Goal: Task Accomplishment & Management: Manage account settings

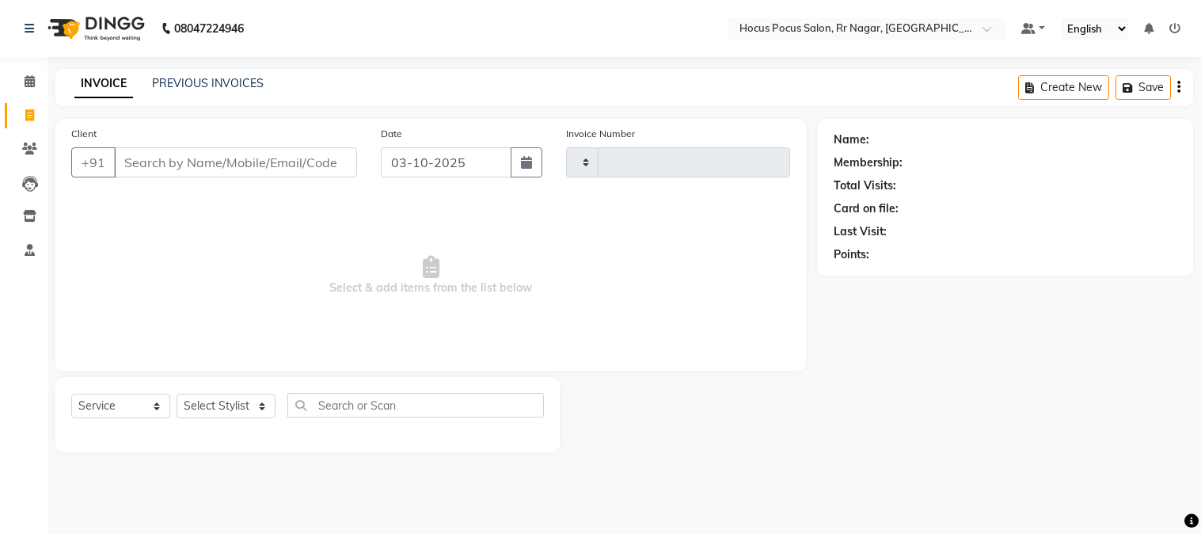
select select "service"
click at [259, 409] on select "Select Stylist [PERSON_NAME] hocus pocus Maya Neha [PERSON_NAME] [PERSON_NAME]" at bounding box center [226, 406] width 99 height 25
click at [29, 247] on icon at bounding box center [30, 250] width 10 height 12
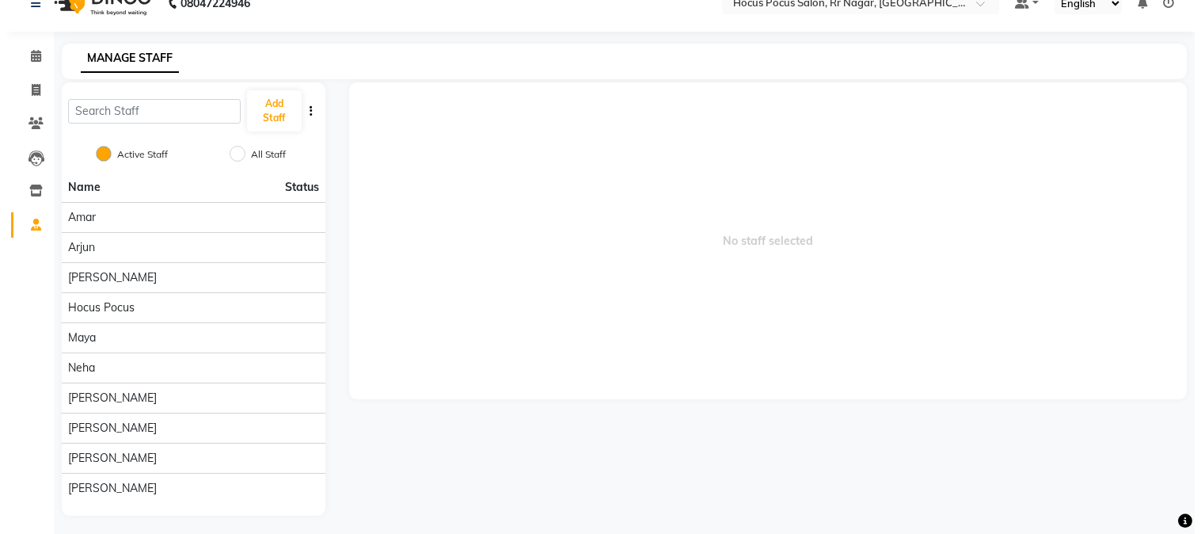
scroll to position [30, 0]
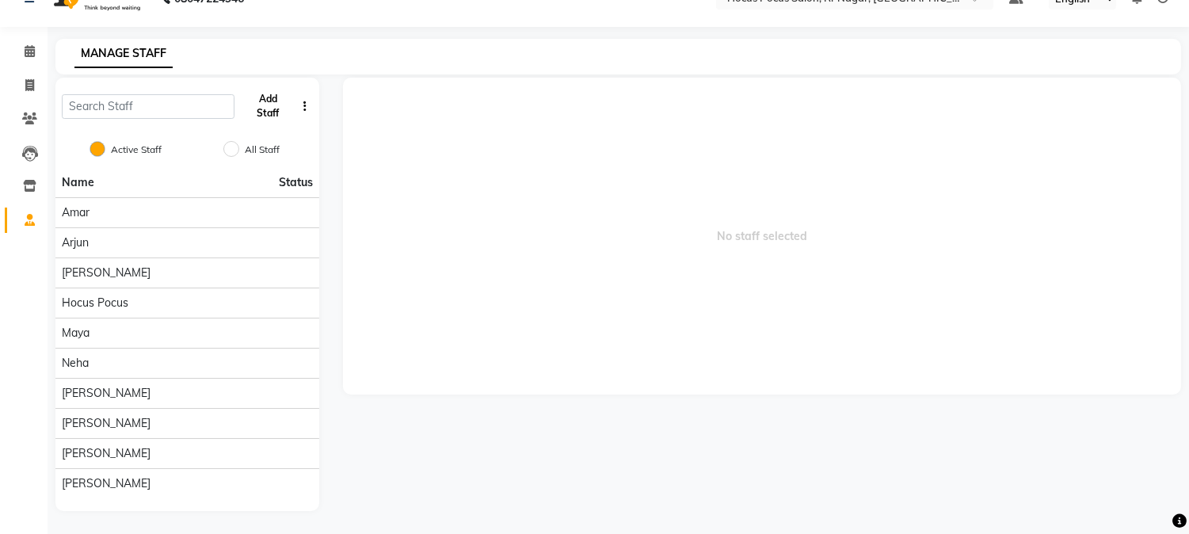
click at [255, 106] on button "Add Staff" at bounding box center [268, 106] width 55 height 41
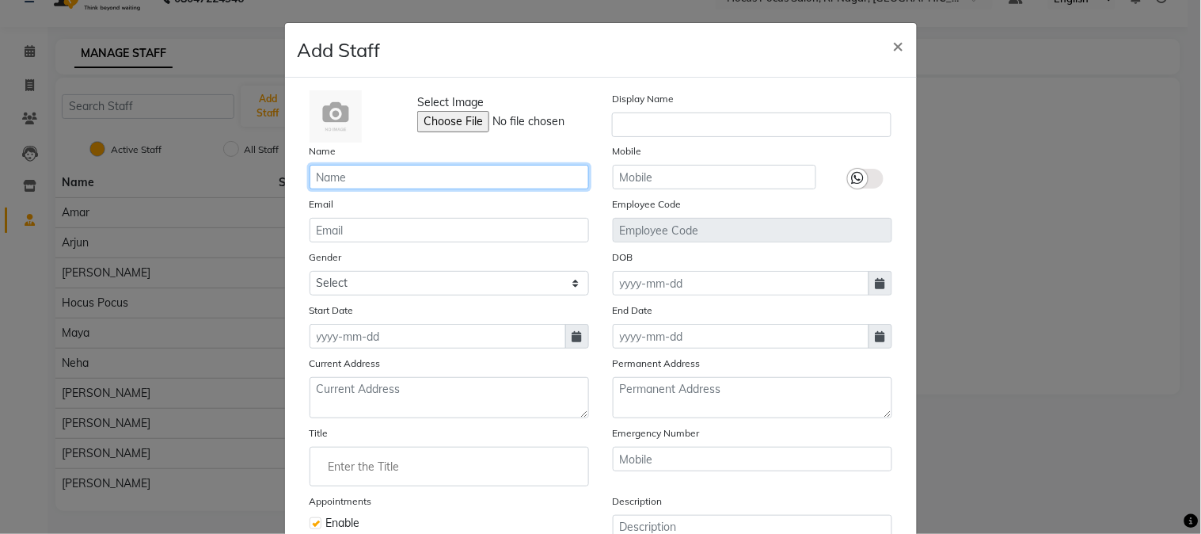
click at [351, 178] on input "text" at bounding box center [450, 177] width 280 height 25
click at [314, 175] on input "[PERSON_NAME]" at bounding box center [450, 177] width 280 height 25
type input "[PERSON_NAME]"
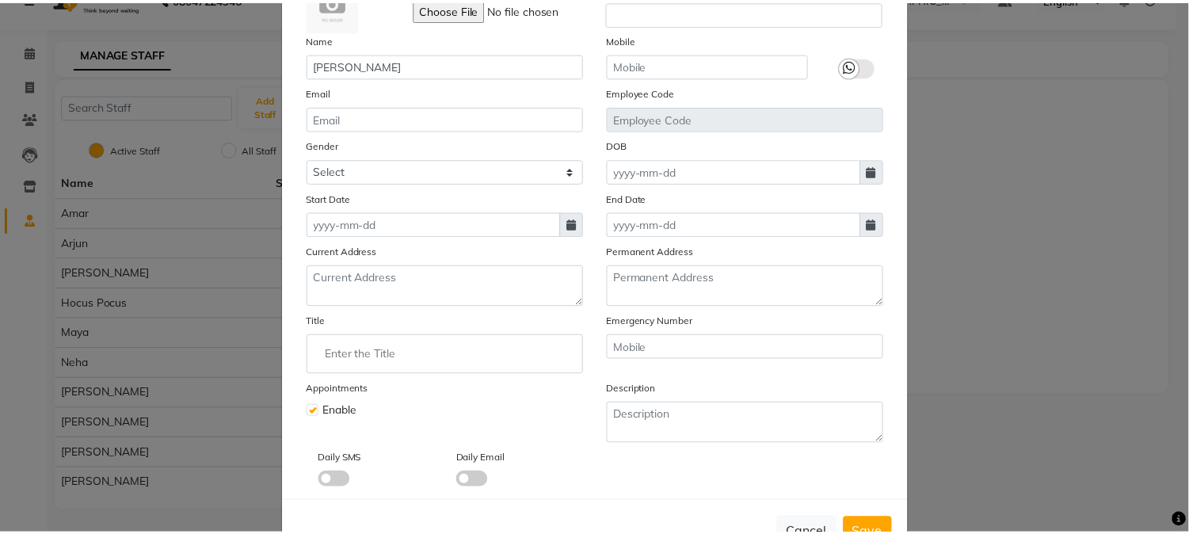
scroll to position [166, 0]
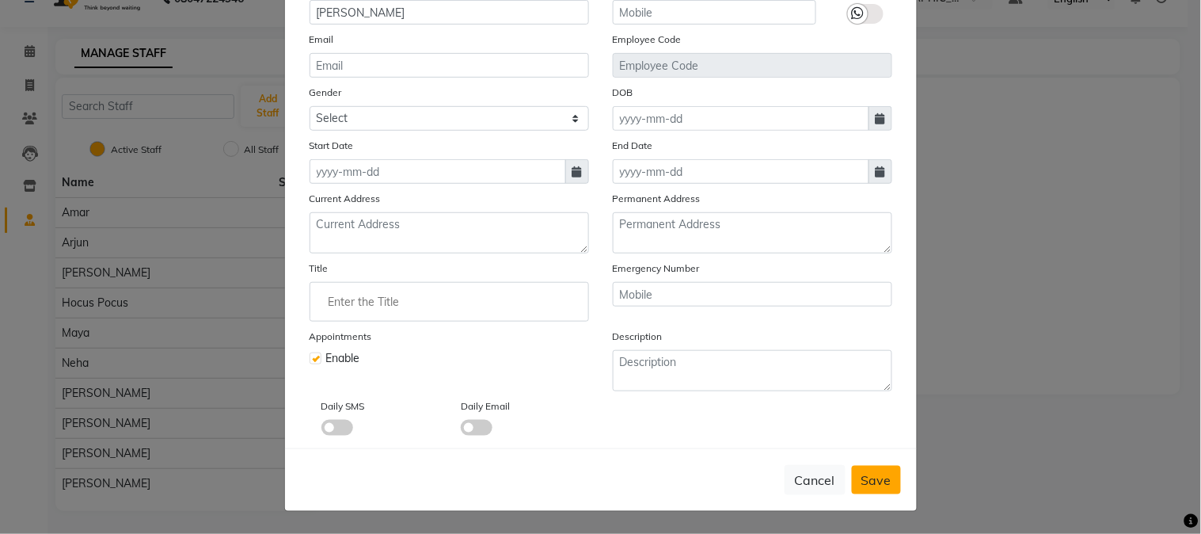
click at [872, 478] on span "Save" at bounding box center [877, 480] width 30 height 16
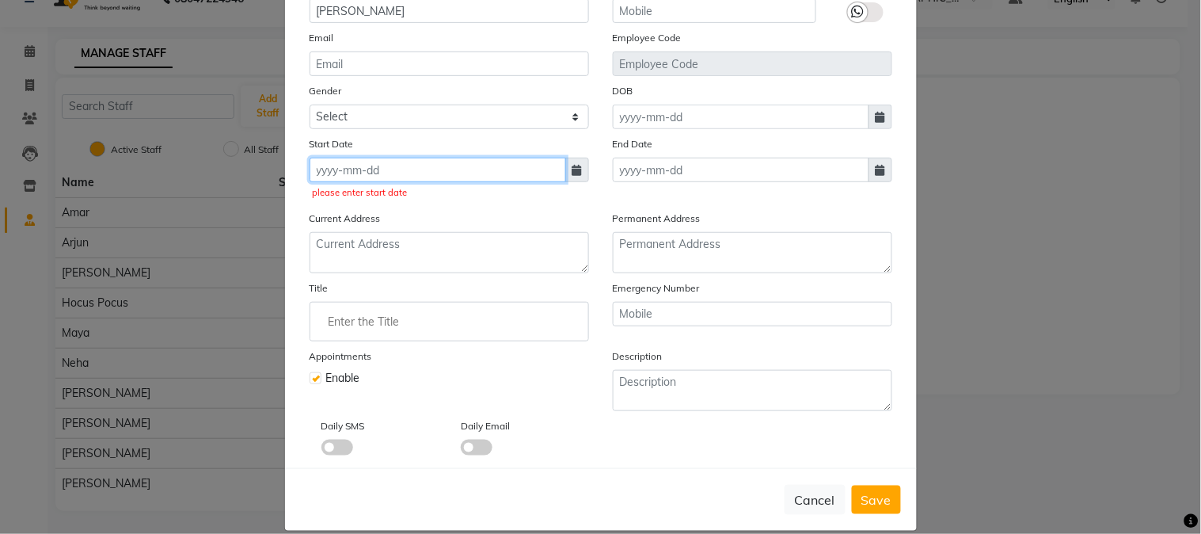
click at [404, 175] on input at bounding box center [438, 170] width 257 height 25
select select "10"
select select "2025"
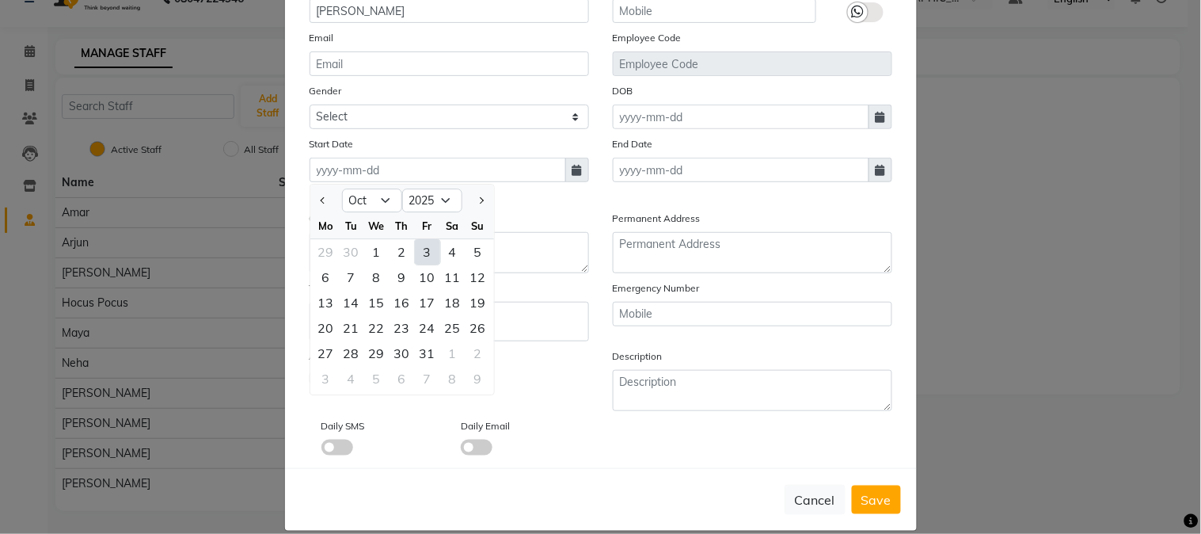
click at [424, 254] on div "3" at bounding box center [427, 251] width 25 height 25
type input "03-10-2025"
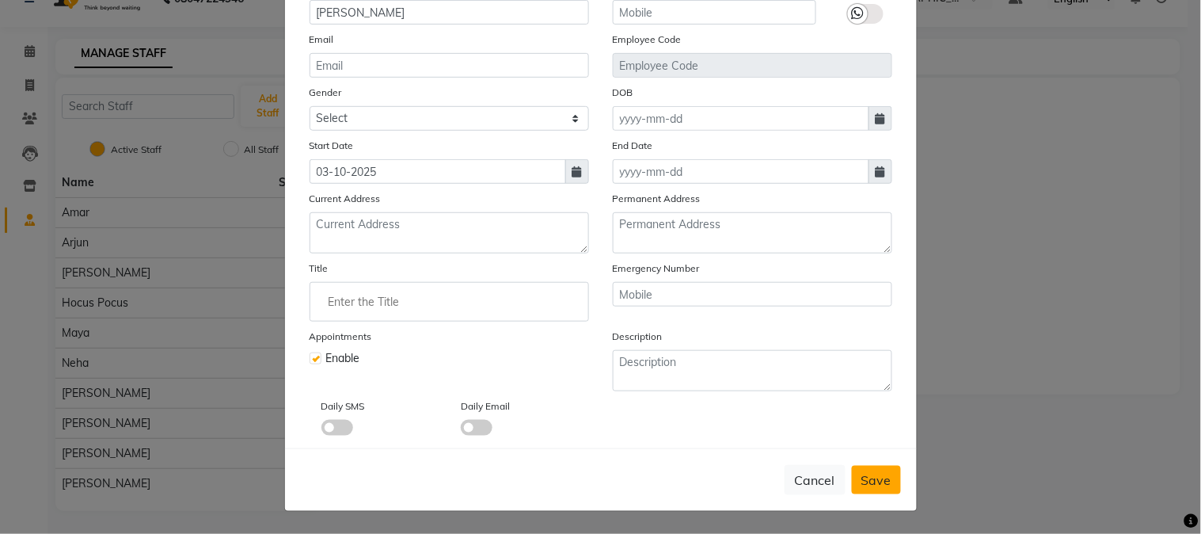
click at [881, 481] on span "Save" at bounding box center [877, 480] width 30 height 16
checkbox input "false"
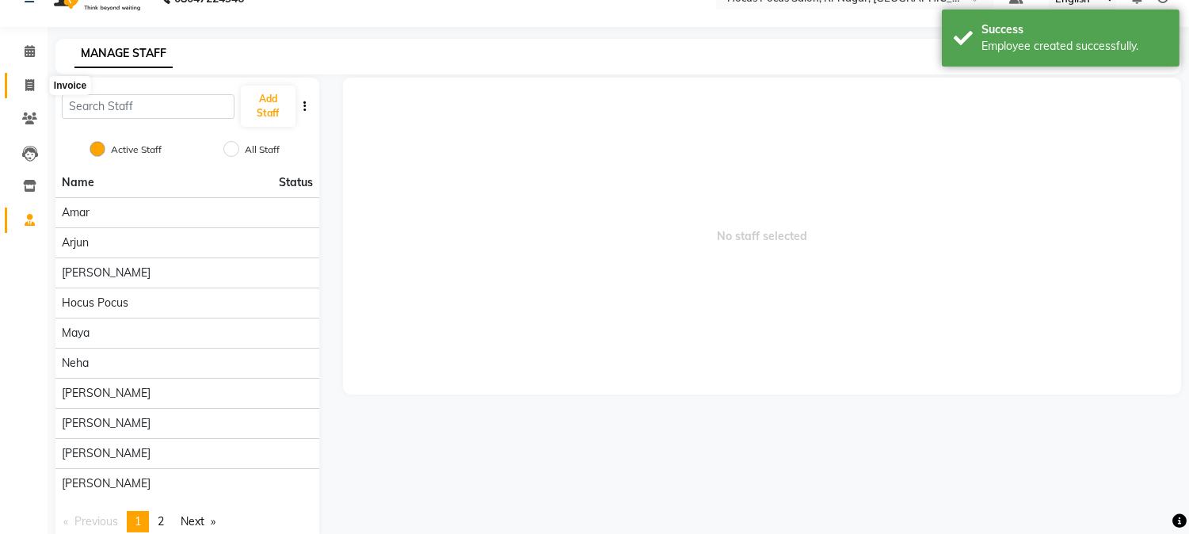
click at [25, 81] on icon at bounding box center [29, 85] width 9 height 12
select select "service"
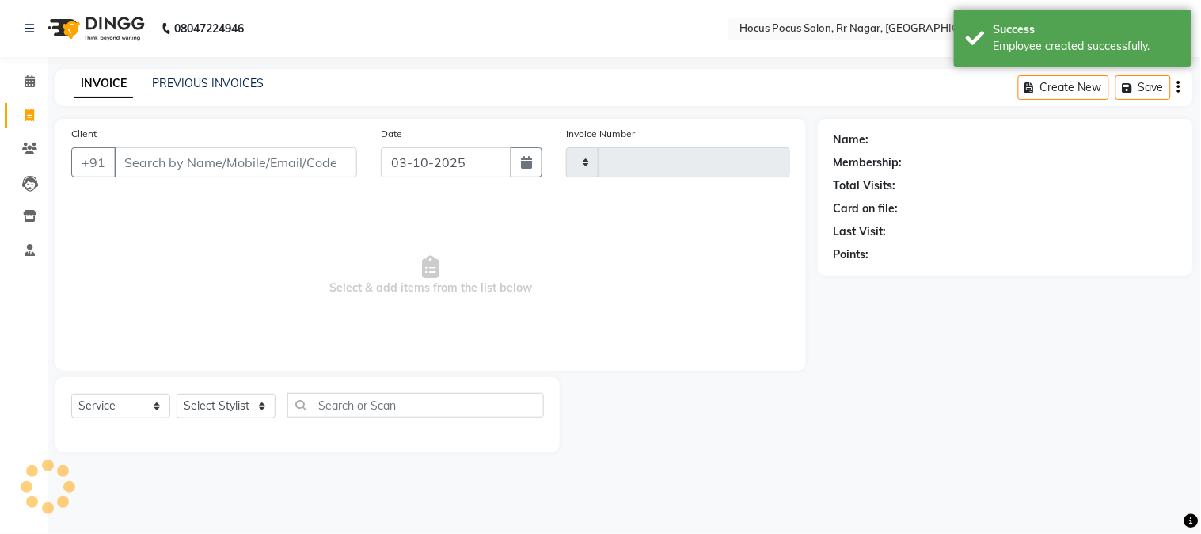
type input "4527"
select select "5019"
click at [147, 158] on input "Client" at bounding box center [235, 162] width 243 height 30
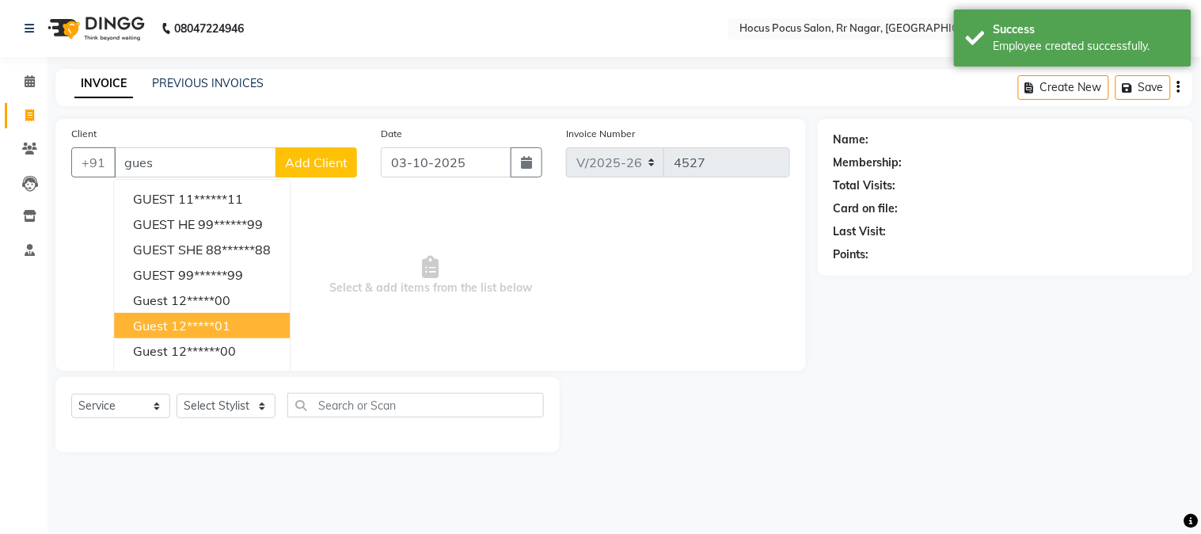
click at [147, 323] on span "guest" at bounding box center [150, 326] width 35 height 16
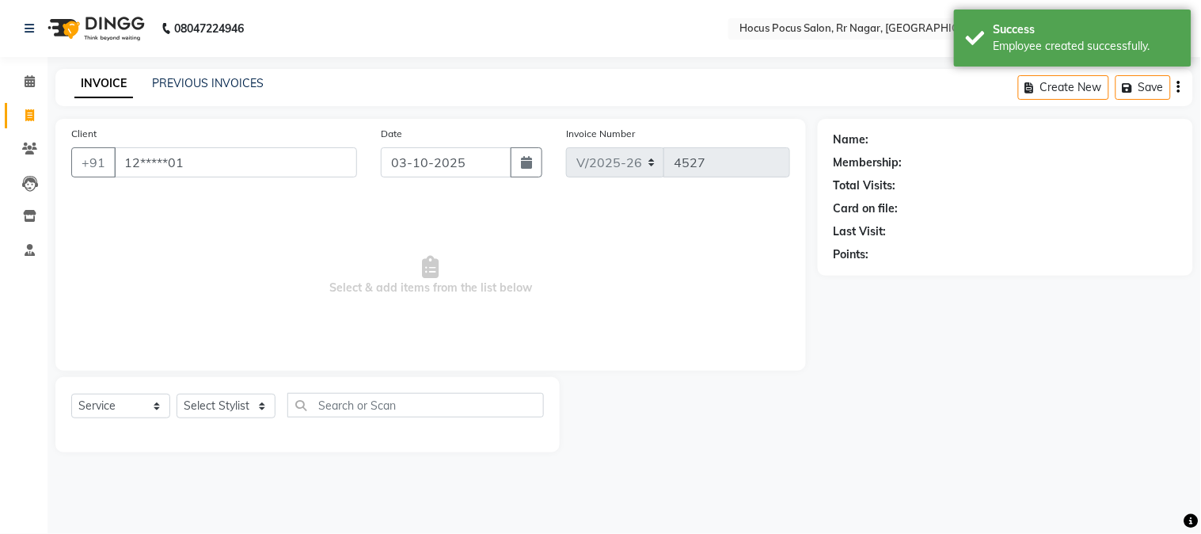
type input "12*****01"
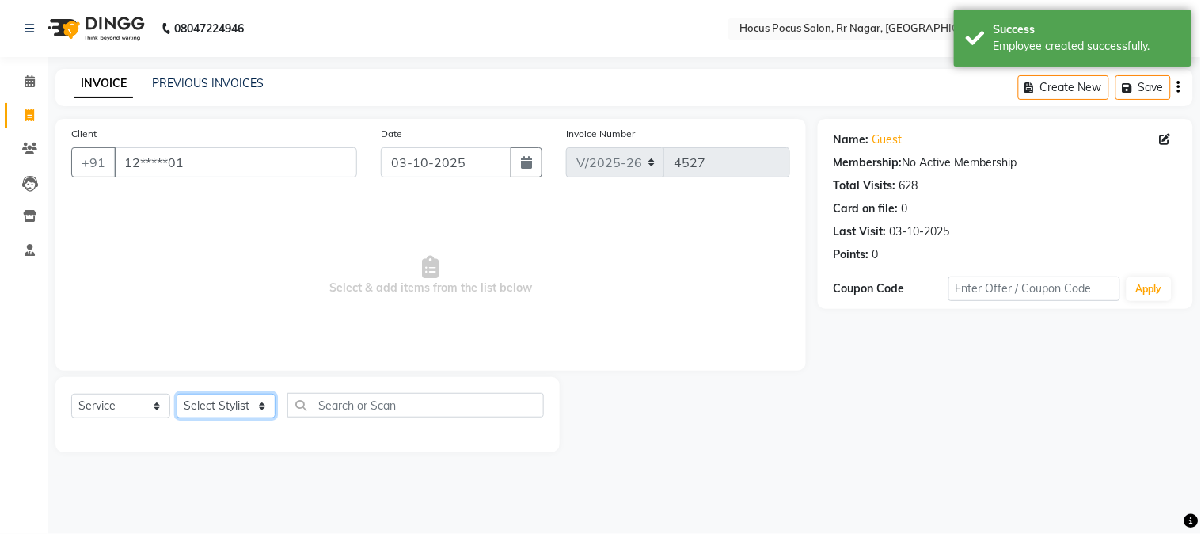
click at [209, 405] on select "Select Stylist Amar Arjun Eliza hocus pocus Maya Neha Ranjana Ravi Salima Salma…" at bounding box center [226, 406] width 99 height 25
select select "93657"
click at [177, 394] on select "Select Stylist Amar Arjun Eliza hocus pocus Maya Neha Ranjana Ravi Salima Salma…" at bounding box center [226, 406] width 99 height 25
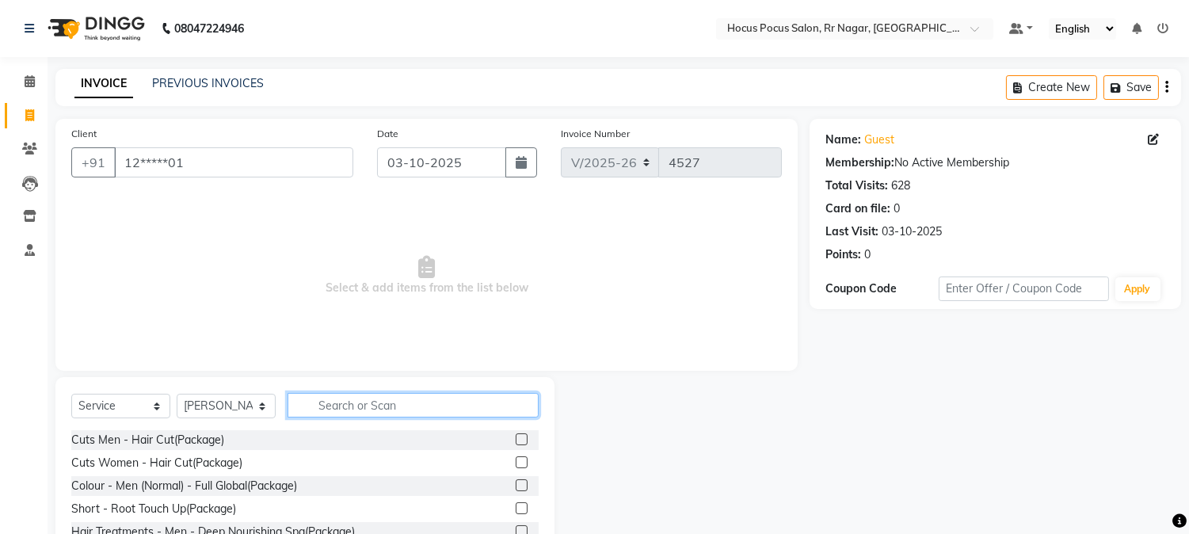
click at [338, 405] on input "text" at bounding box center [412, 405] width 251 height 25
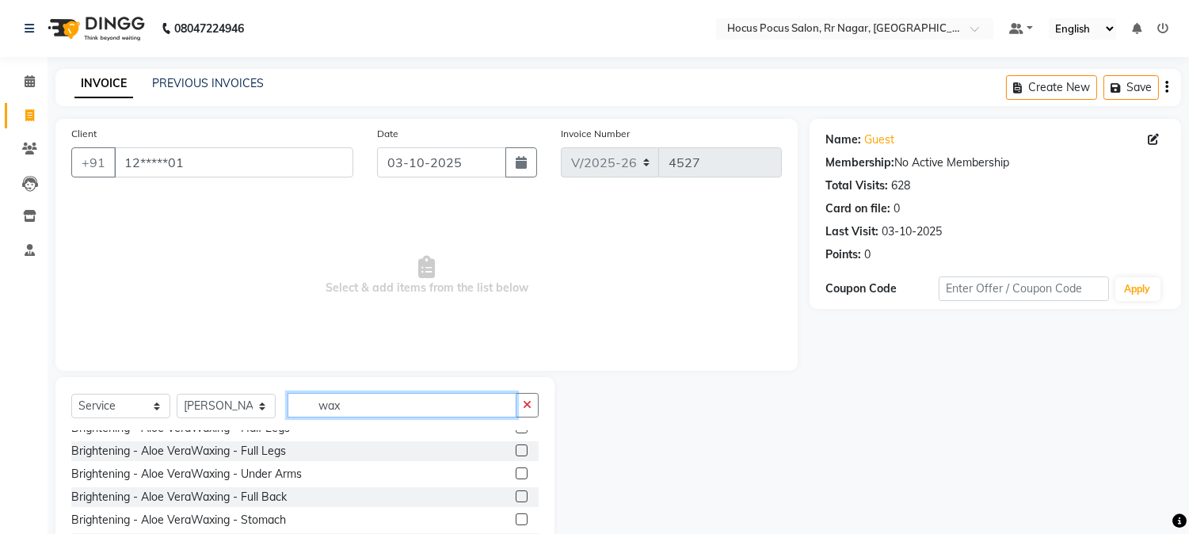
scroll to position [351, 0]
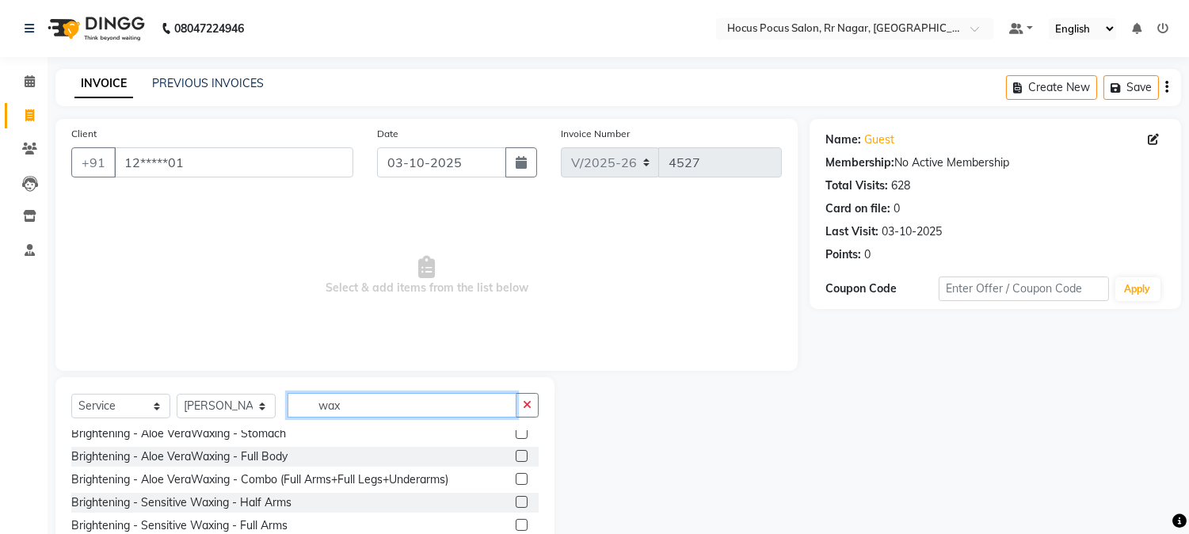
type input "wax"
click at [516, 524] on label at bounding box center [522, 525] width 12 height 12
click at [516, 524] on input "checkbox" at bounding box center [521, 525] width 10 height 10
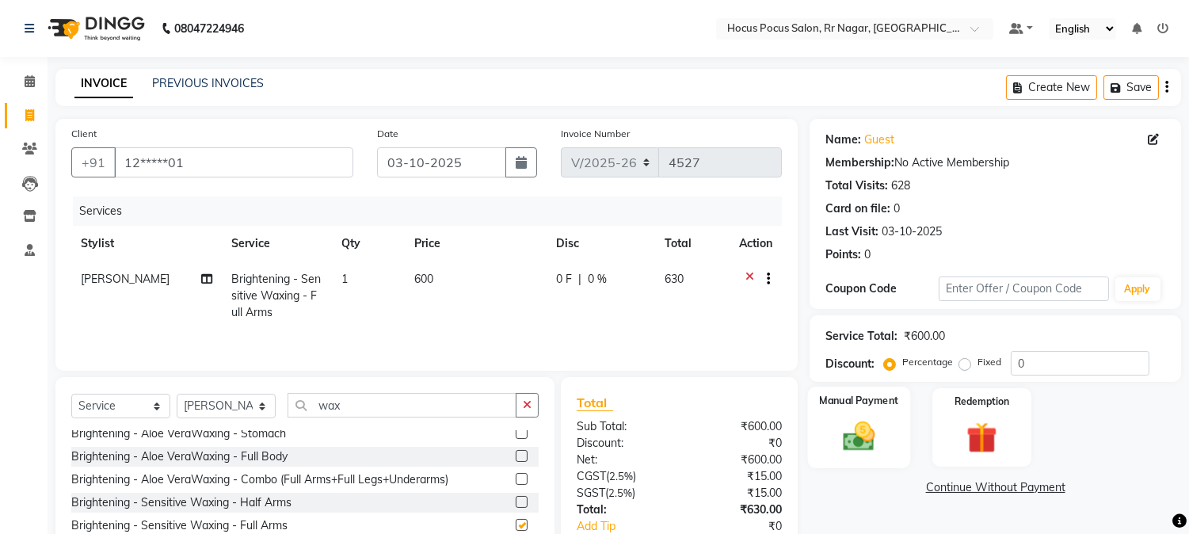
checkbox input "false"
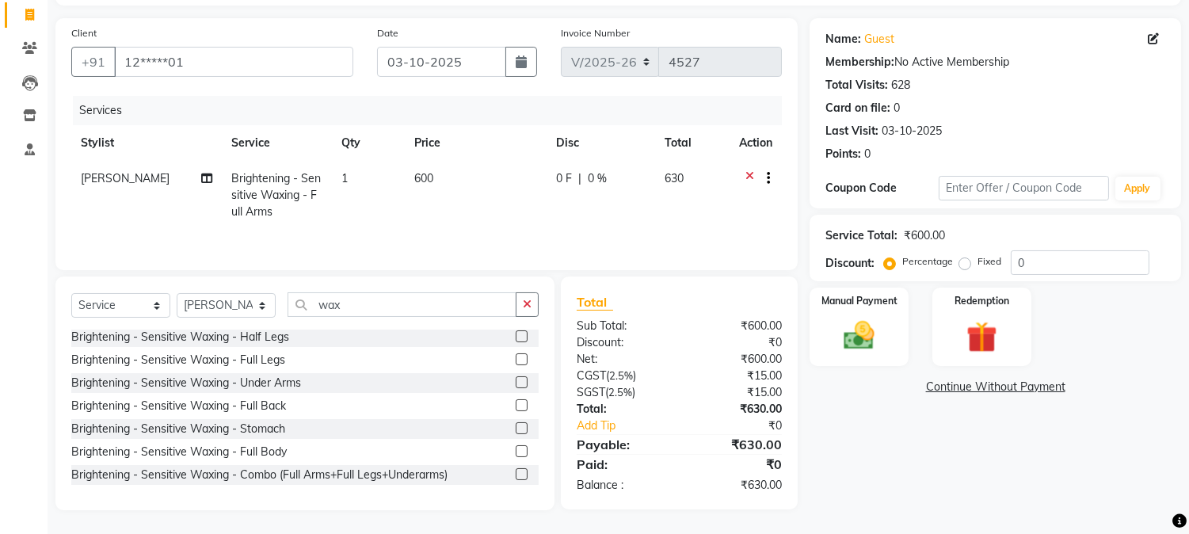
scroll to position [454, 0]
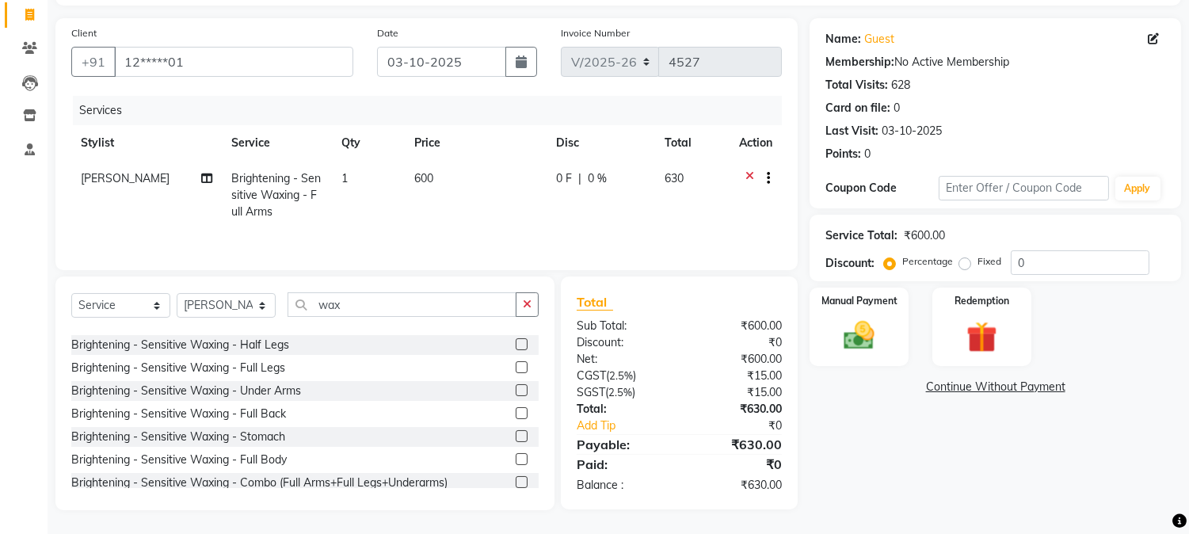
click at [516, 338] on label at bounding box center [522, 344] width 12 height 12
click at [516, 340] on input "checkbox" at bounding box center [521, 345] width 10 height 10
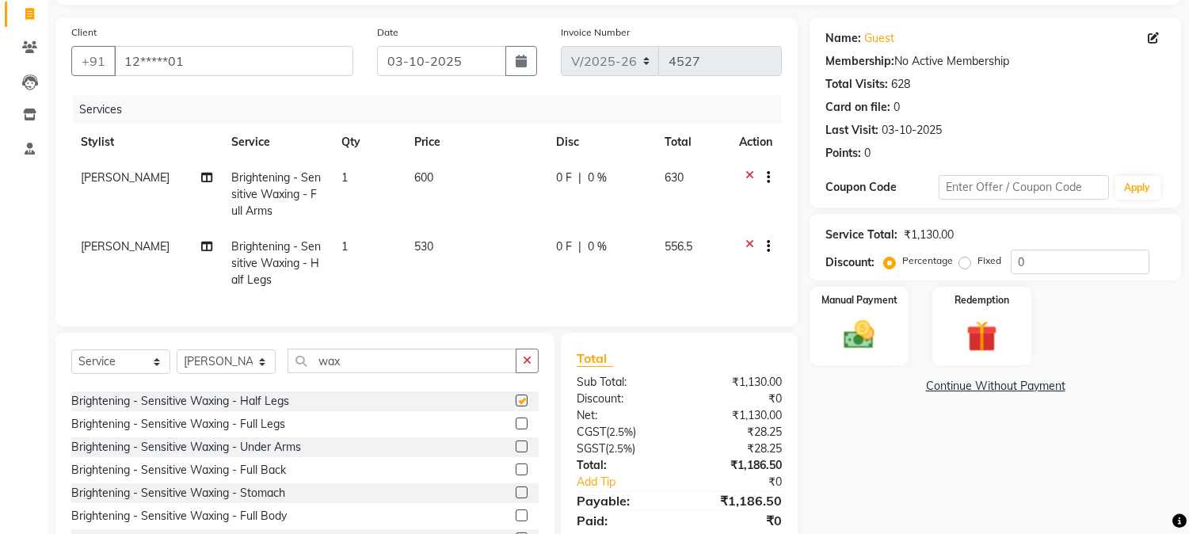
checkbox input "false"
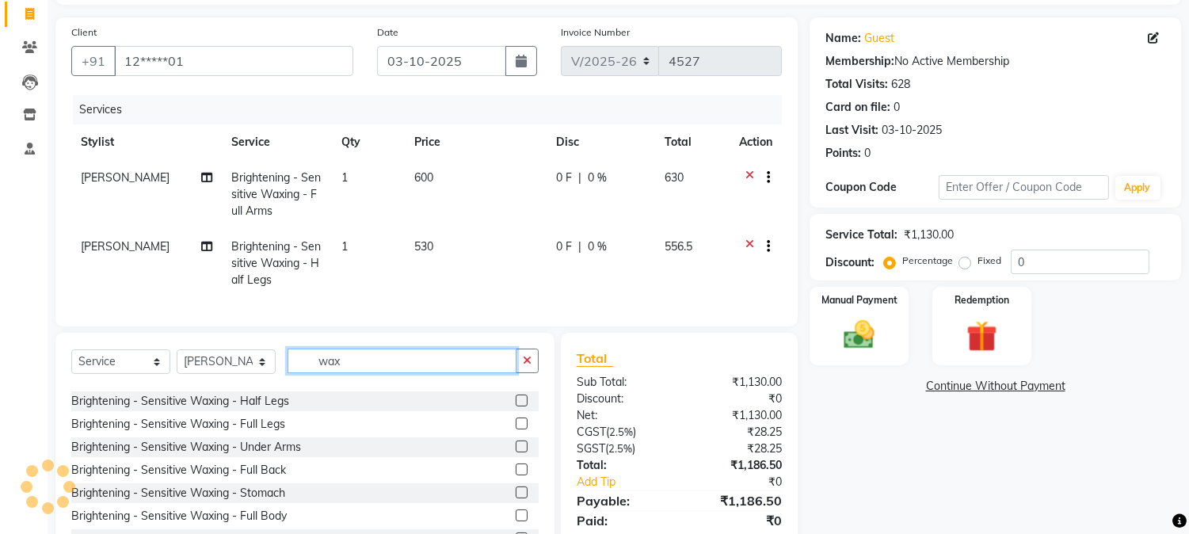
click at [354, 373] on input "wax" at bounding box center [401, 360] width 229 height 25
click at [516, 452] on label at bounding box center [522, 446] width 12 height 12
click at [516, 452] on input "checkbox" at bounding box center [521, 447] width 10 height 10
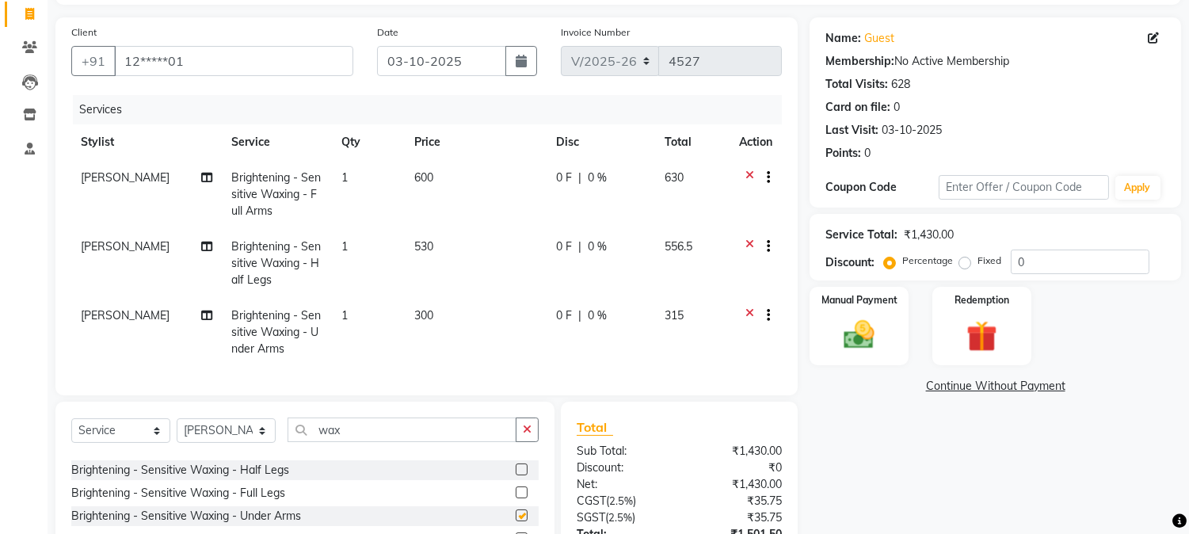
checkbox input "false"
click at [362, 442] on input "wax" at bounding box center [401, 429] width 229 height 25
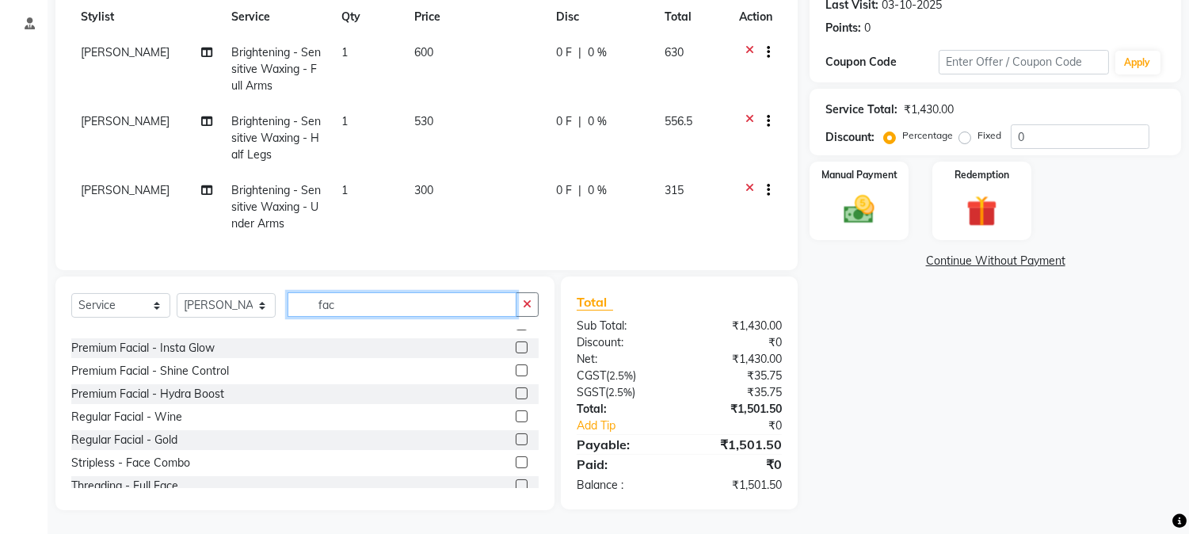
scroll to position [323, 0]
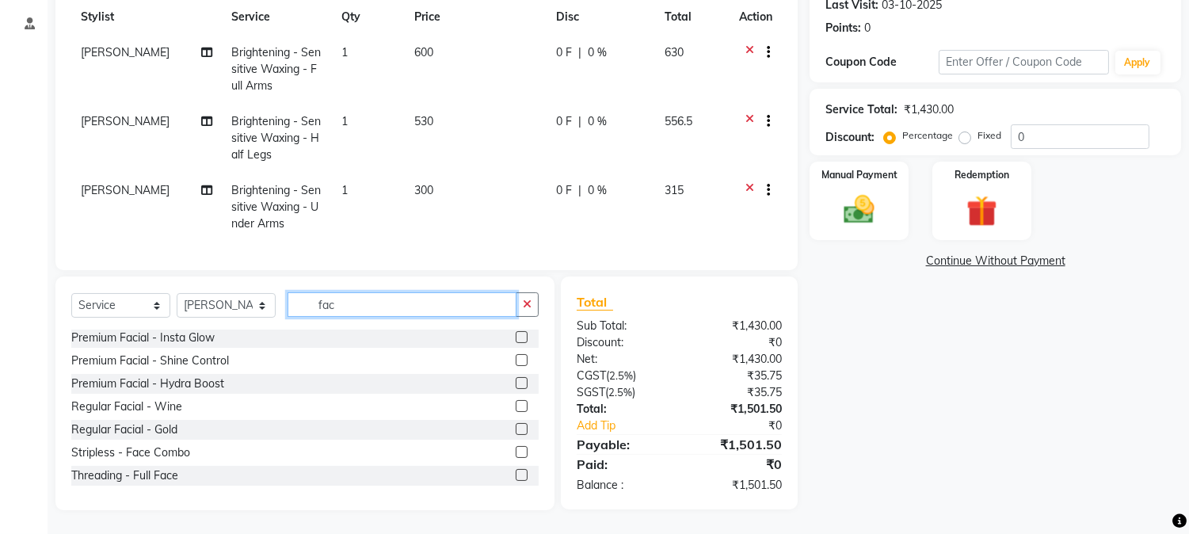
type input "fac"
click at [463, 493] on div "Advanced - Hydra Facial(Package) Premium Facial - Hydra Boost(Package) Bleach -…" at bounding box center [304, 411] width 467 height 165
click at [516, 428] on label at bounding box center [522, 429] width 12 height 12
click at [516, 428] on input "checkbox" at bounding box center [521, 429] width 10 height 10
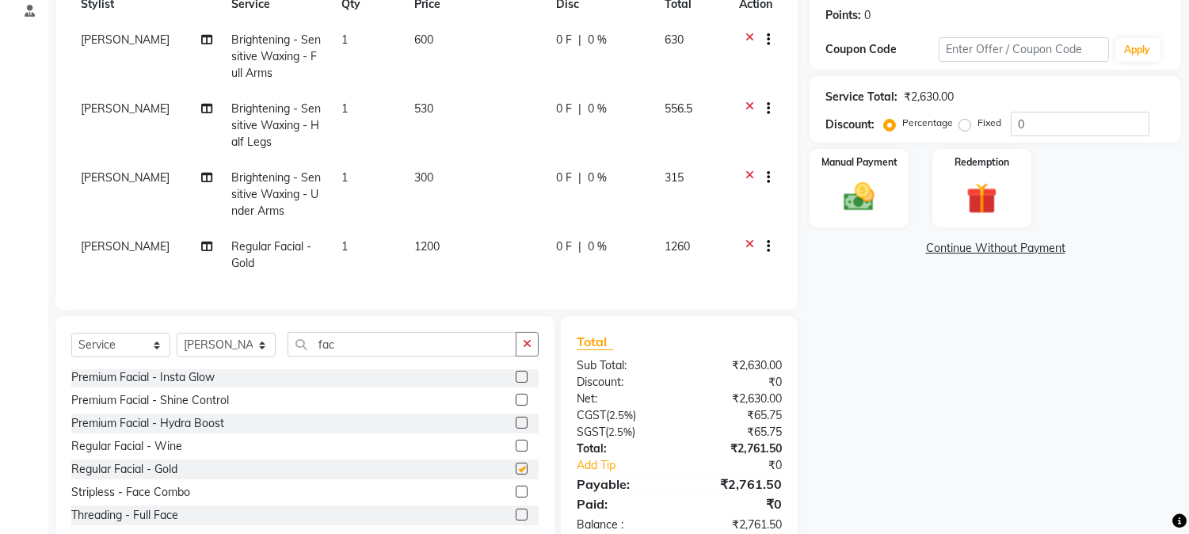
checkbox input "false"
click at [402, 356] on input "fac" at bounding box center [401, 344] width 229 height 25
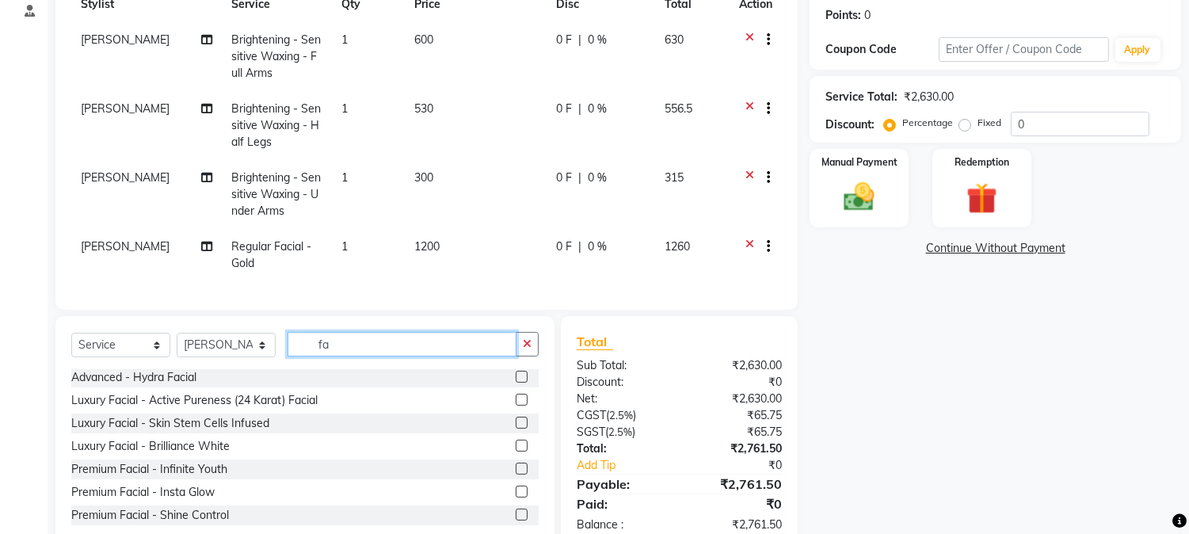
type input "f"
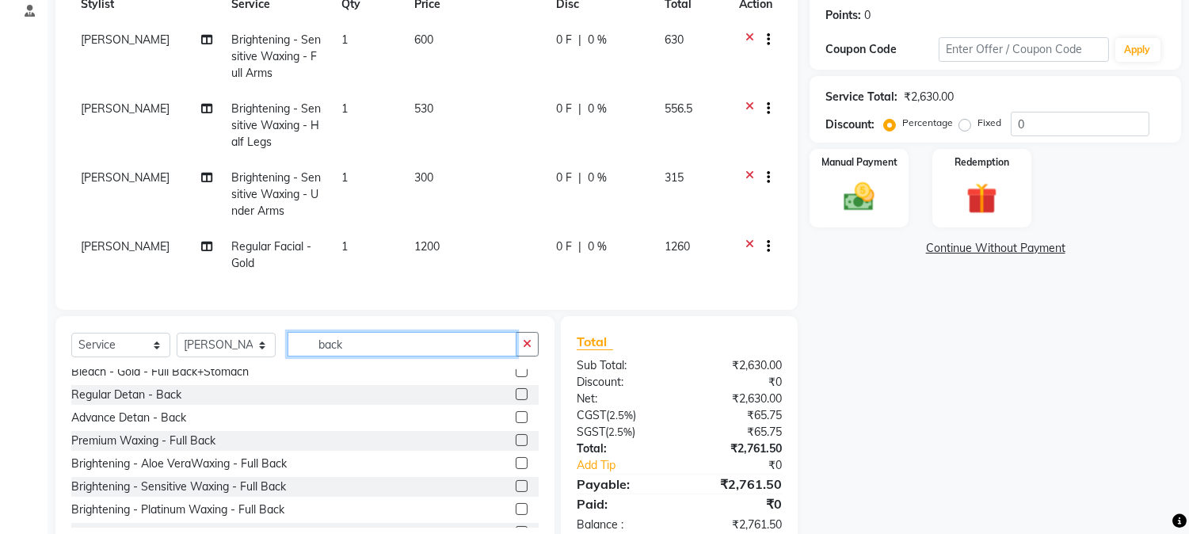
scroll to position [83, 0]
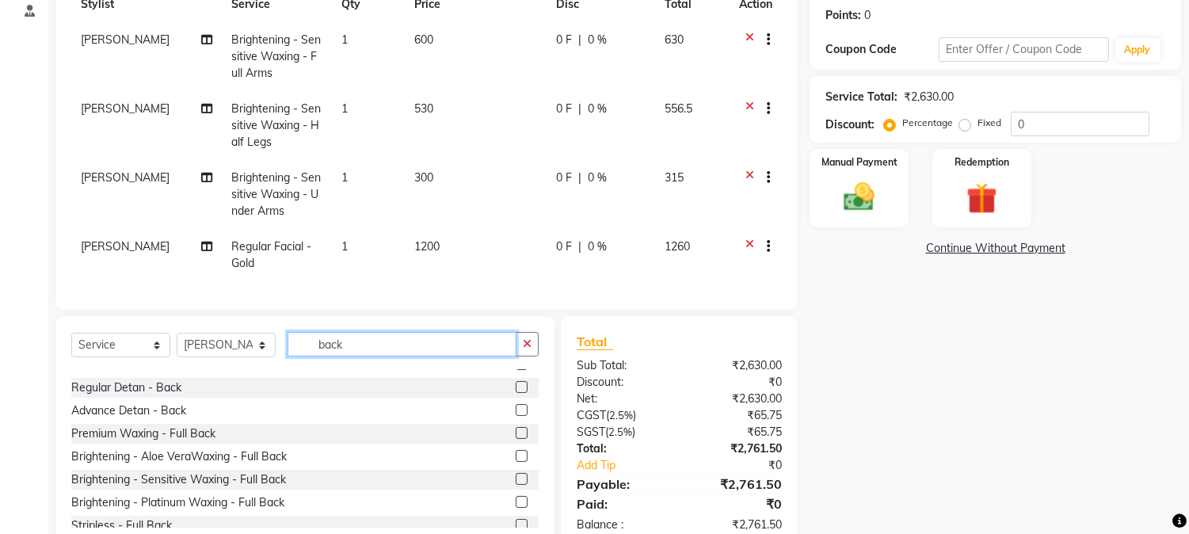
click at [353, 354] on input "back" at bounding box center [401, 344] width 229 height 25
type input "b"
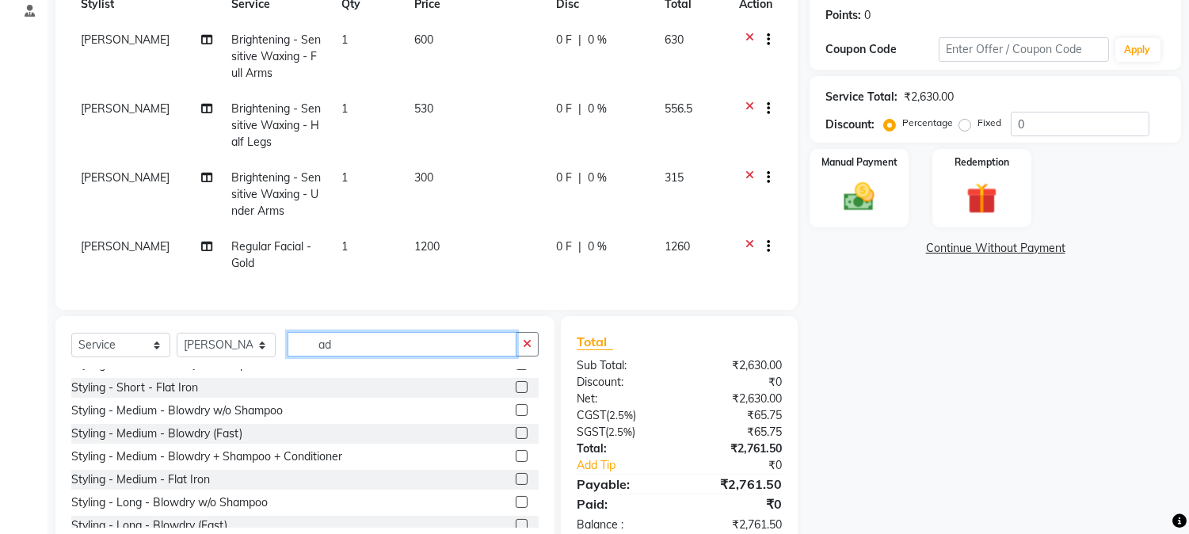
scroll to position [392, 0]
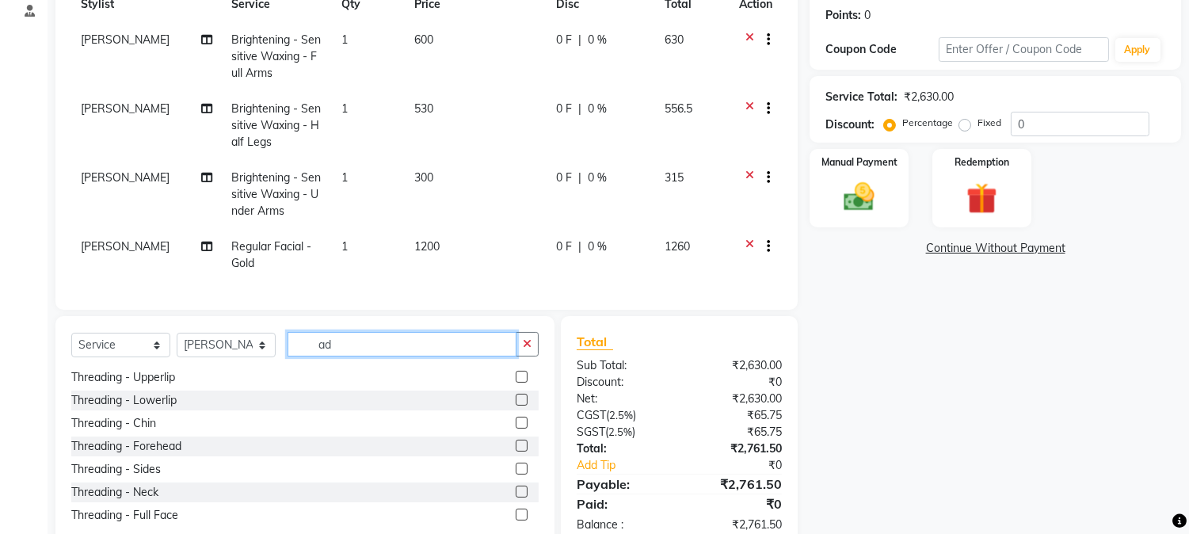
type input "a"
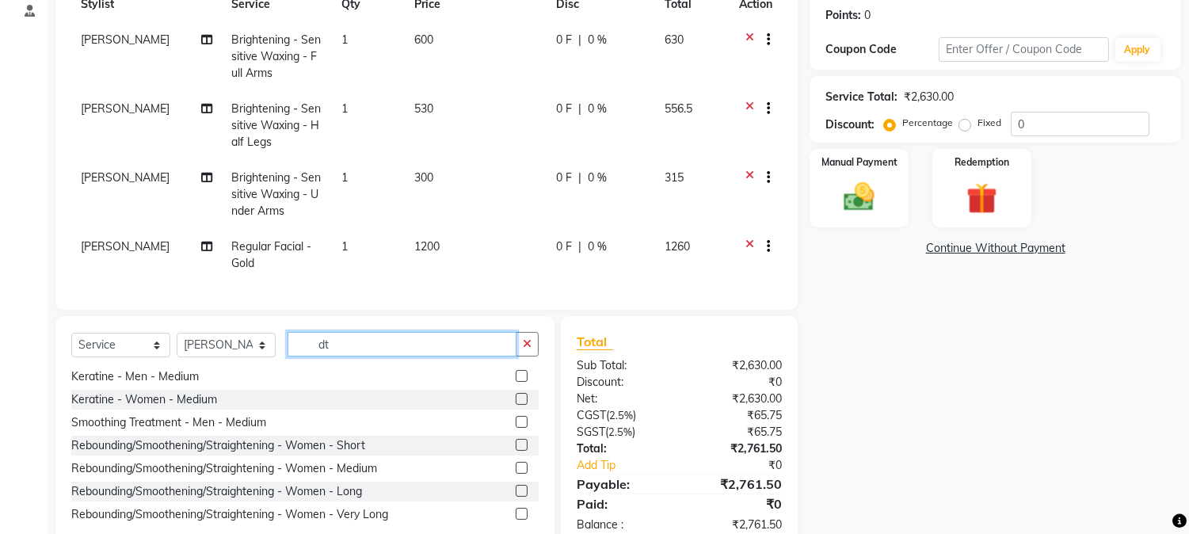
scroll to position [0, 0]
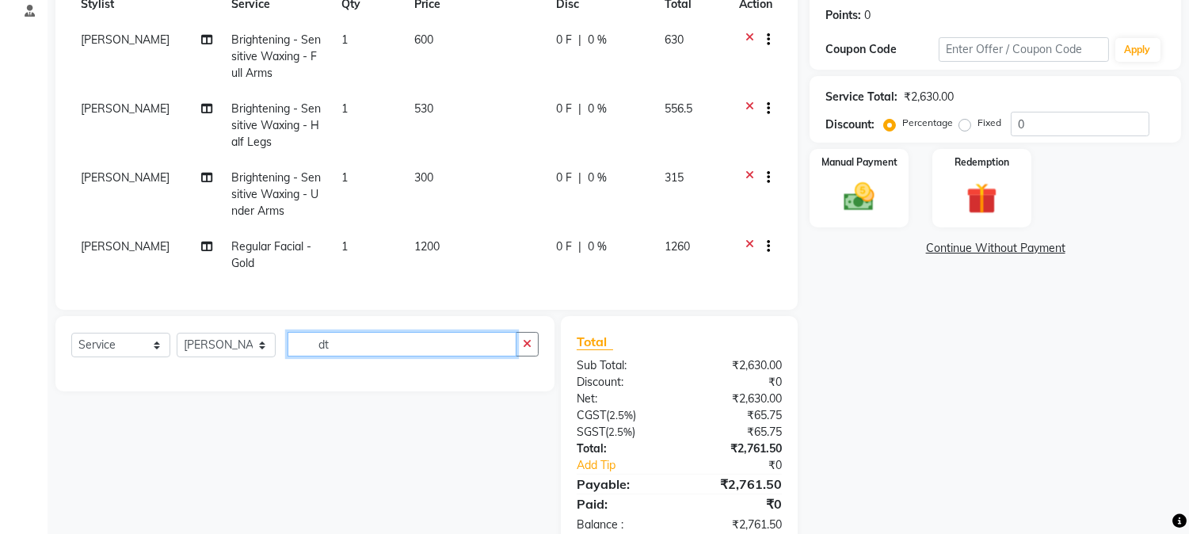
type input "d"
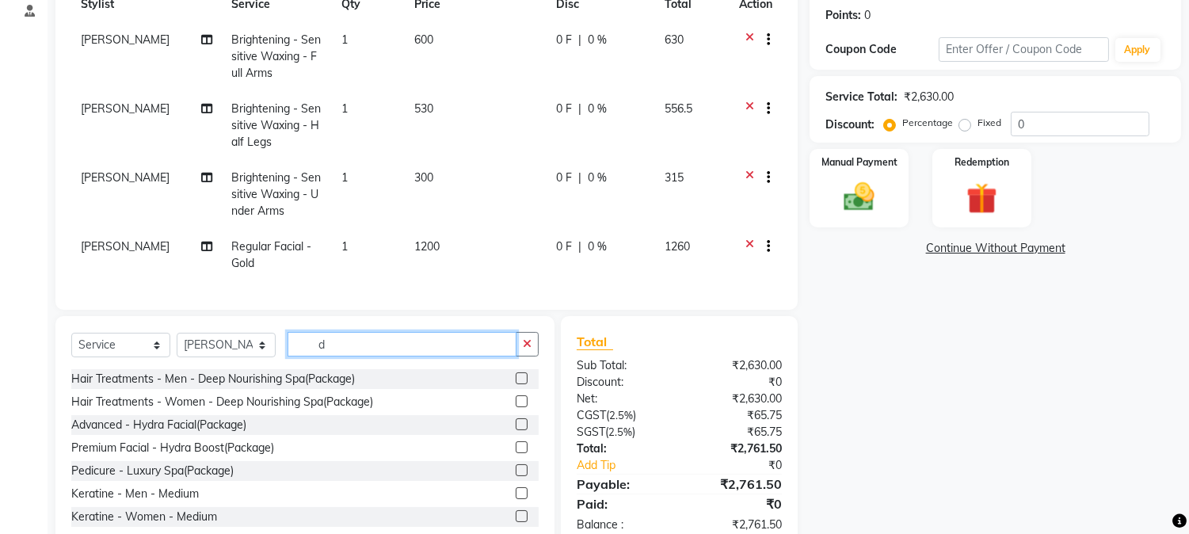
click at [334, 356] on input "d" at bounding box center [401, 344] width 229 height 25
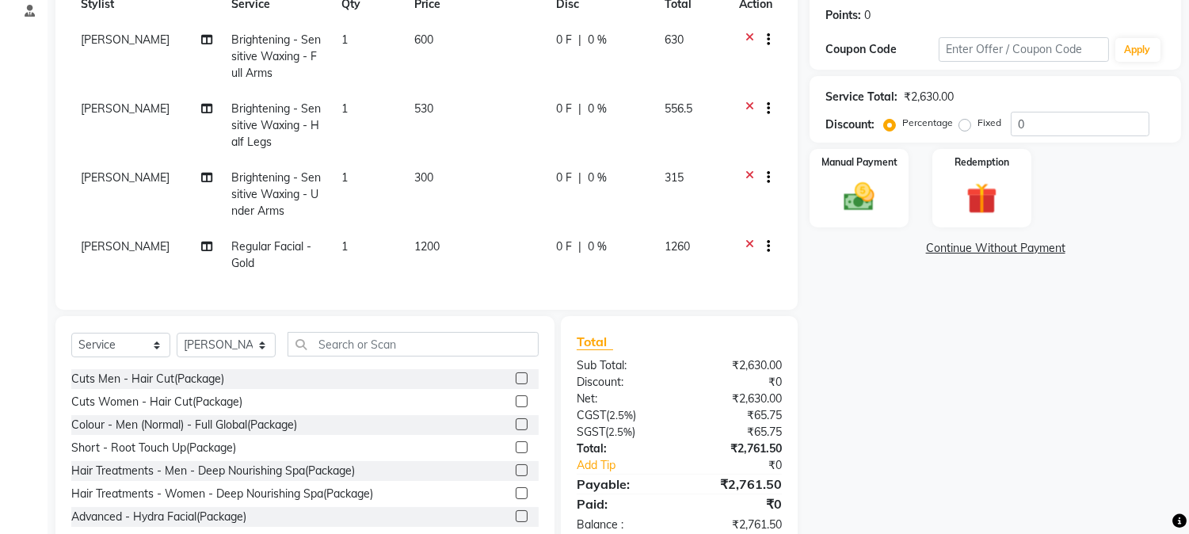
click at [445, 238] on td "1200" at bounding box center [476, 255] width 142 height 52
select select "93657"
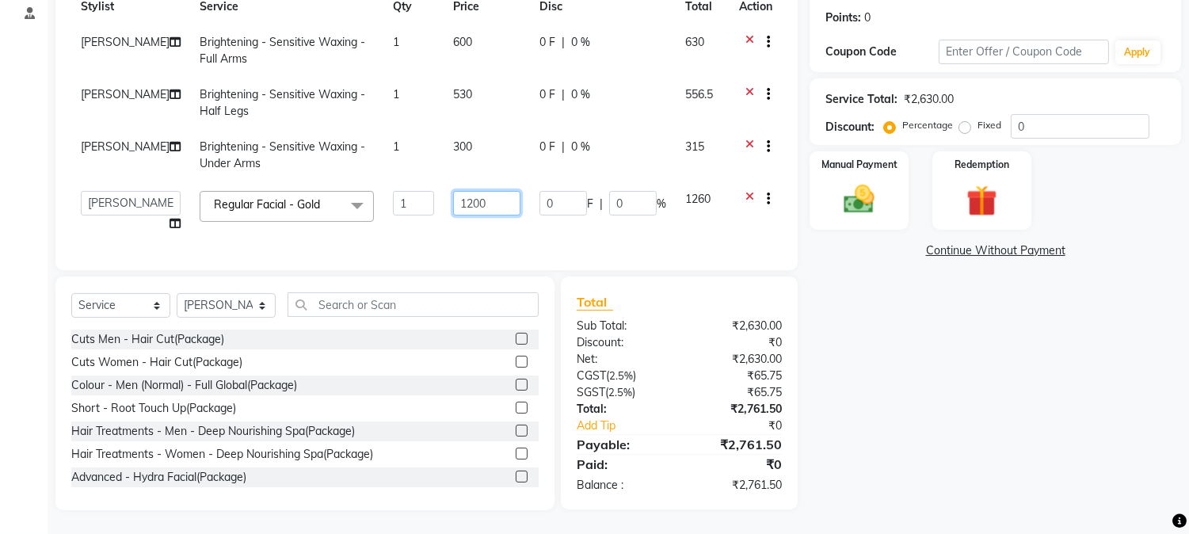
click at [475, 198] on input "1200" at bounding box center [486, 203] width 67 height 25
type input "1"
type input "2000"
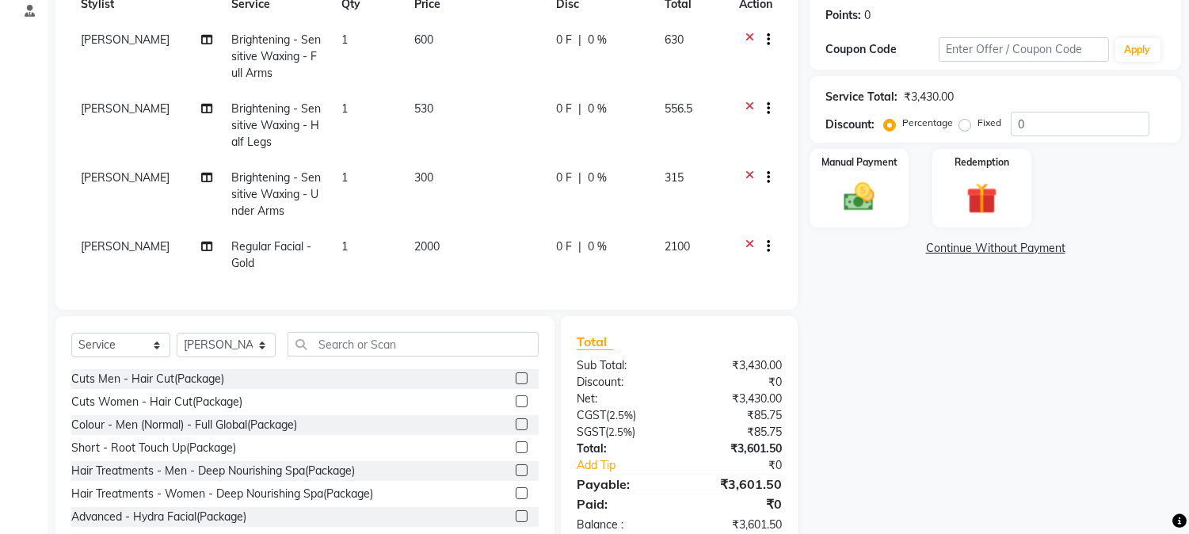
click at [850, 359] on div "Name: Guest Membership: No Active Membership Total Visits: 628 Card on file: 0 …" at bounding box center [1000, 215] width 383 height 670
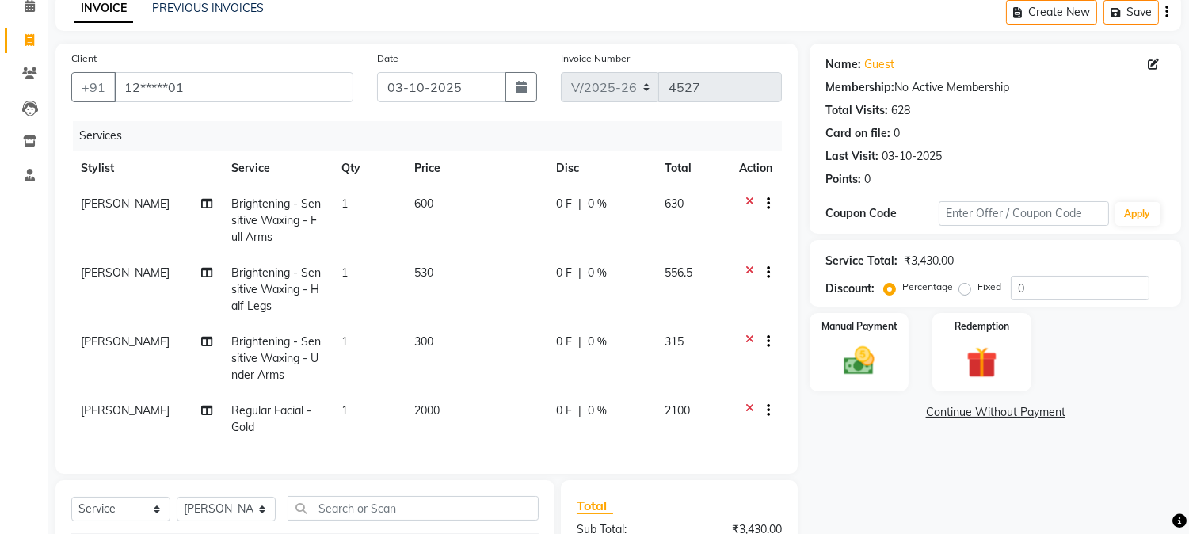
scroll to position [63, 0]
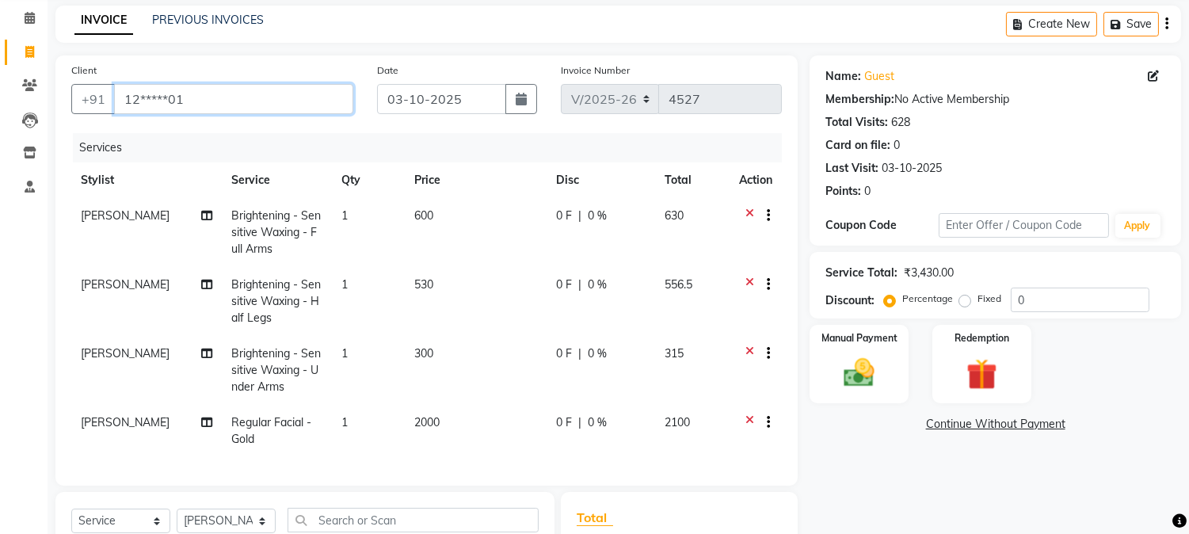
click at [264, 92] on input "12*****01" at bounding box center [233, 99] width 239 height 30
type input "1"
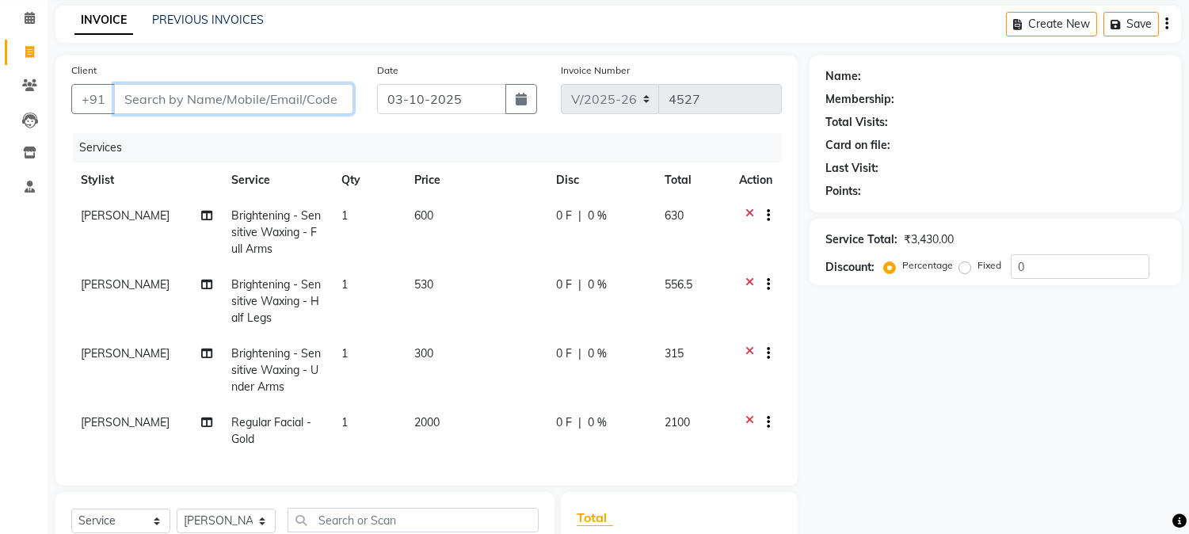
paste input "9632440677"
type input "9632440677"
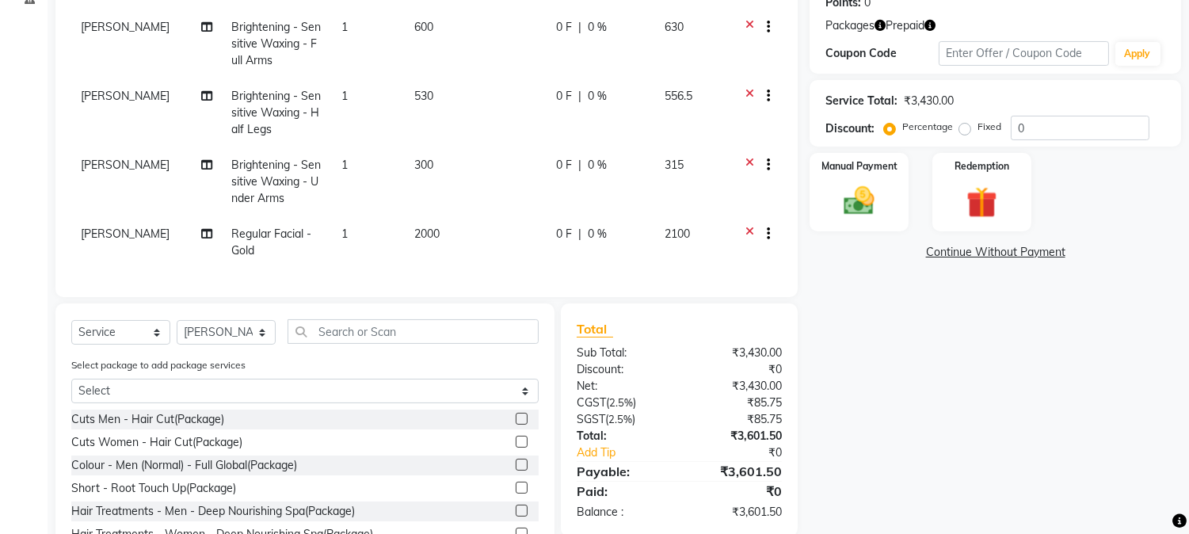
scroll to position [264, 0]
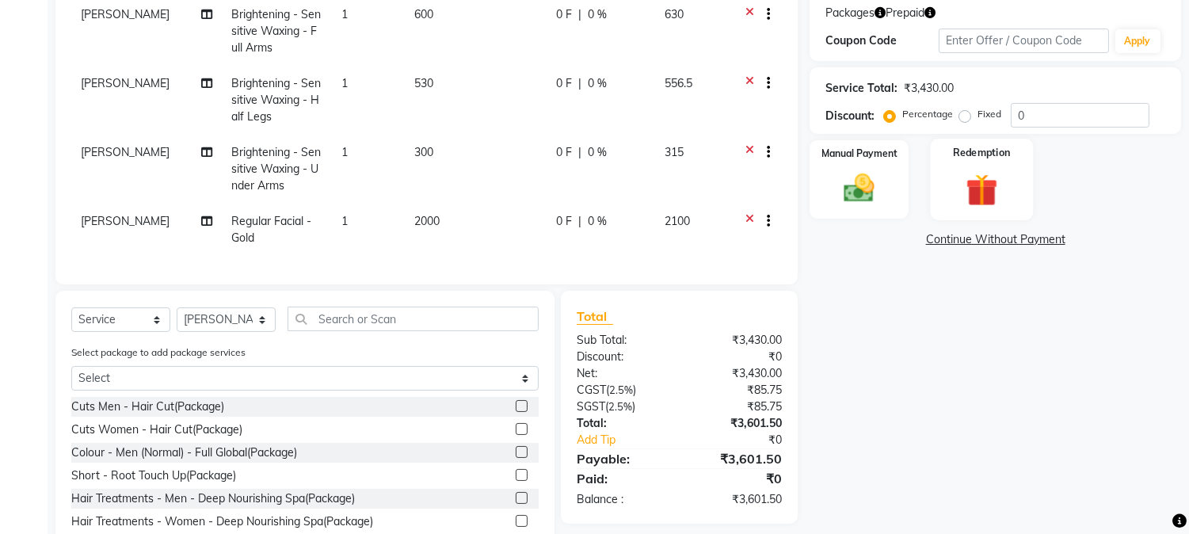
click at [976, 184] on img at bounding box center [981, 190] width 52 height 40
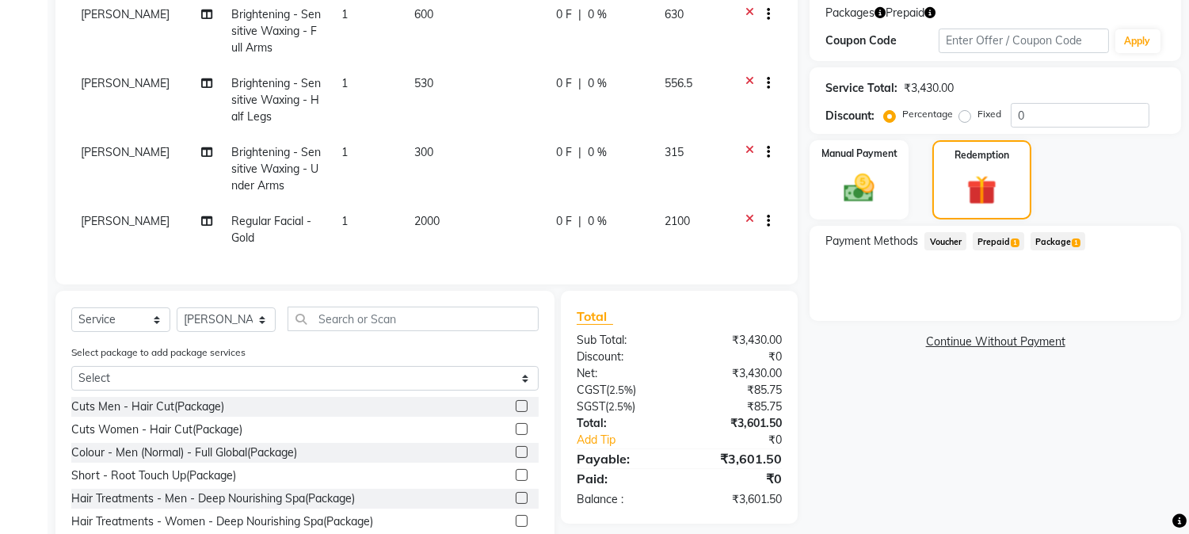
click at [988, 240] on span "Prepaid 1" at bounding box center [997, 241] width 51 height 18
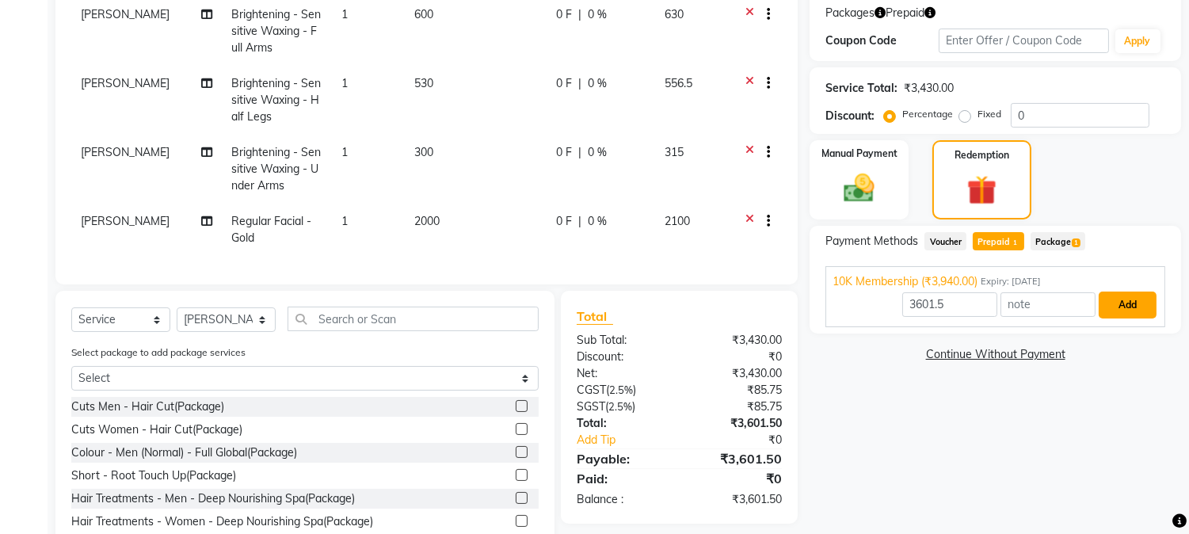
click at [1125, 301] on button "Add" at bounding box center [1127, 304] width 58 height 27
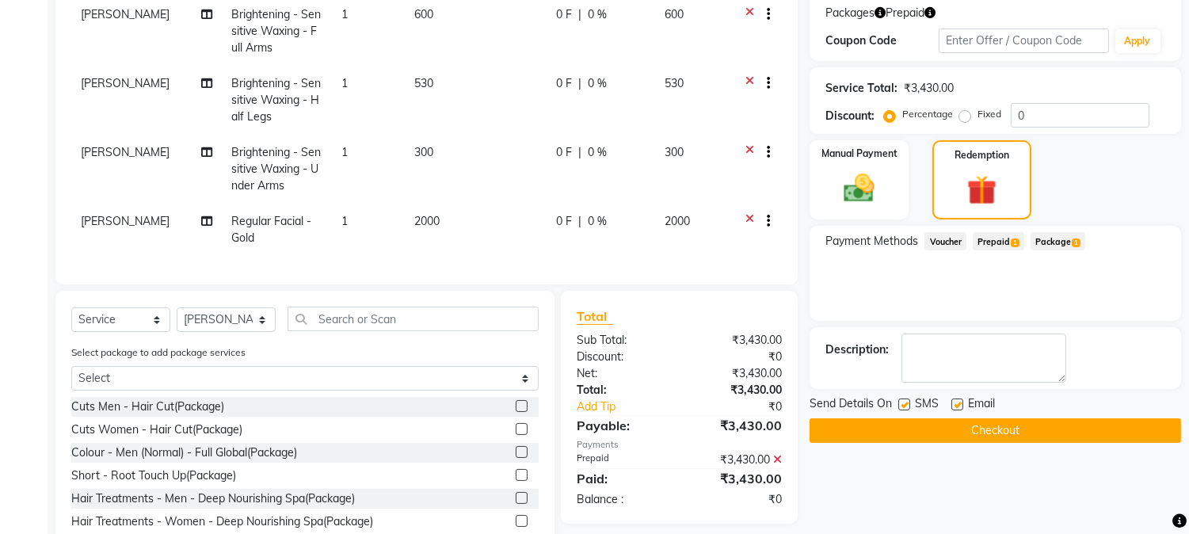
click at [901, 398] on label at bounding box center [904, 404] width 12 height 12
click at [901, 400] on input "checkbox" at bounding box center [903, 405] width 10 height 10
checkbox input "false"
click at [911, 420] on button "Checkout" at bounding box center [994, 430] width 371 height 25
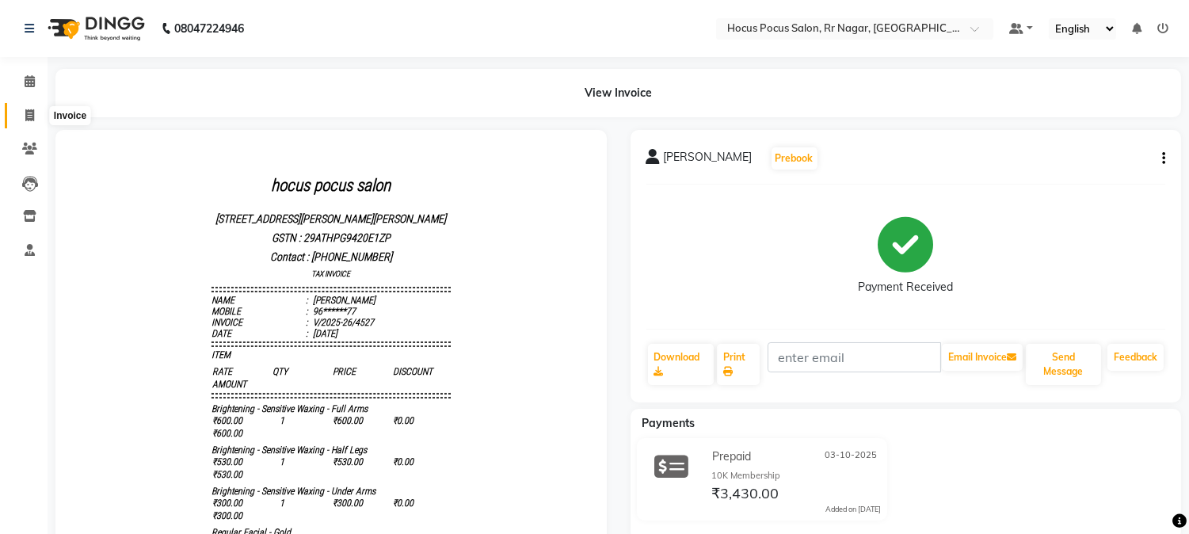
click at [32, 108] on span at bounding box center [30, 116] width 28 height 18
select select "5019"
select select "service"
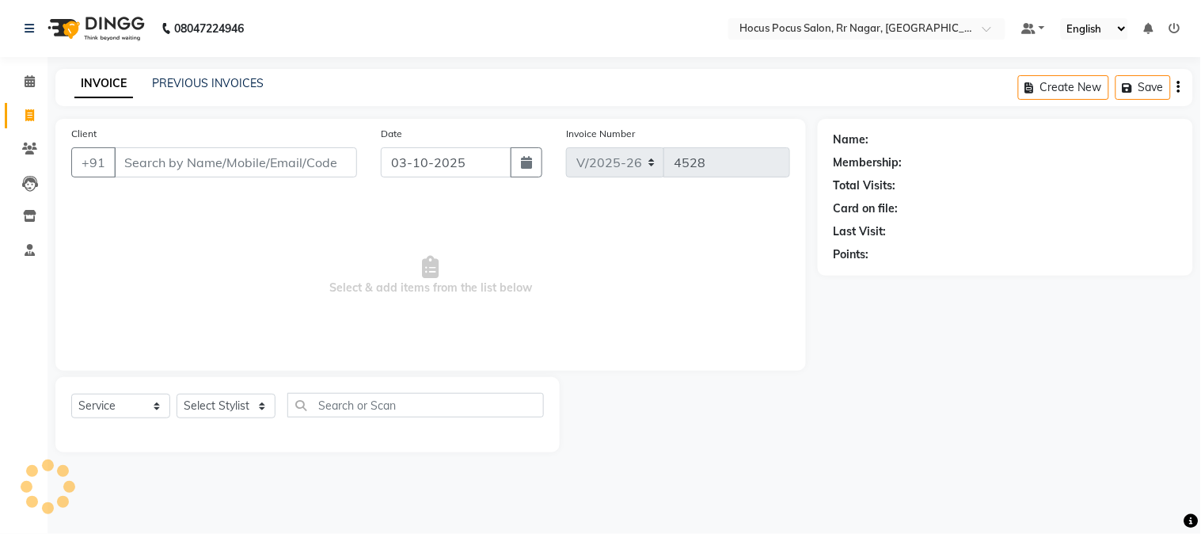
click at [135, 163] on input "Client" at bounding box center [235, 162] width 243 height 30
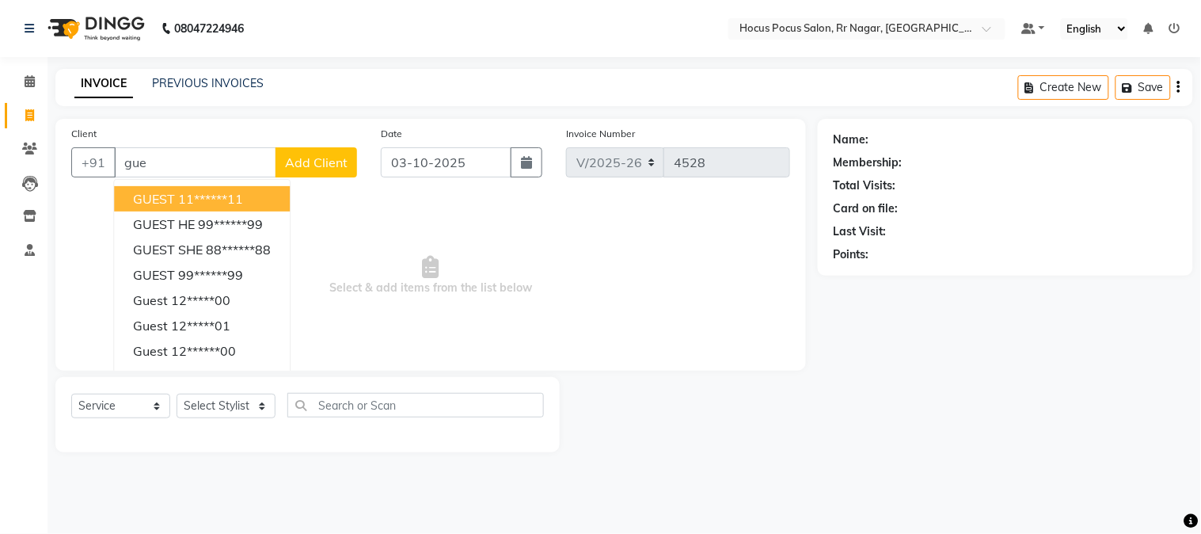
click at [177, 209] on button "GUEST 11******11" at bounding box center [202, 198] width 176 height 25
type input "11******11"
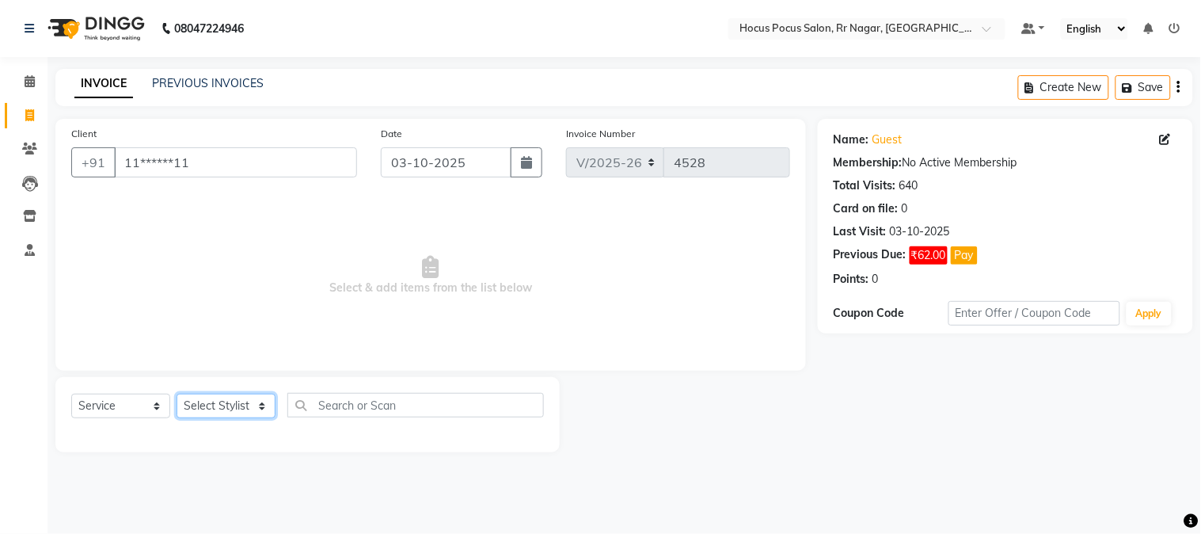
click at [259, 404] on select "Select Stylist Amar Arjun Eliza hocus pocus Maya Neha Ranjana Ravi Salima Salma…" at bounding box center [226, 406] width 99 height 25
click at [228, 417] on select "Select Stylist Amar Arjun Eliza hocus pocus Maya Neha Ranjana Ravi Salima Salma…" at bounding box center [226, 406] width 99 height 25
select select "32993"
click at [177, 394] on select "Select Stylist Amar Arjun Eliza hocus pocus Maya Neha Ranjana Ravi Salima Salma…" at bounding box center [226, 406] width 99 height 25
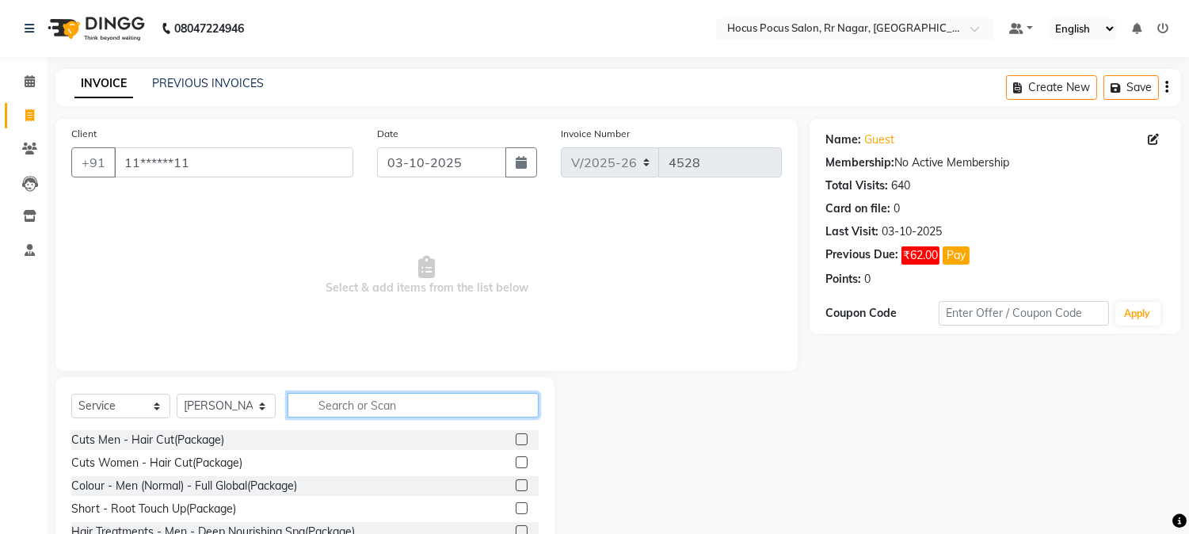
click at [376, 401] on input "text" at bounding box center [412, 405] width 251 height 25
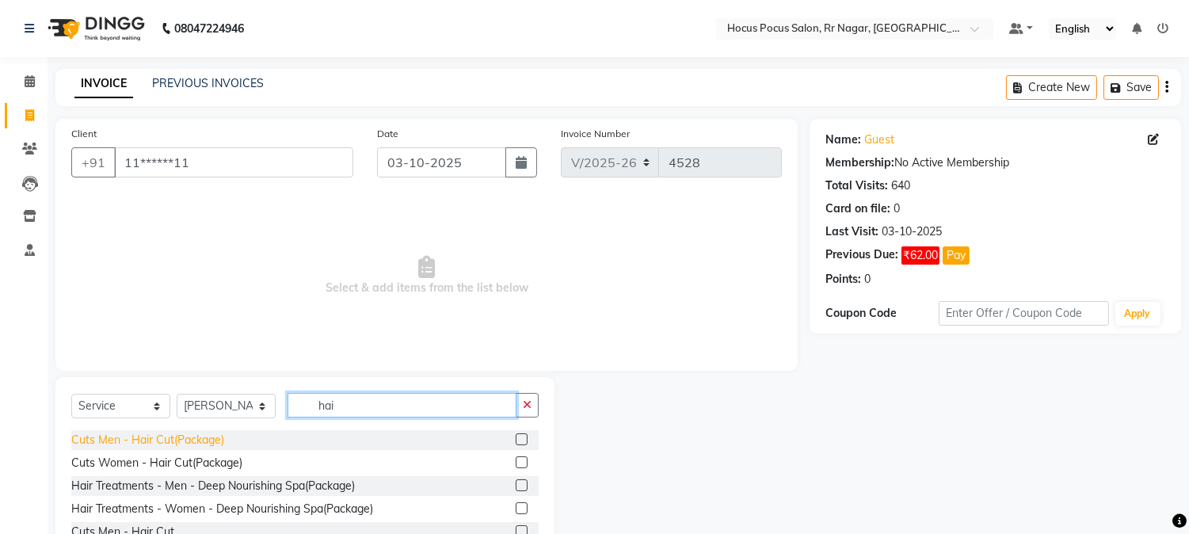
type input "hai"
click at [166, 441] on div "Cuts Men - Hair Cut(Package)" at bounding box center [147, 440] width 153 height 17
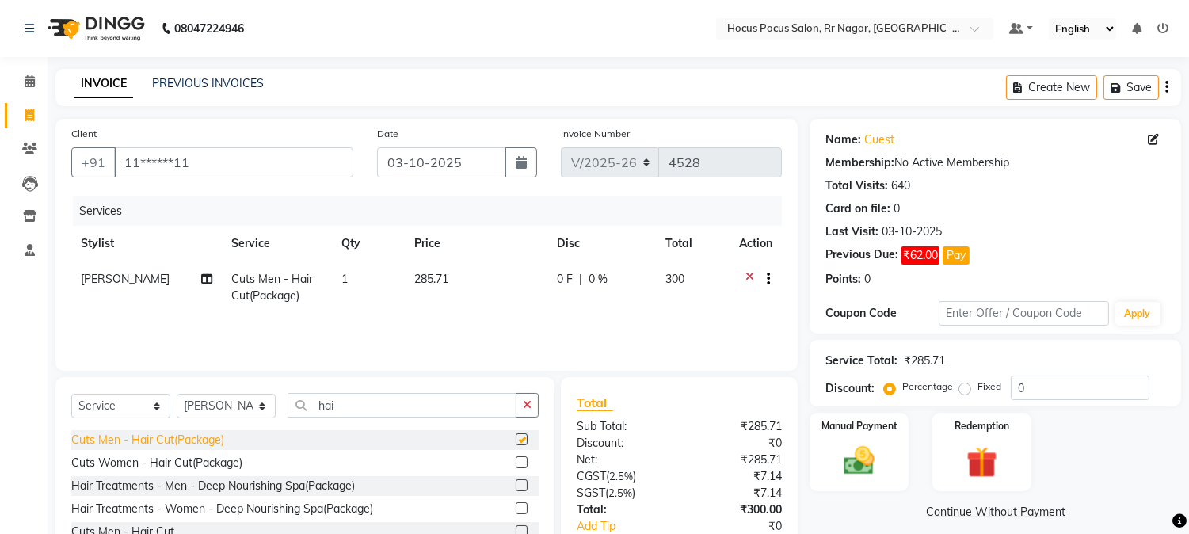
checkbox input "false"
click at [846, 462] on img at bounding box center [859, 461] width 52 height 37
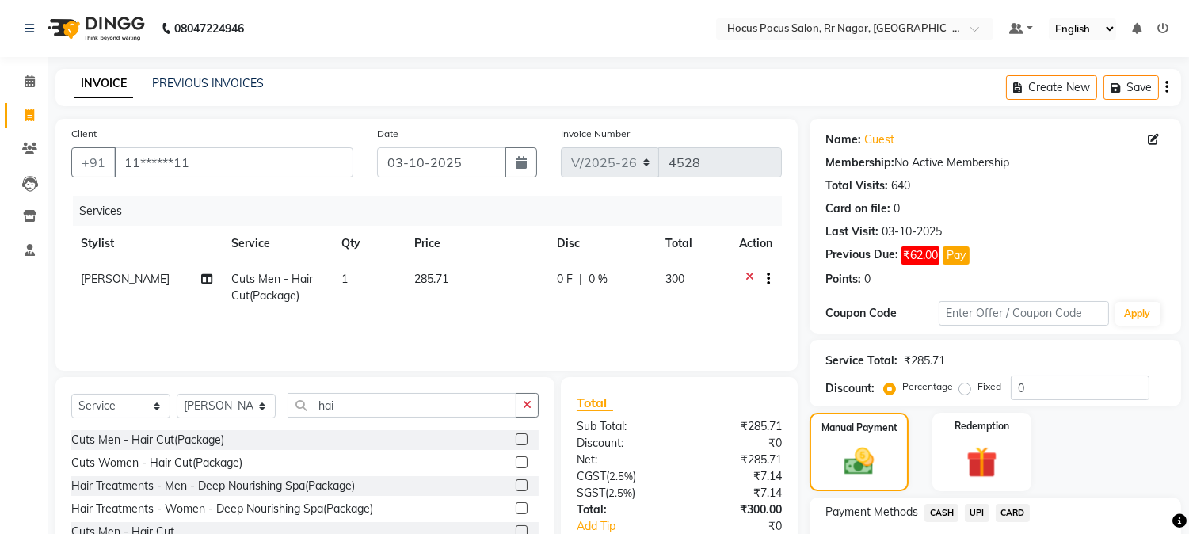
click at [980, 507] on span "UPI" at bounding box center [977, 513] width 25 height 18
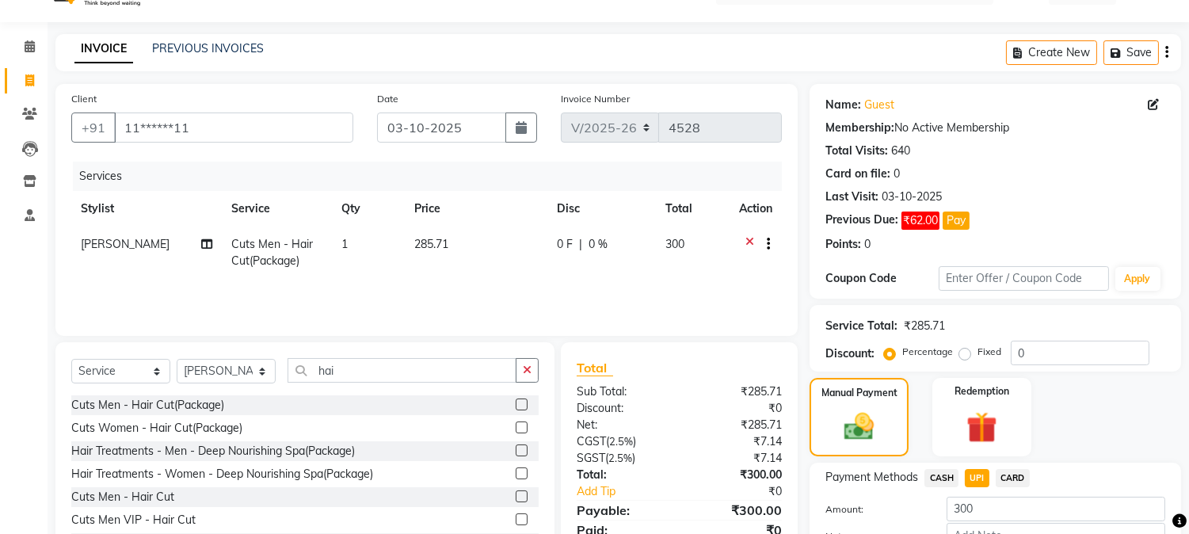
scroll to position [137, 0]
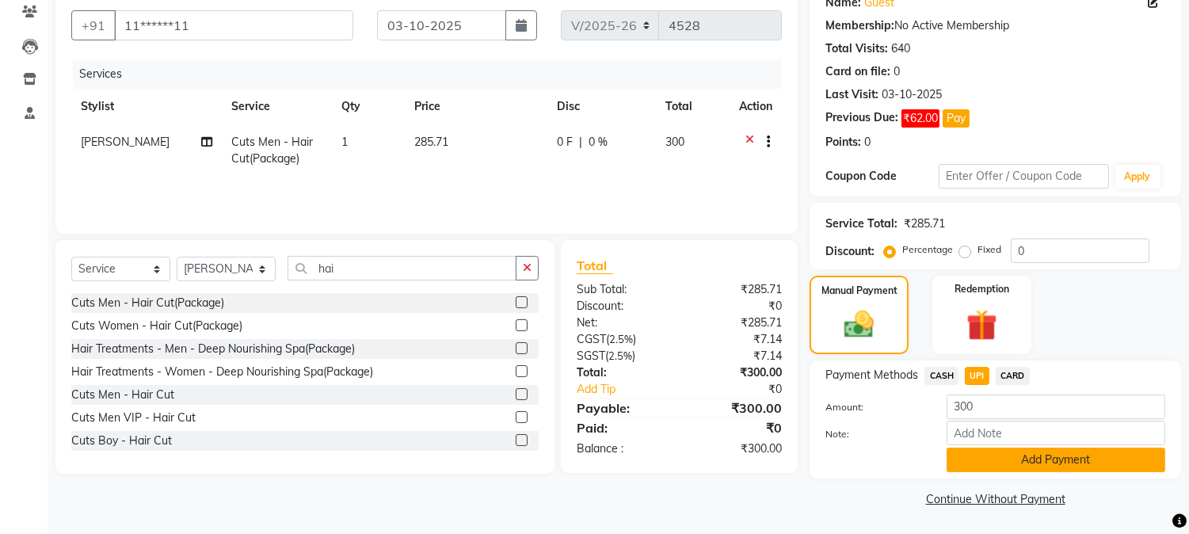
click at [1071, 465] on button "Add Payment" at bounding box center [1055, 459] width 219 height 25
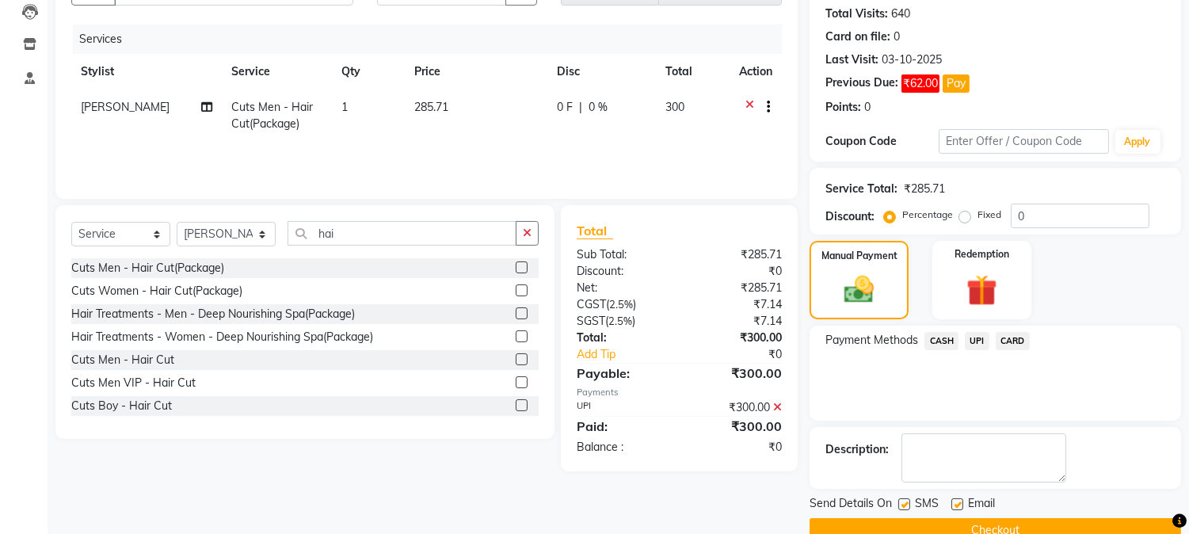
scroll to position [204, 0]
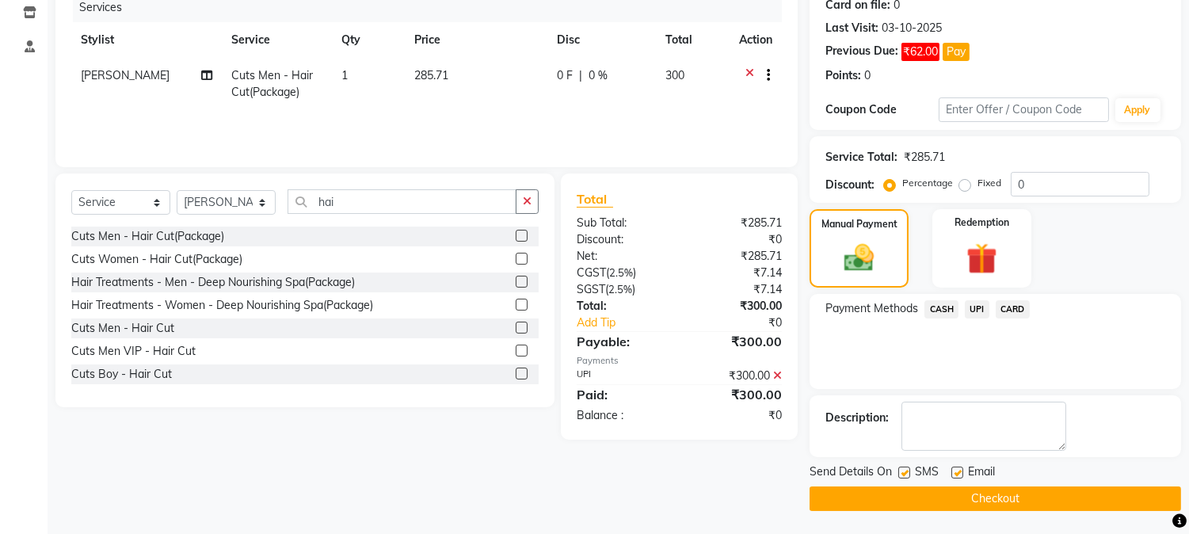
click at [900, 472] on label at bounding box center [904, 472] width 12 height 12
click at [900, 472] on input "checkbox" at bounding box center [903, 473] width 10 height 10
checkbox input "false"
click at [936, 497] on button "Checkout" at bounding box center [994, 498] width 371 height 25
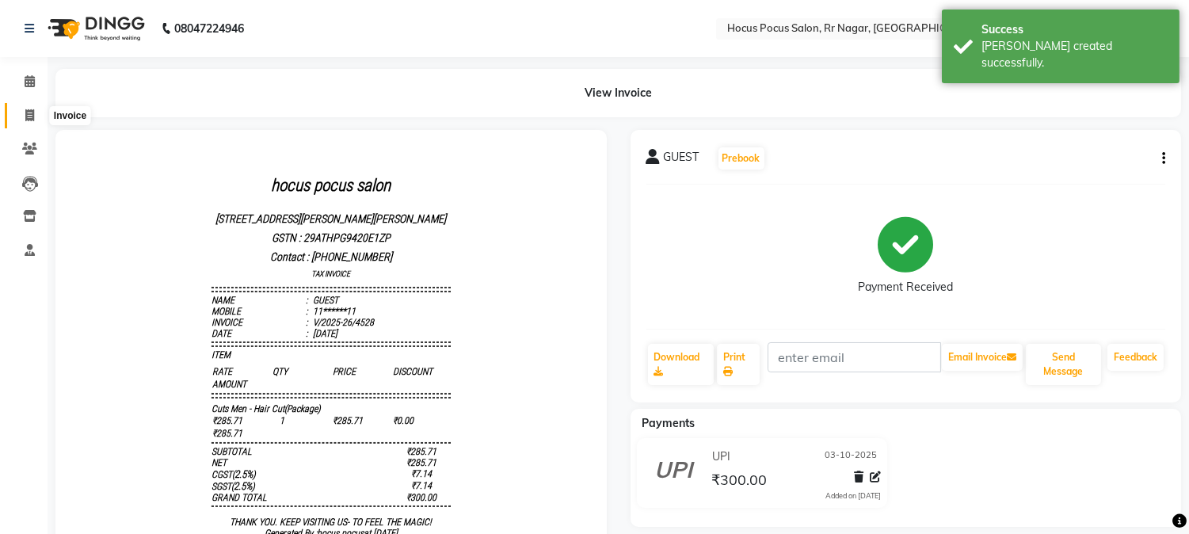
click at [28, 114] on icon at bounding box center [29, 115] width 9 height 12
select select "service"
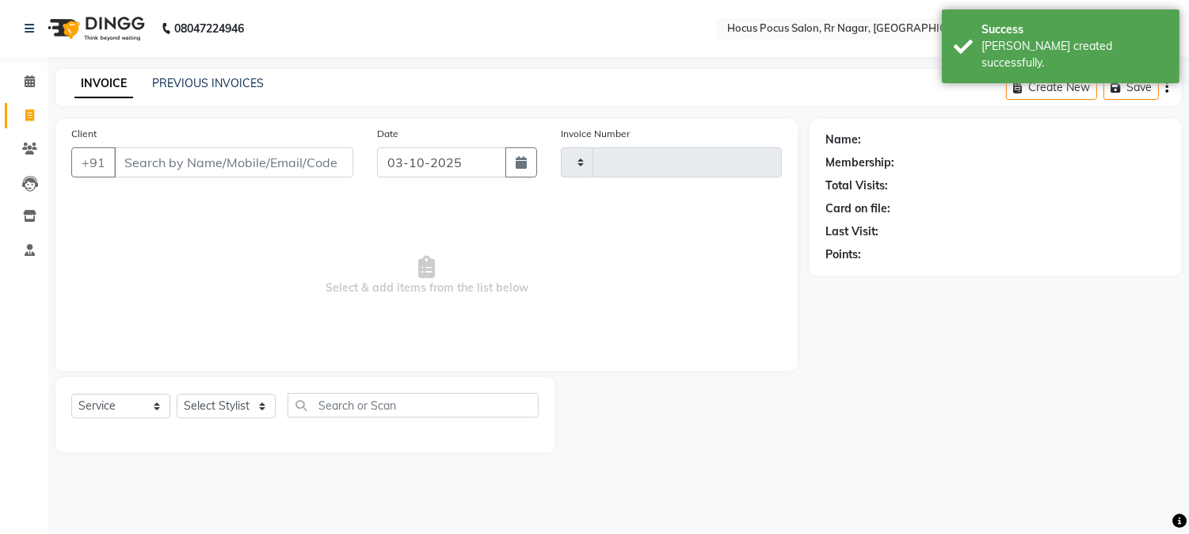
type input "4529"
select select "5019"
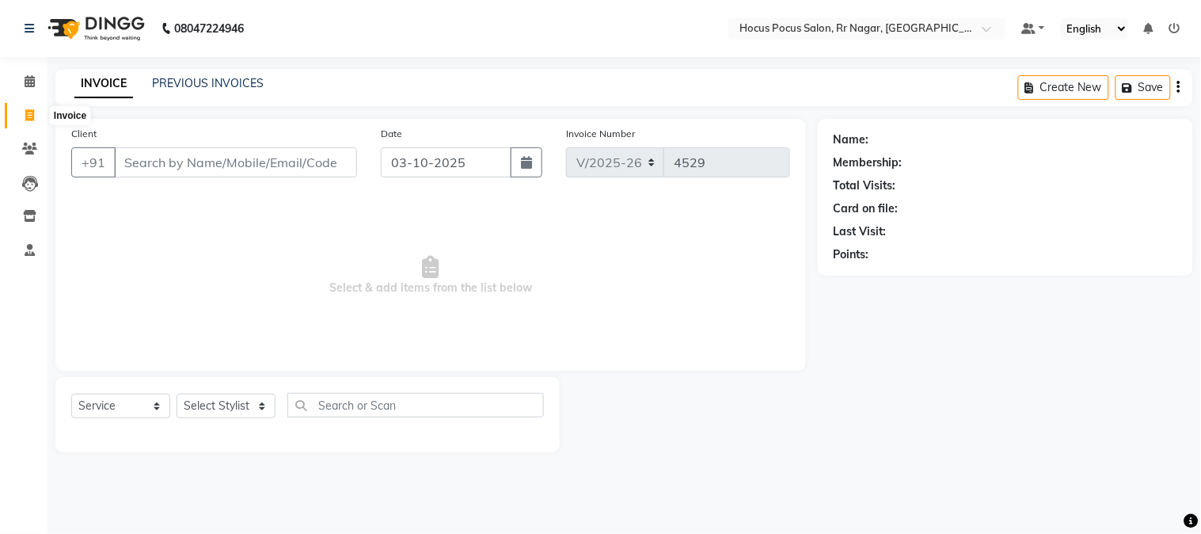
click at [34, 120] on span at bounding box center [30, 116] width 28 height 18
select select "service"
type input "4529"
select select "5019"
drag, startPoint x: 219, startPoint y: 153, endPoint x: 212, endPoint y: 160, distance: 9.5
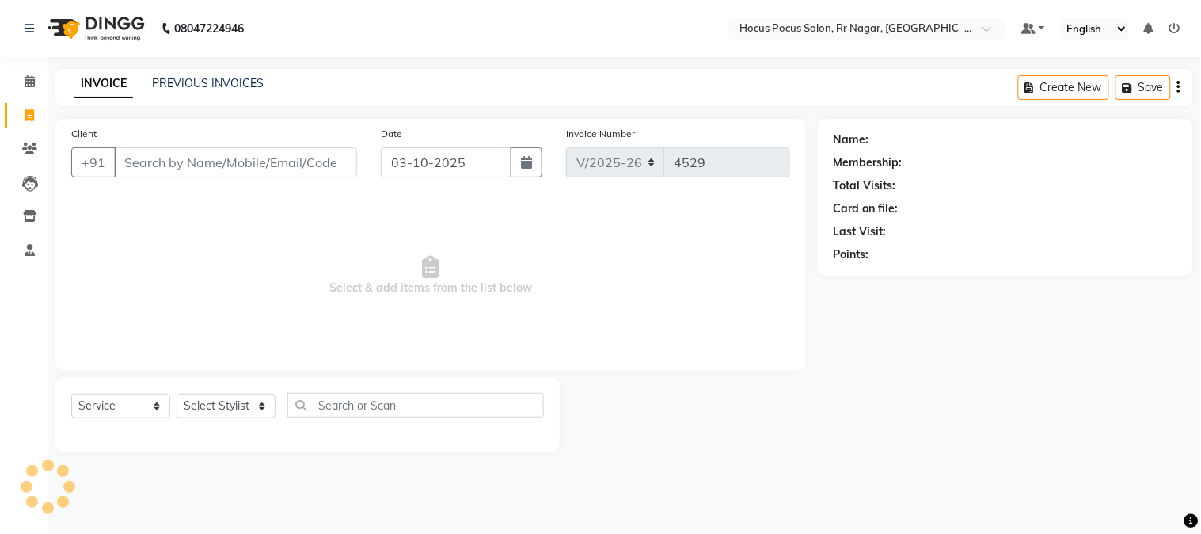
click at [215, 158] on input "Client" at bounding box center [235, 162] width 243 height 30
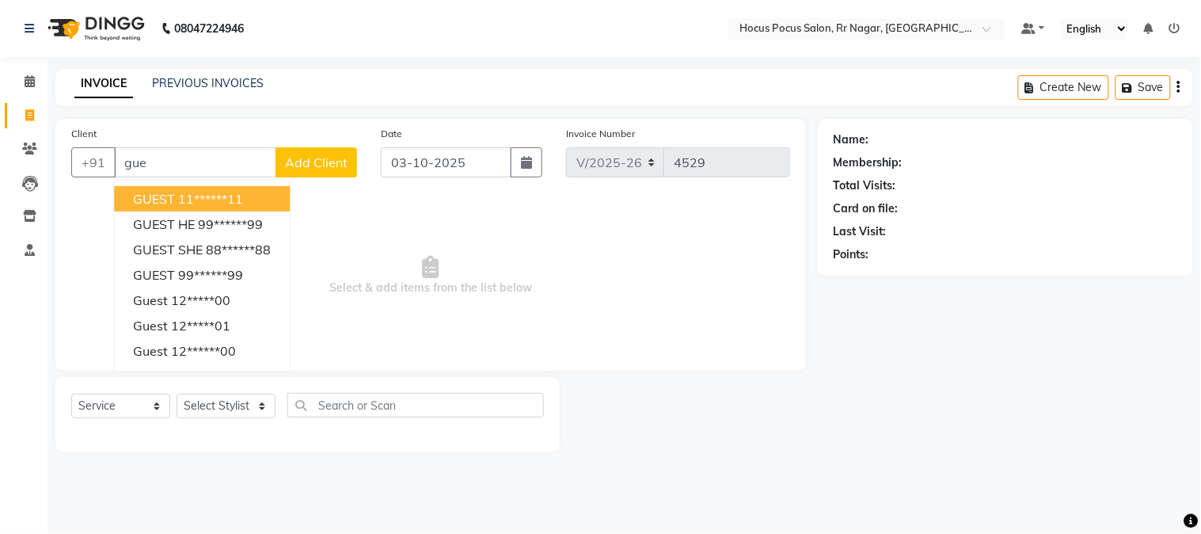
click at [202, 201] on ngb-highlight "11******11" at bounding box center [210, 199] width 65 height 16
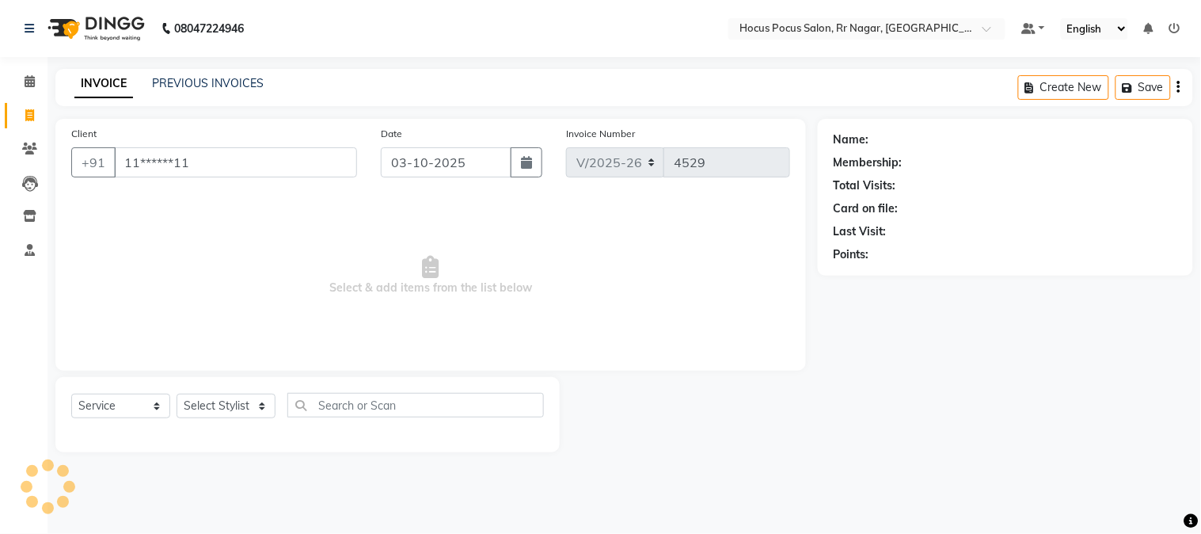
type input "11******11"
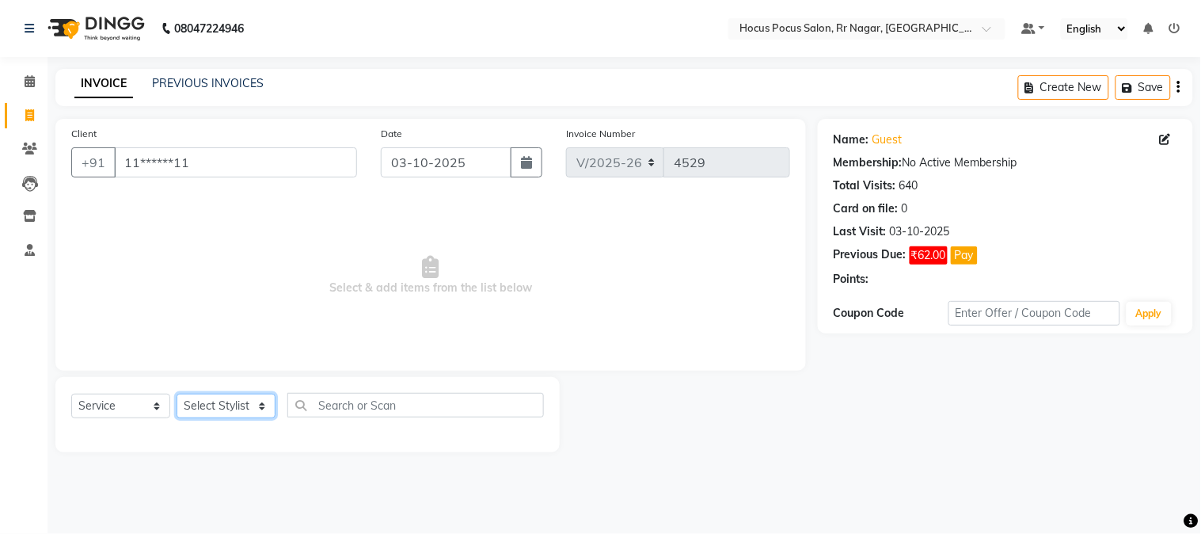
click at [211, 417] on select "Select Stylist Amar Arjun Eliza hocus pocus Maya Neha Ranjana Ravi Salima Salma…" at bounding box center [226, 406] width 99 height 25
select select "92671"
click at [177, 394] on select "Select Stylist Amar Arjun Eliza hocus pocus Maya Neha Ranjana Ravi Salima Salma…" at bounding box center [226, 406] width 99 height 25
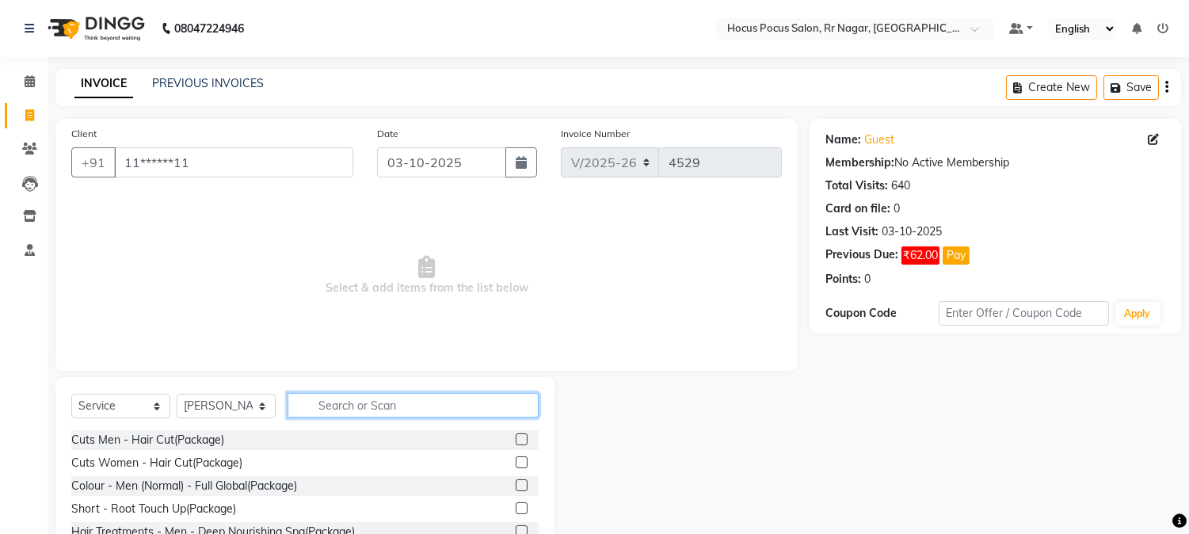
click at [359, 413] on input "text" at bounding box center [412, 405] width 251 height 25
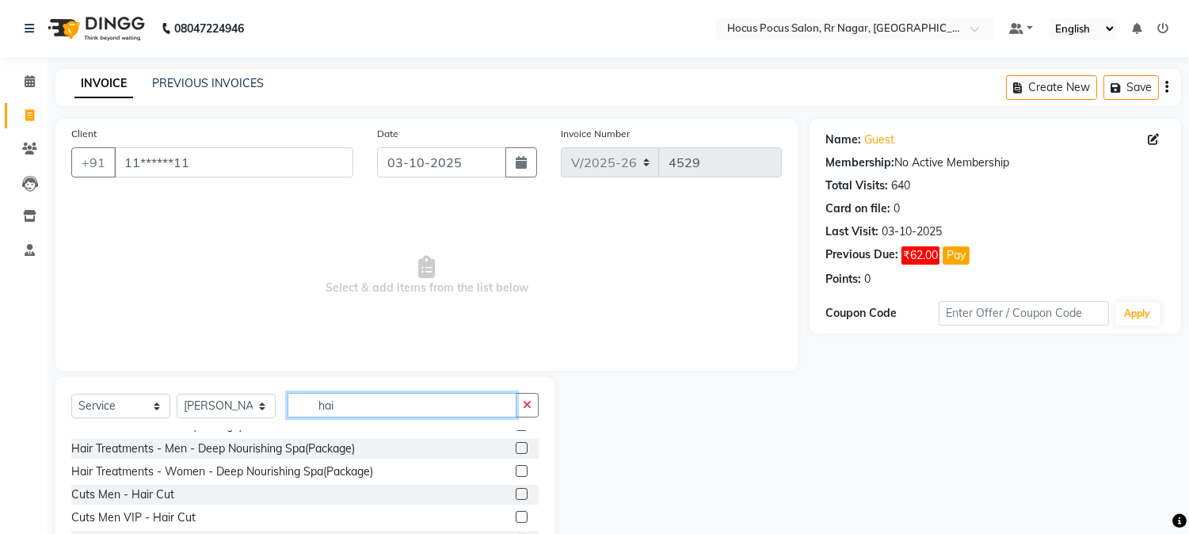
scroll to position [138, 0]
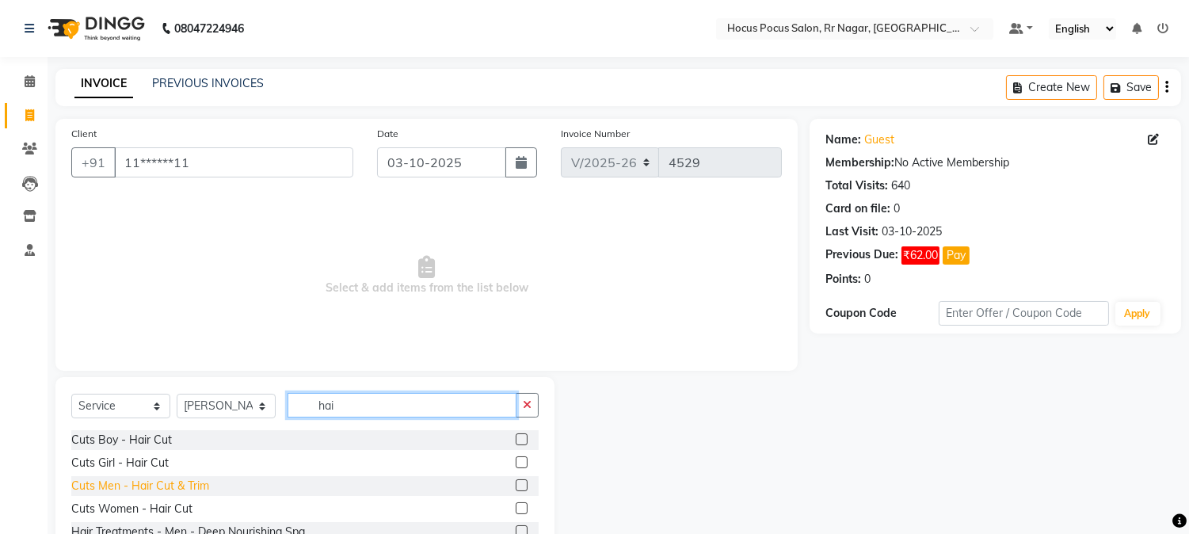
type input "hai"
click at [108, 489] on div "Cuts Men - Hair Cut & Trim" at bounding box center [140, 486] width 138 height 17
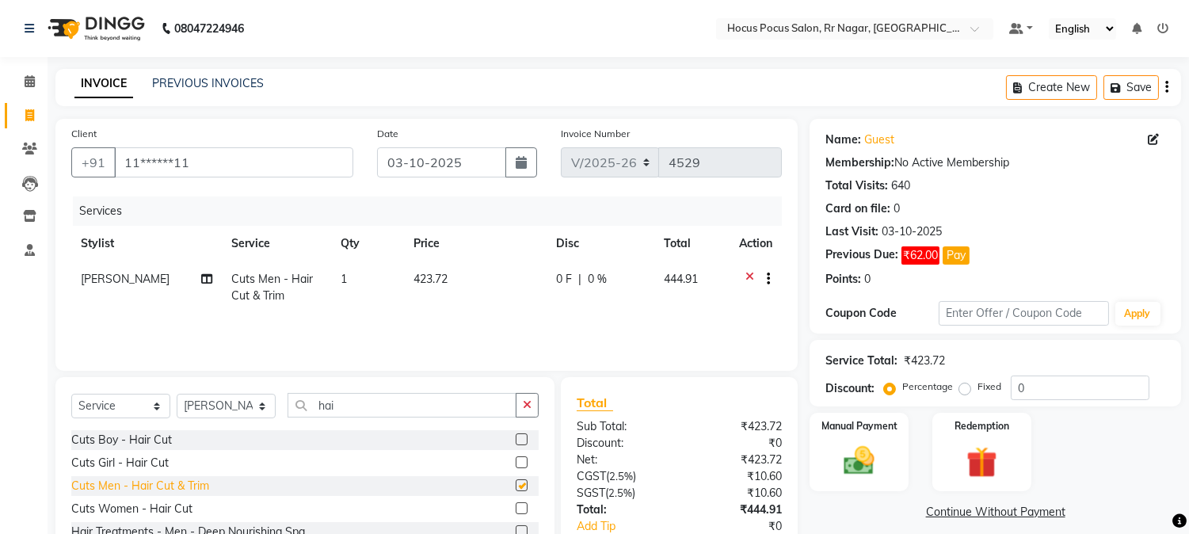
checkbox input "false"
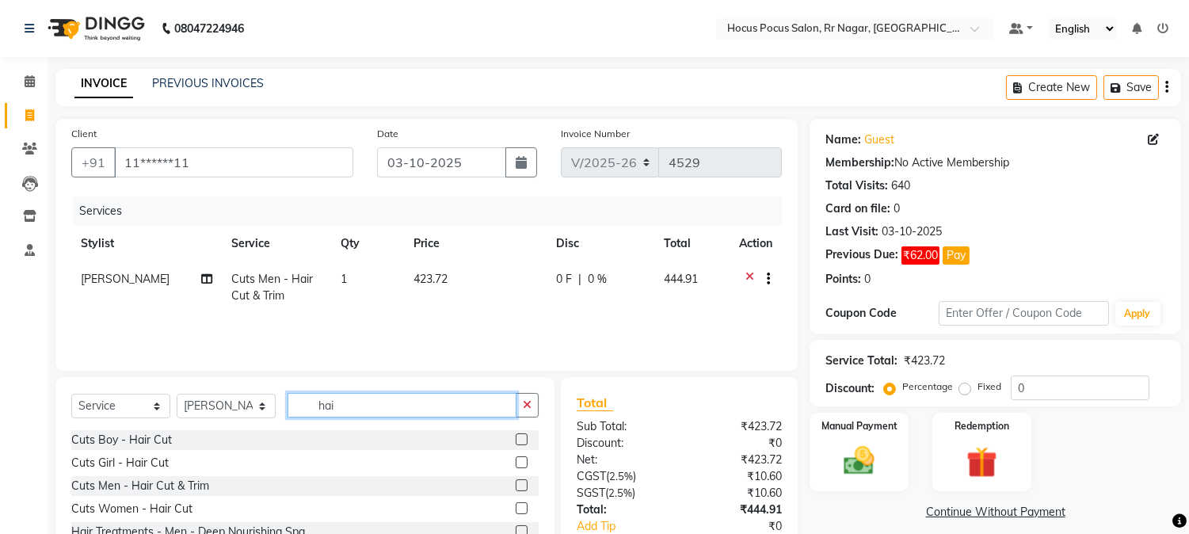
click at [358, 405] on input "hai" at bounding box center [401, 405] width 229 height 25
type input "h"
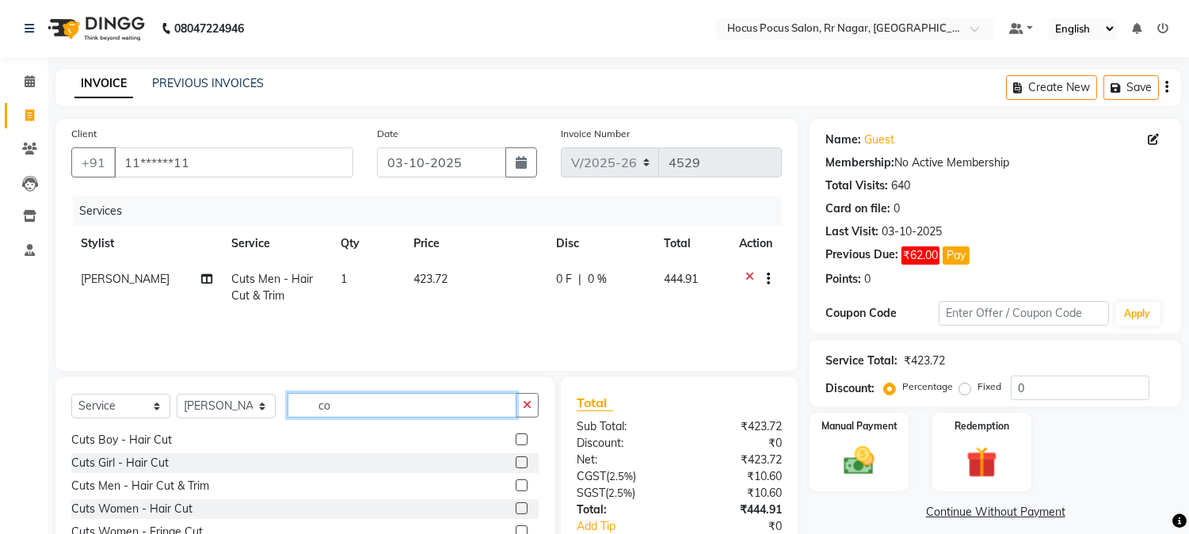
scroll to position [0, 0]
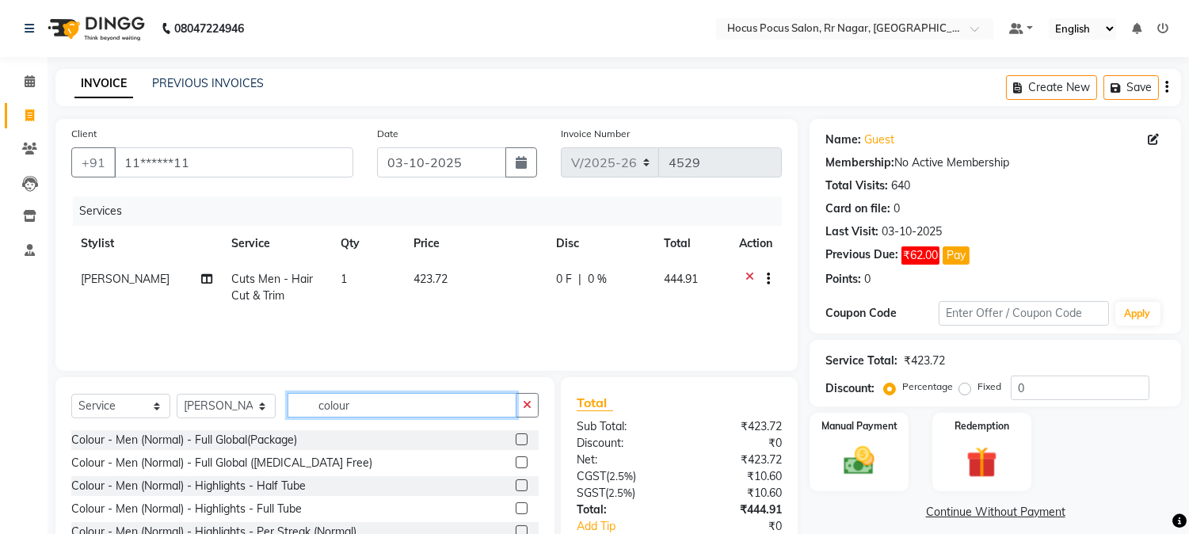
click at [384, 409] on input "colour" at bounding box center [401, 405] width 229 height 25
type input "colour"
click at [192, 440] on div "Colour - Men (Normal) - Full Global(Package)" at bounding box center [184, 440] width 226 height 17
checkbox input "false"
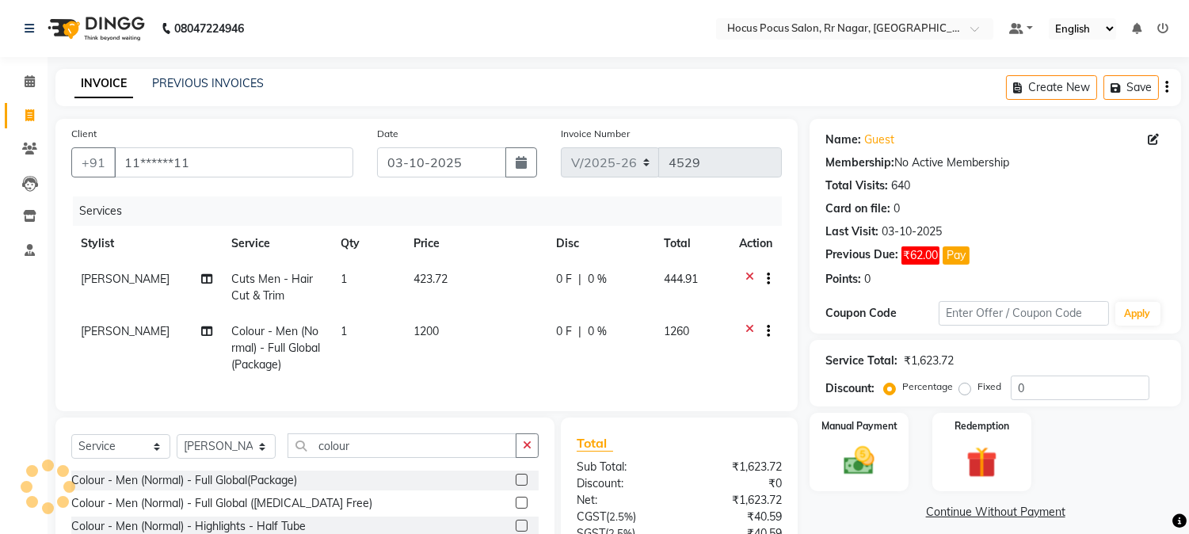
click at [745, 328] on icon at bounding box center [749, 333] width 9 height 20
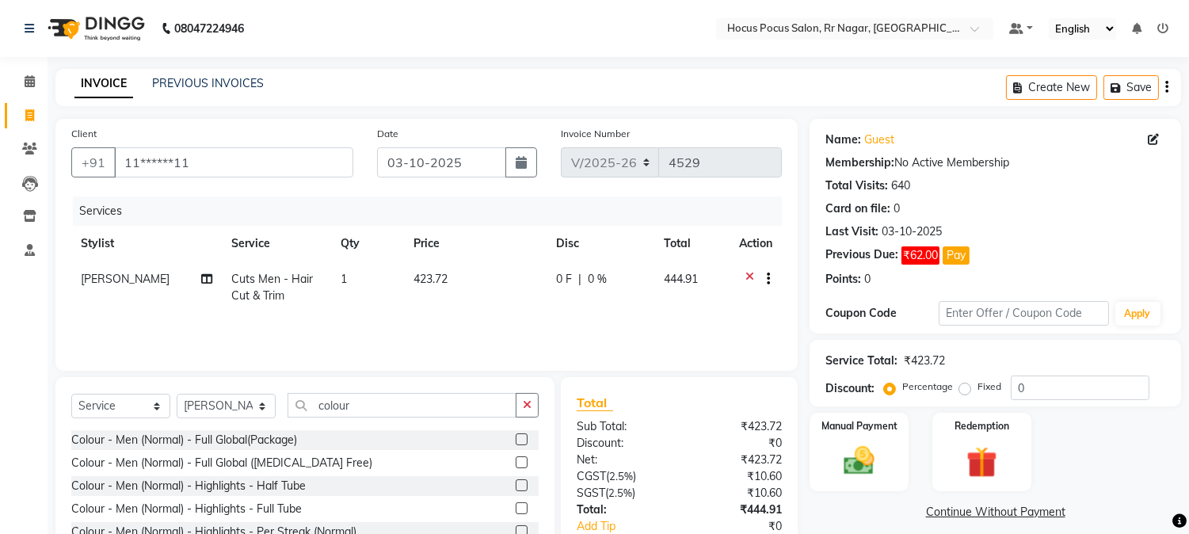
click at [750, 273] on icon at bounding box center [749, 281] width 9 height 20
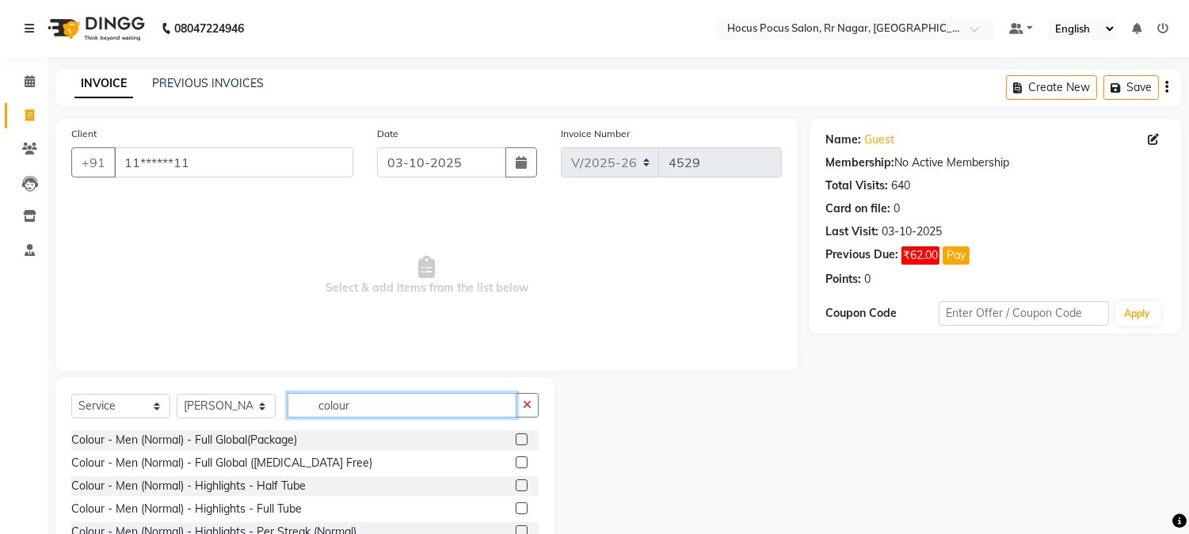
click at [384, 406] on input "colour" at bounding box center [401, 405] width 229 height 25
type input "c"
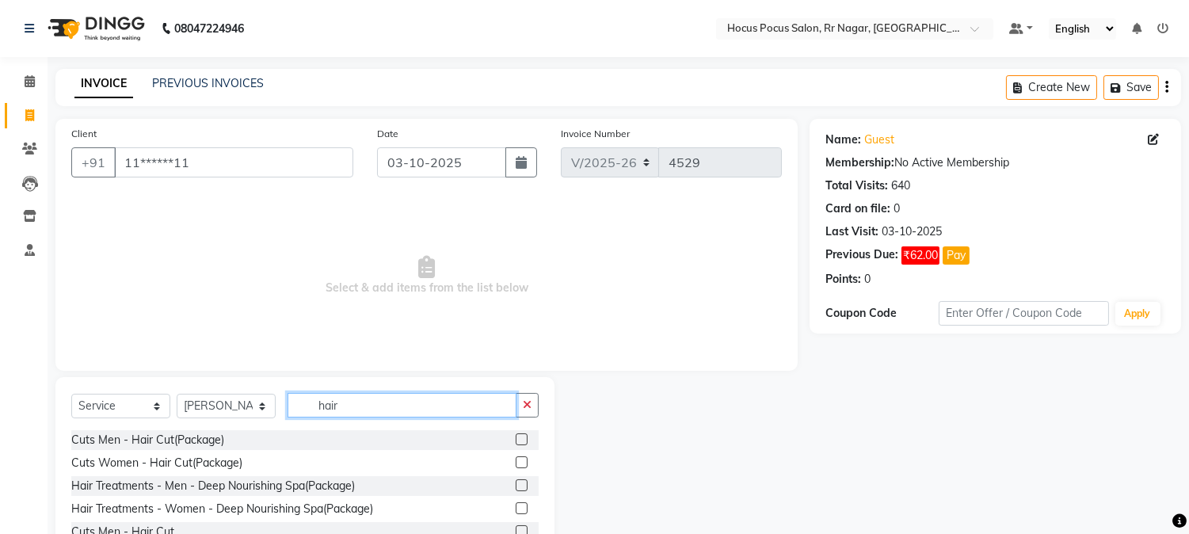
scroll to position [138, 0]
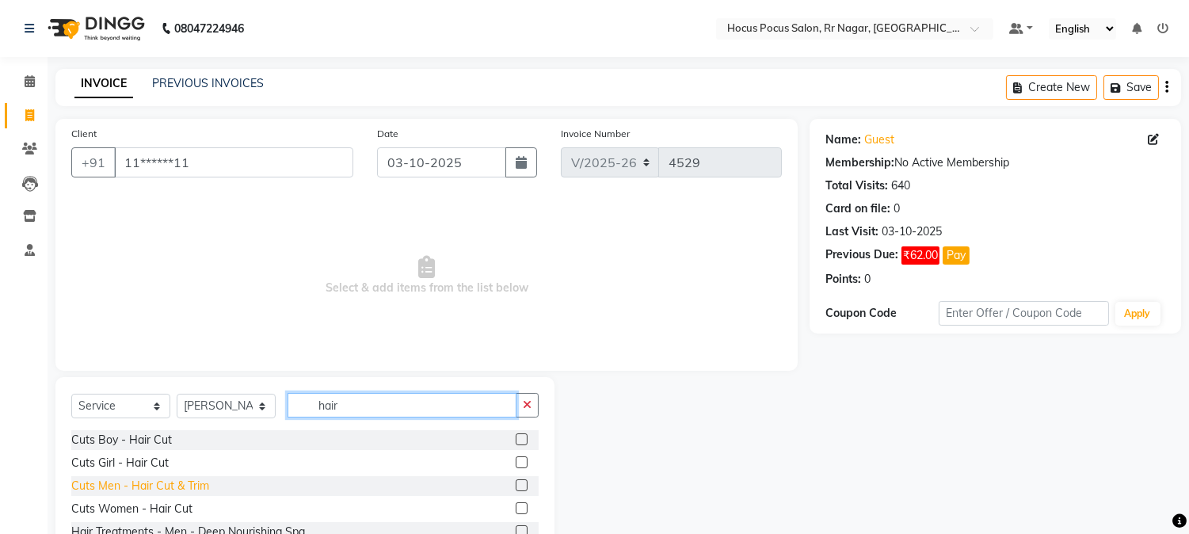
type input "hair"
click at [160, 487] on div "Cuts Men - Hair Cut & Trim" at bounding box center [140, 486] width 138 height 17
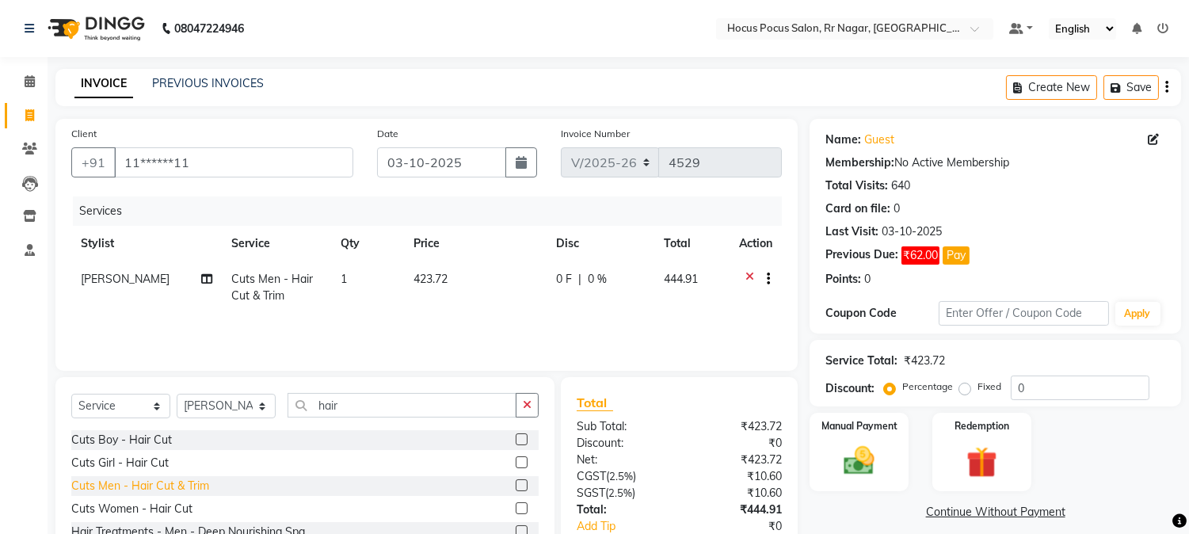
click at [91, 489] on div "Cuts Men - Hair Cut & Trim" at bounding box center [140, 486] width 138 height 17
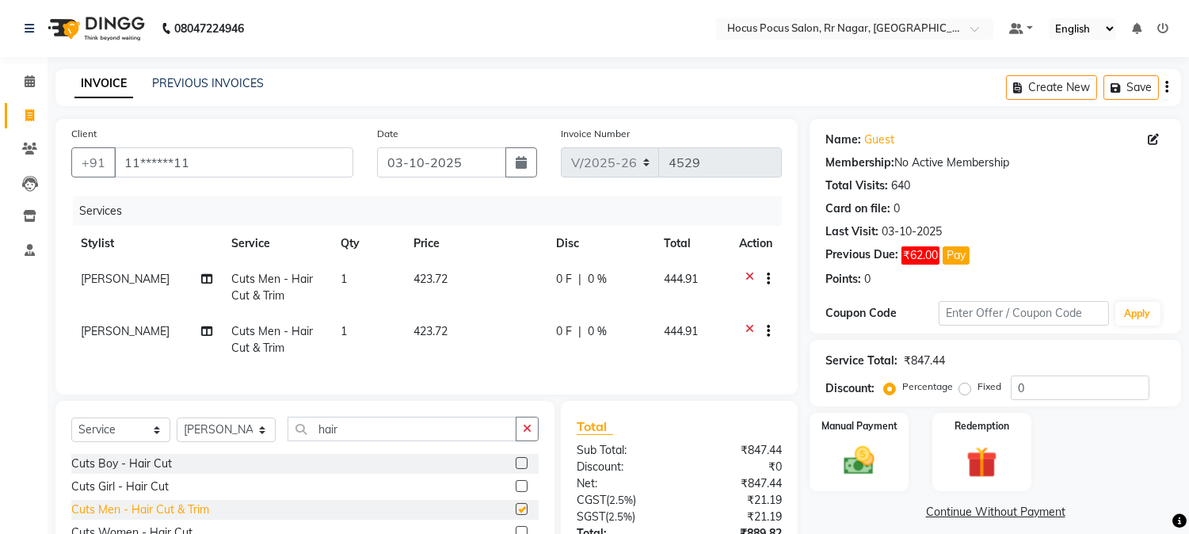
checkbox input "false"
click at [761, 274] on button "button" at bounding box center [765, 279] width 10 height 17
click at [748, 277] on icon at bounding box center [749, 281] width 9 height 20
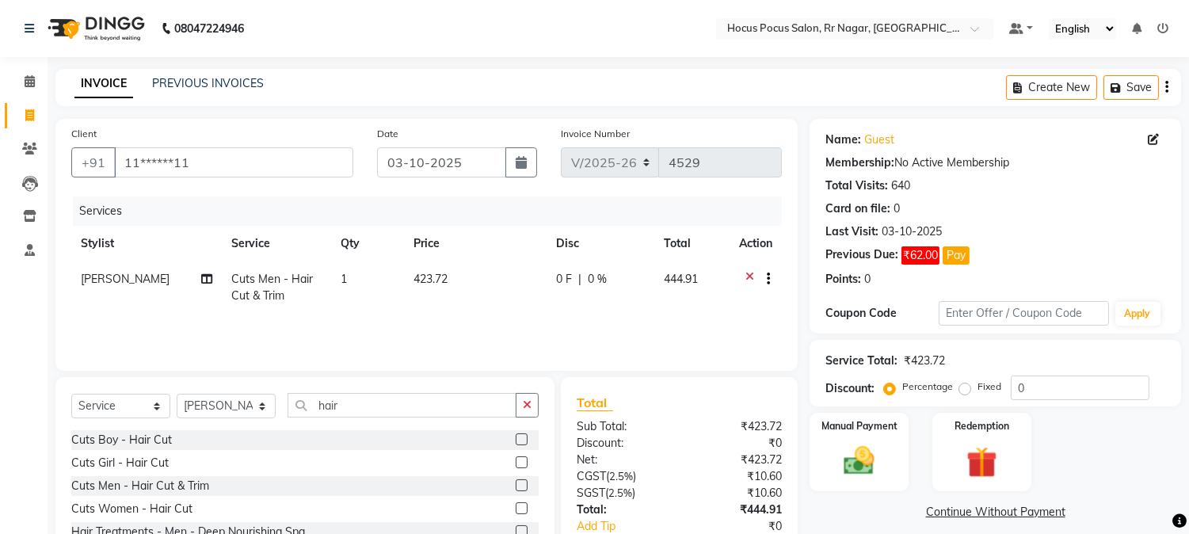
click at [748, 274] on icon at bounding box center [749, 281] width 9 height 20
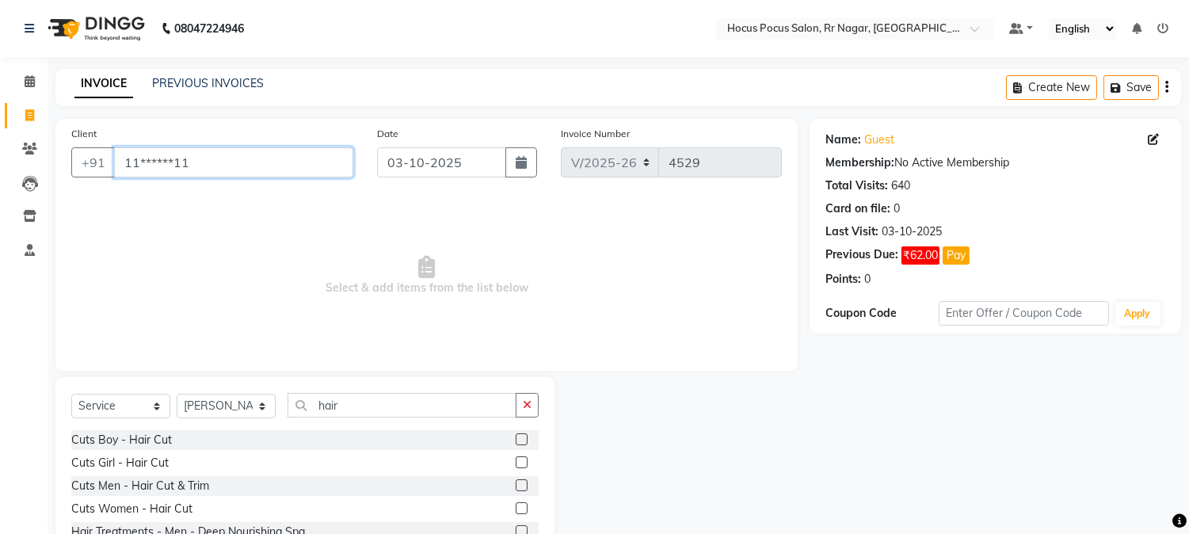
click at [278, 163] on input "11******11" at bounding box center [233, 162] width 239 height 30
type input "1"
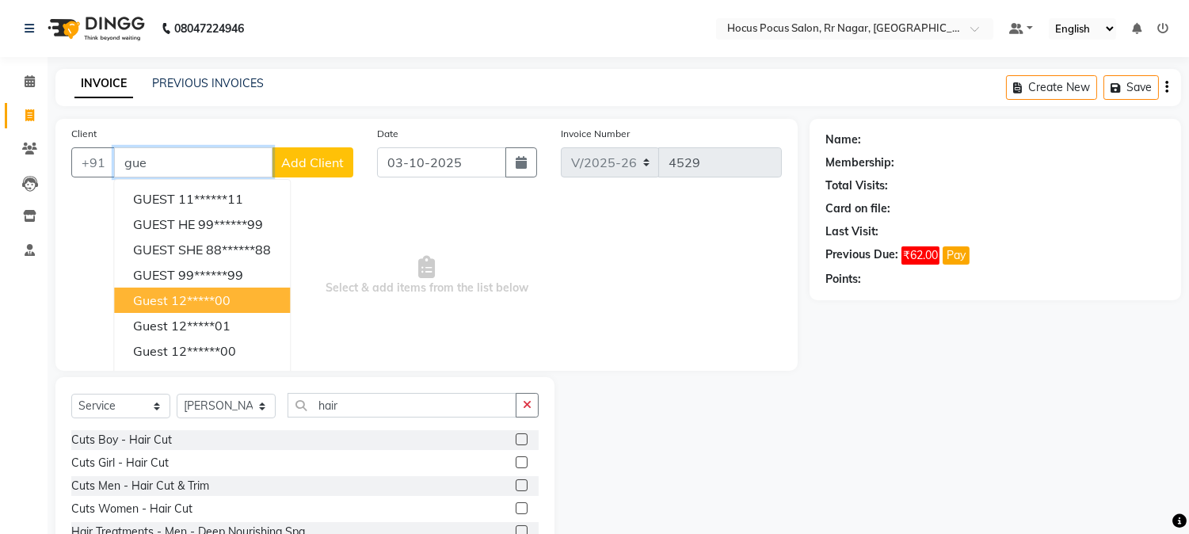
click at [175, 306] on ngb-highlight "12*****00" at bounding box center [200, 300] width 59 height 16
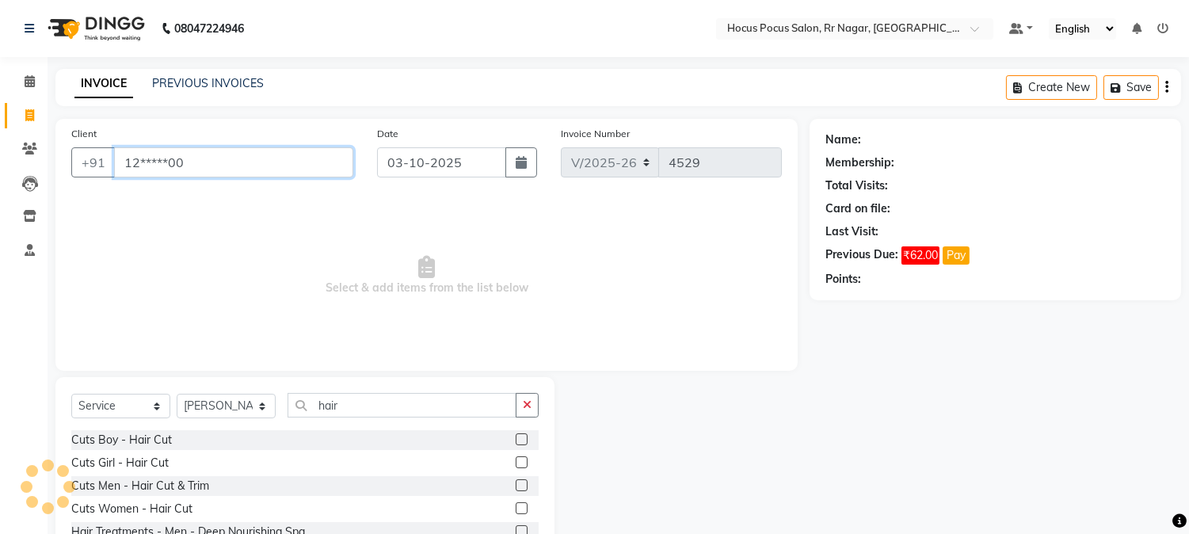
type input "12*****00"
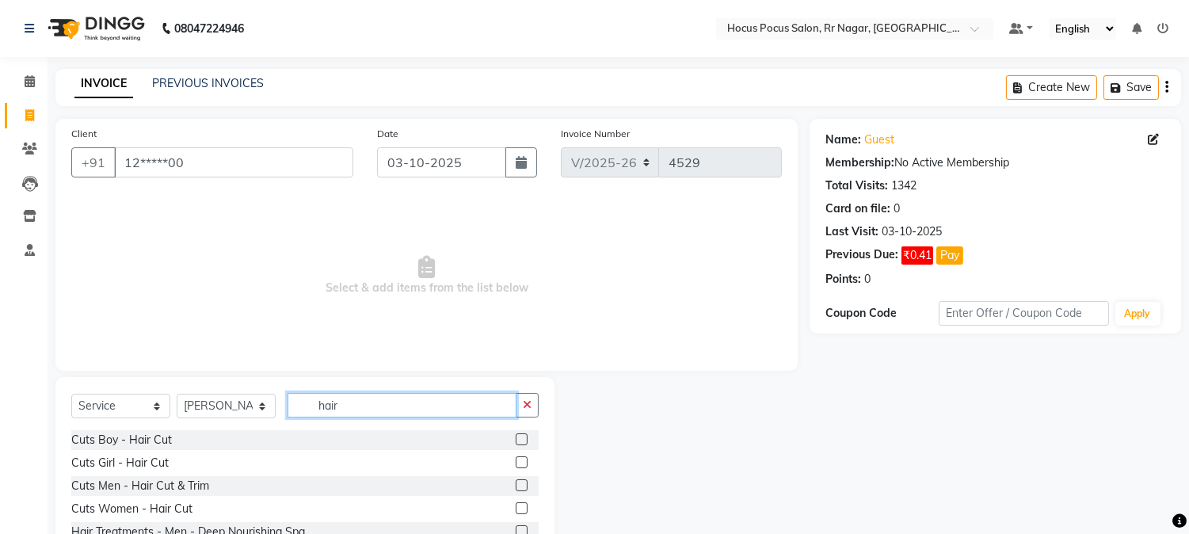
click at [373, 397] on input "hair" at bounding box center [401, 405] width 229 height 25
type input "ha"
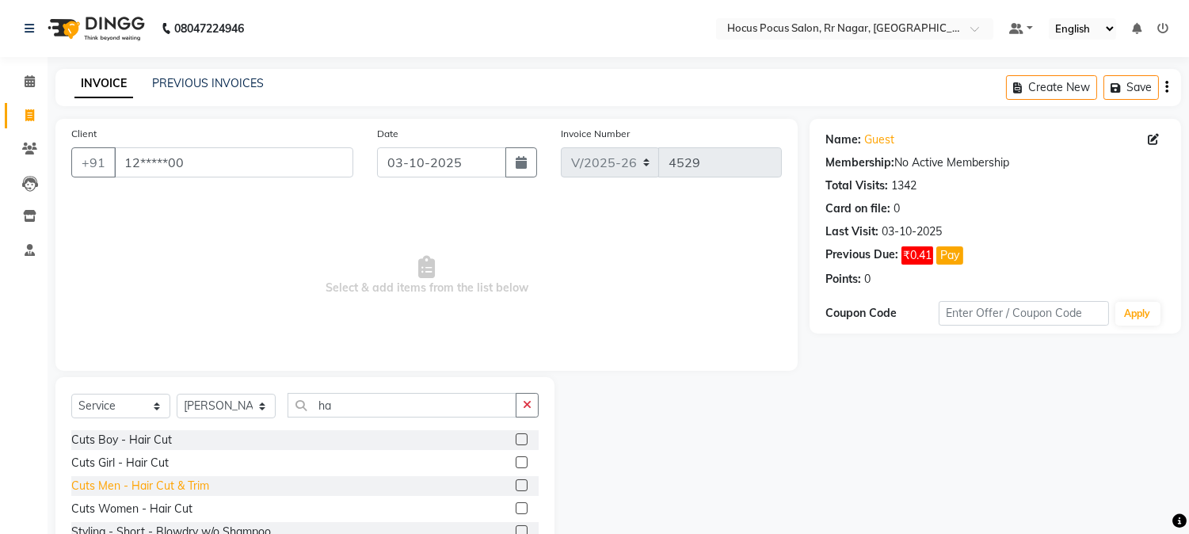
click at [124, 489] on div "Cuts Men - Hair Cut & Trim" at bounding box center [140, 486] width 138 height 17
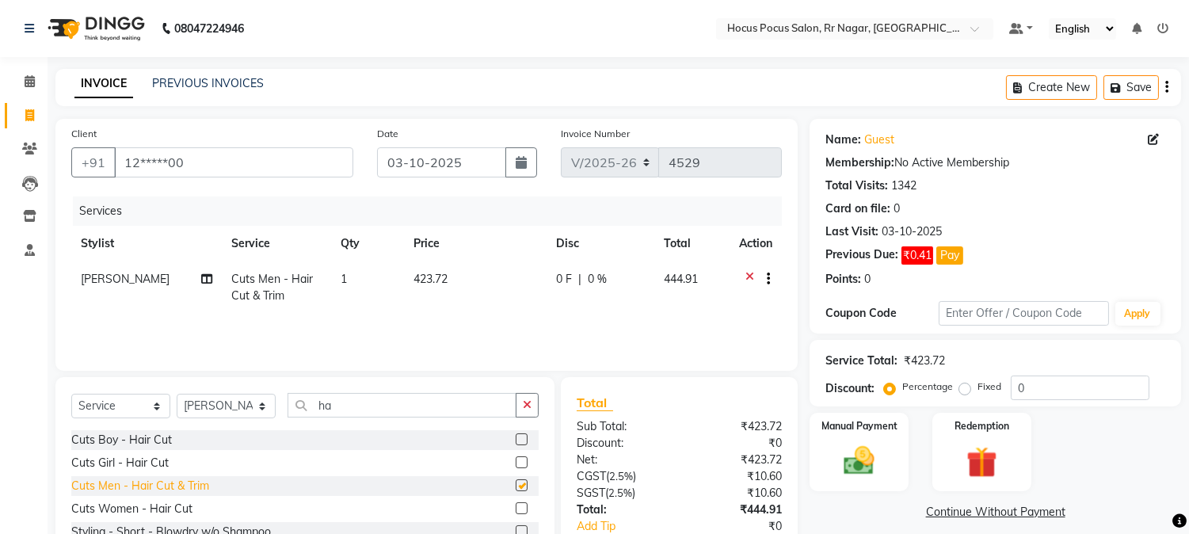
checkbox input "false"
click at [745, 272] on icon at bounding box center [749, 281] width 9 height 20
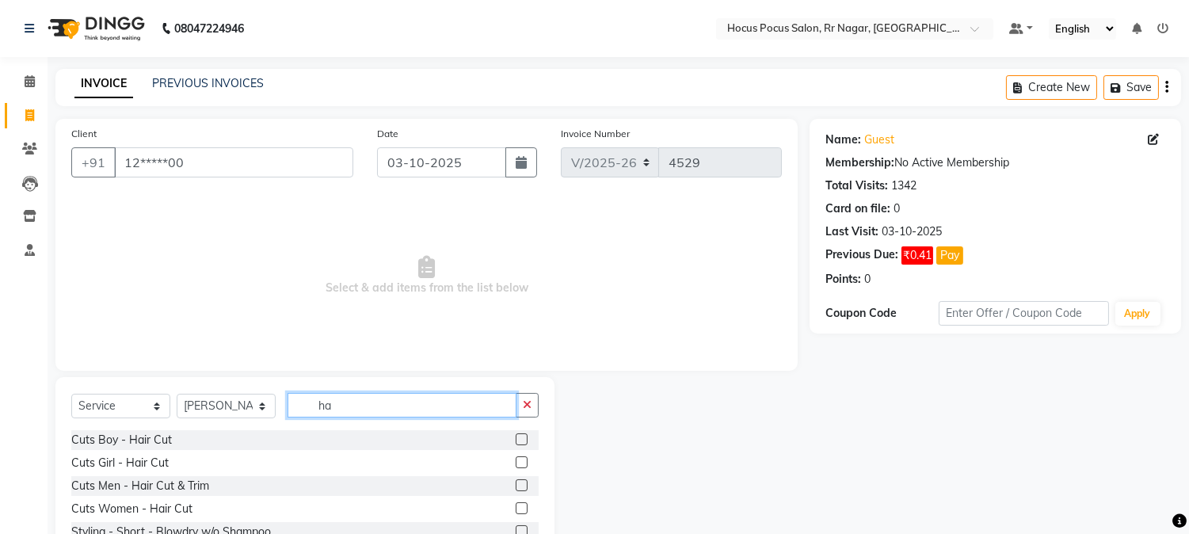
click at [352, 406] on input "ha" at bounding box center [401, 405] width 229 height 25
type input "hai"
click at [120, 467] on div "Cuts Girl - Hair Cut" at bounding box center [119, 463] width 97 height 17
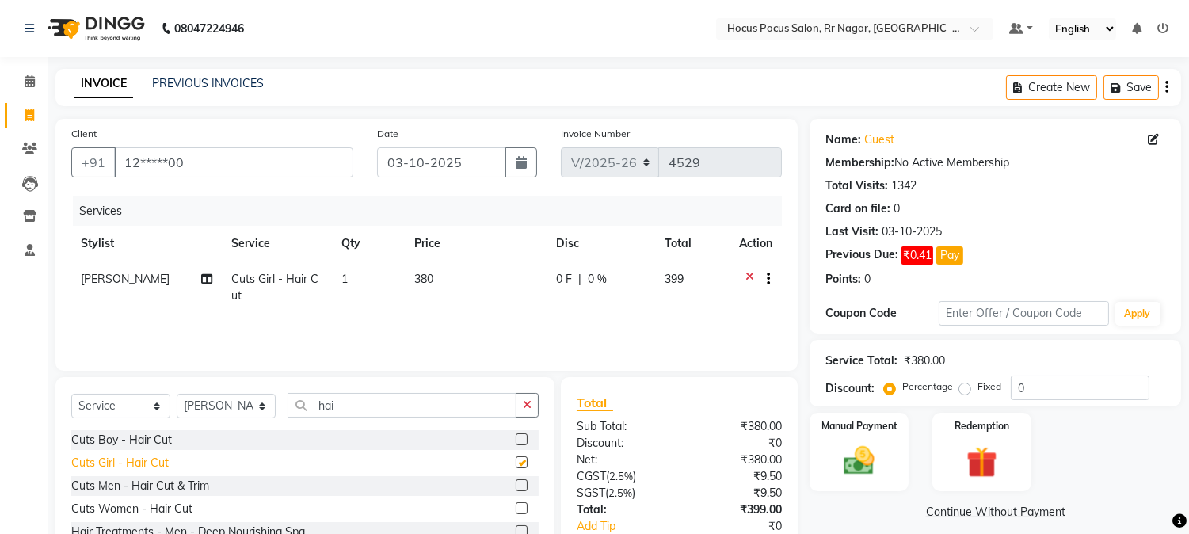
checkbox input "false"
click at [166, 446] on div "Cuts Boy - Hair Cut" at bounding box center [121, 440] width 101 height 17
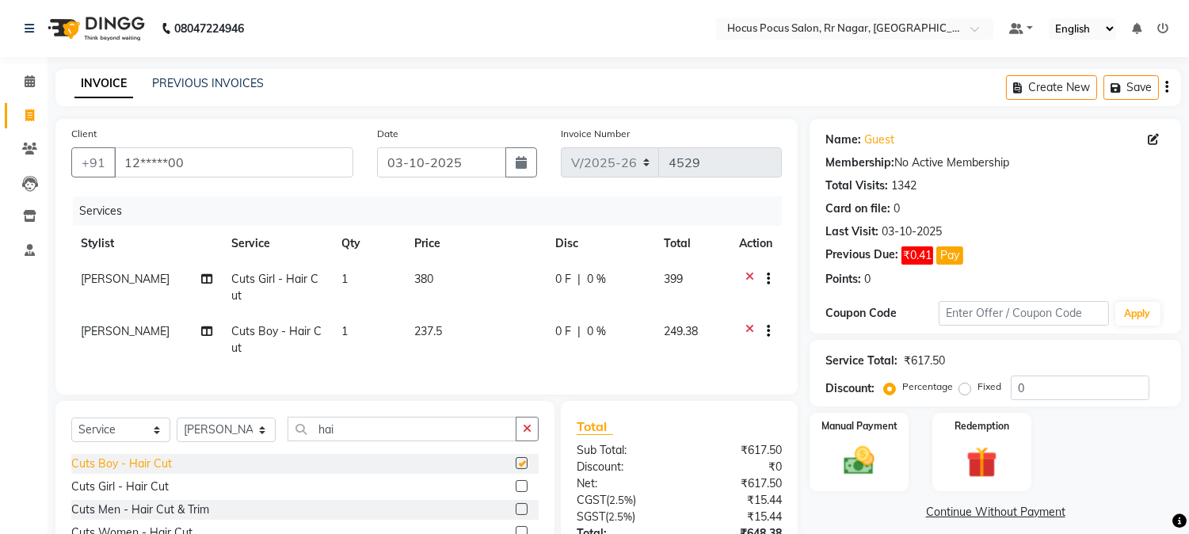
checkbox input "false"
click at [156, 517] on div "Cuts Men - Hair Cut & Trim" at bounding box center [140, 509] width 138 height 17
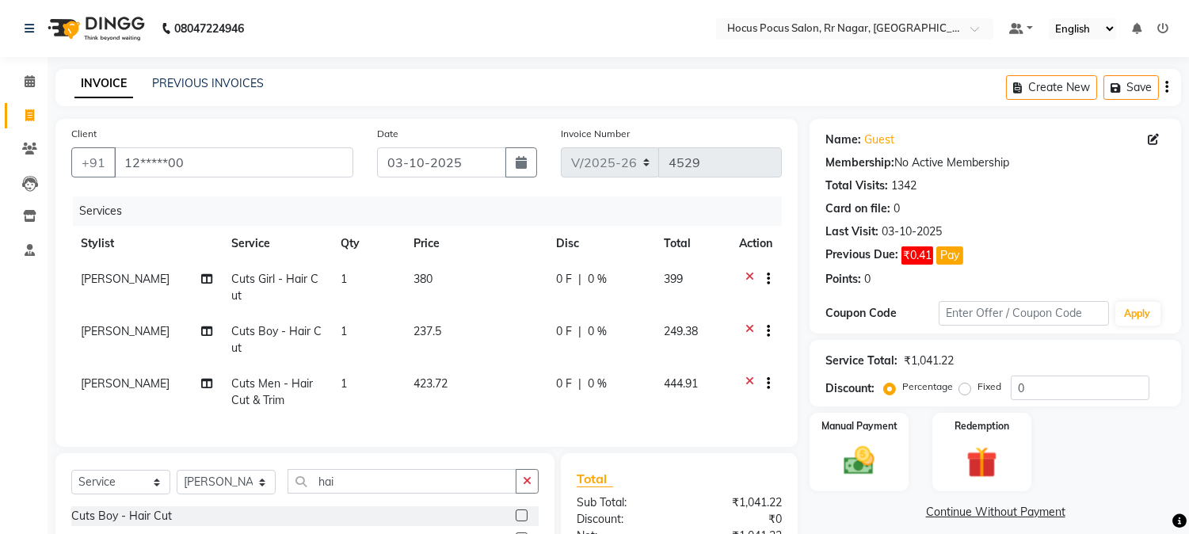
checkbox input "false"
click at [741, 375] on div at bounding box center [755, 385] width 33 height 20
click at [750, 323] on icon at bounding box center [749, 333] width 9 height 20
click at [750, 375] on icon at bounding box center [749, 385] width 9 height 20
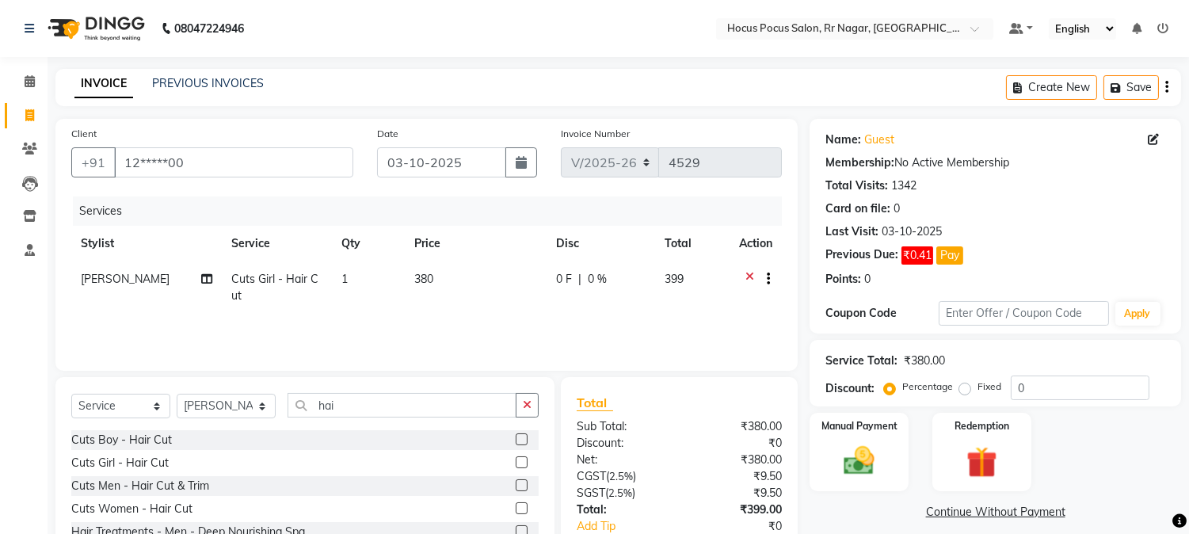
click at [746, 267] on td at bounding box center [755, 287] width 52 height 52
click at [357, 401] on input "hai" at bounding box center [401, 405] width 229 height 25
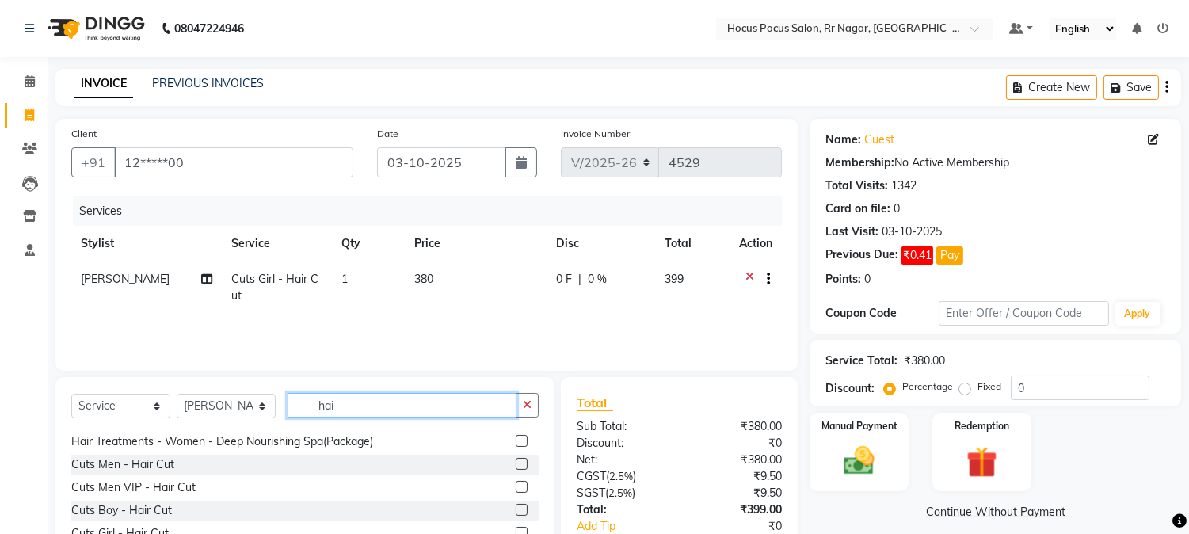
scroll to position [32, 0]
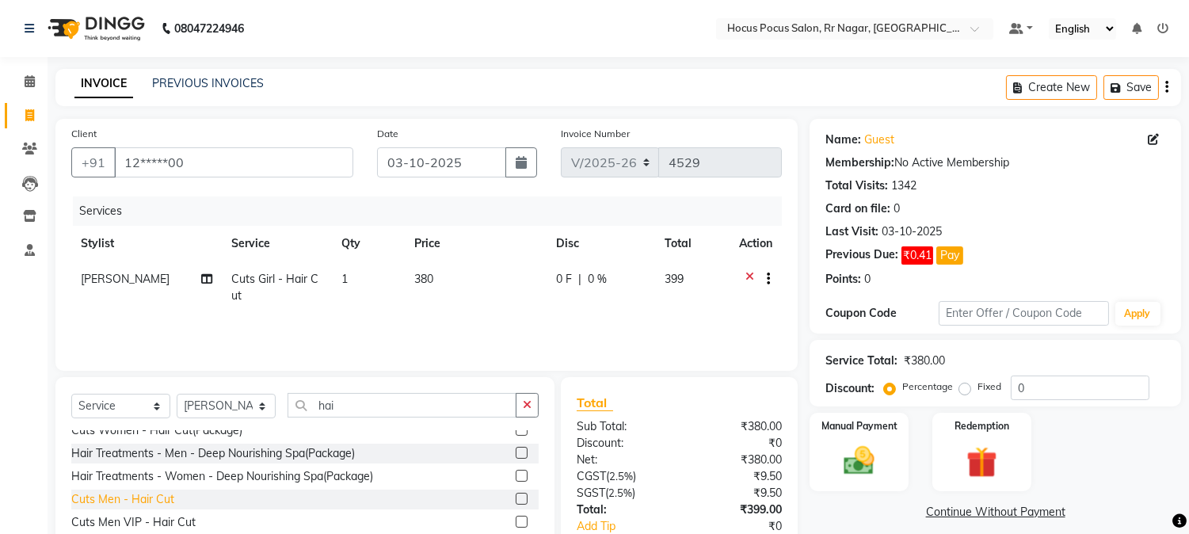
click at [139, 500] on div "Cuts Men - Hair Cut" at bounding box center [122, 499] width 103 height 17
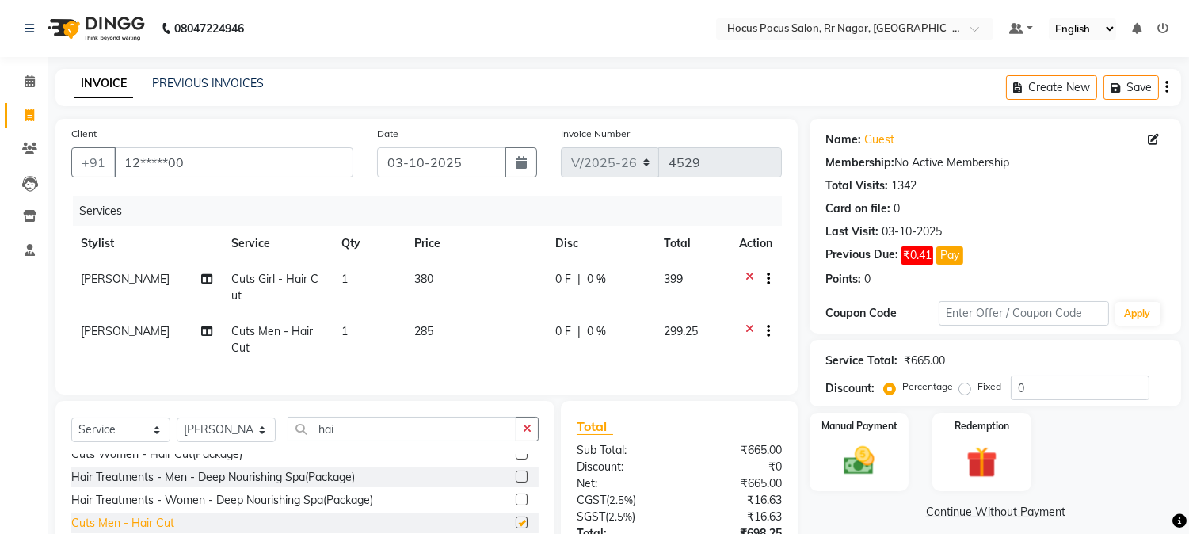
checkbox input "false"
click at [748, 321] on td at bounding box center [755, 340] width 52 height 52
click at [745, 328] on icon at bounding box center [749, 333] width 9 height 20
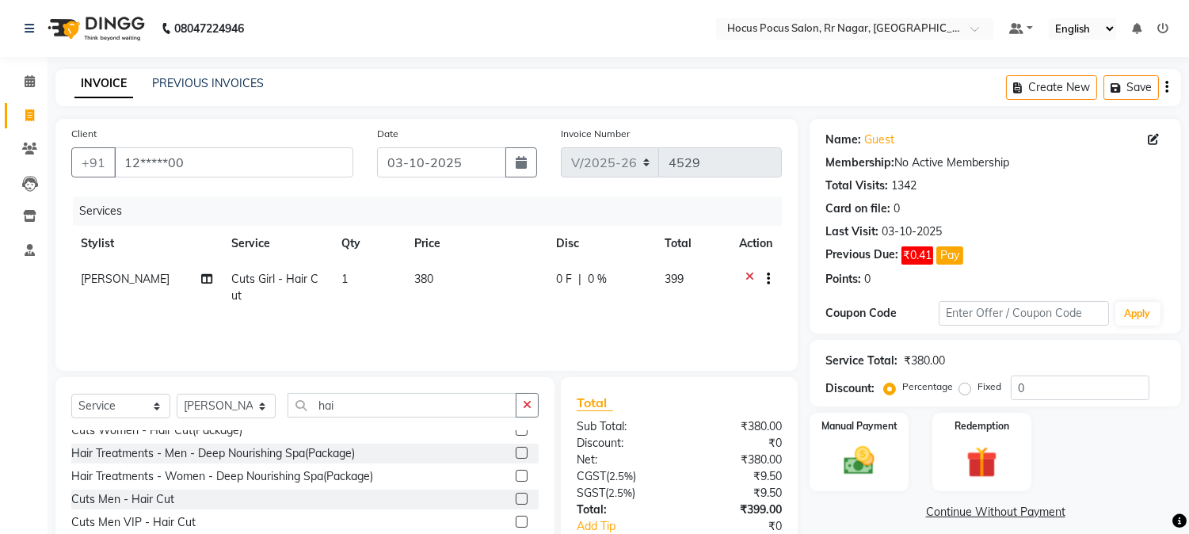
click at [748, 275] on icon at bounding box center [749, 281] width 9 height 20
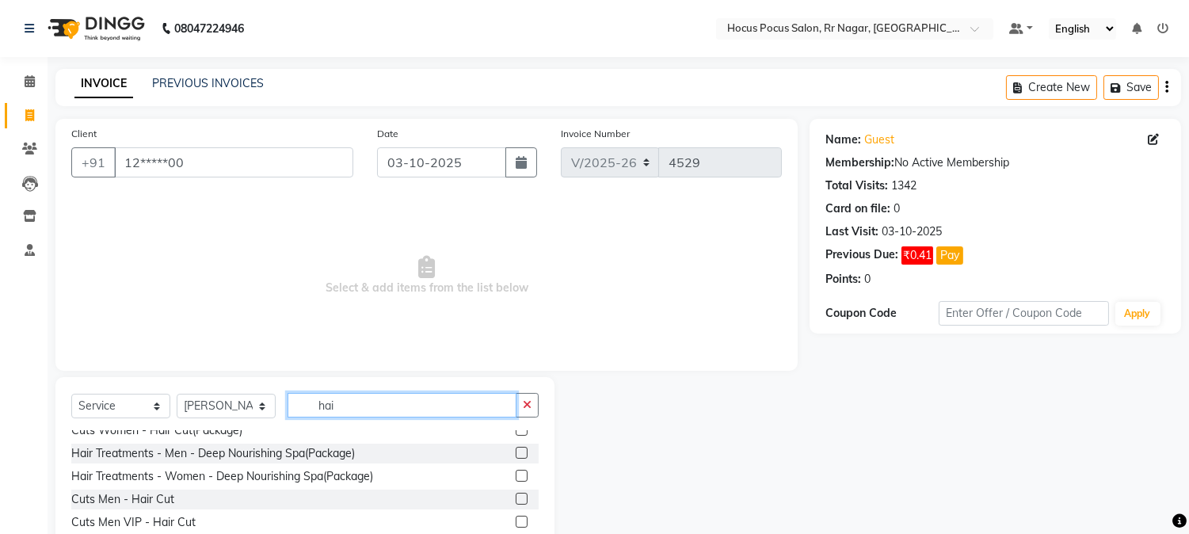
click at [352, 408] on input "hai" at bounding box center [401, 405] width 229 height 25
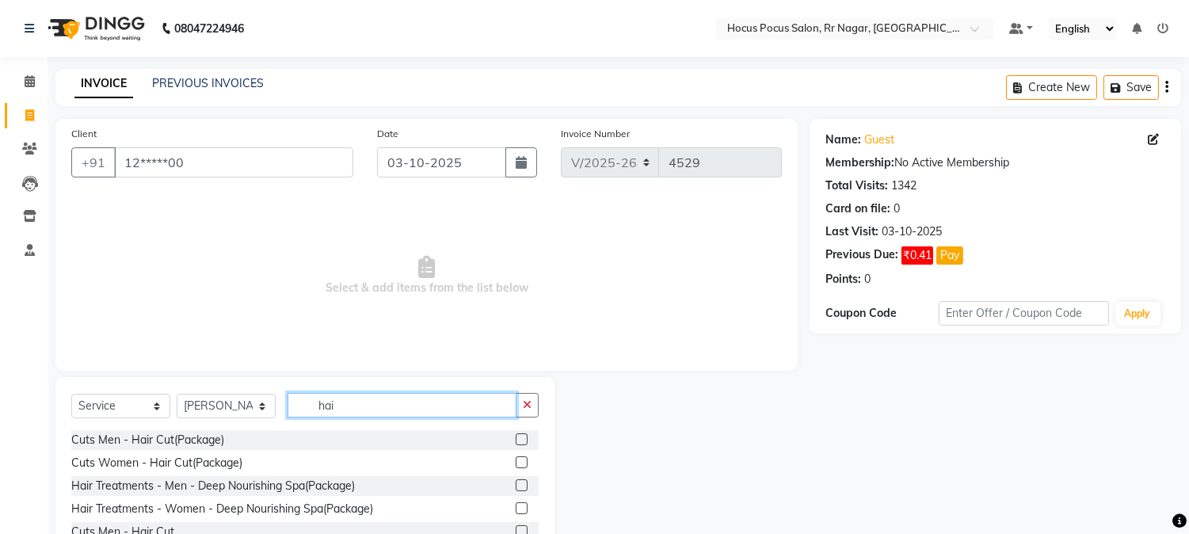
click at [350, 405] on input "hai" at bounding box center [401, 405] width 229 height 25
click at [345, 405] on input "hai" at bounding box center [401, 405] width 229 height 25
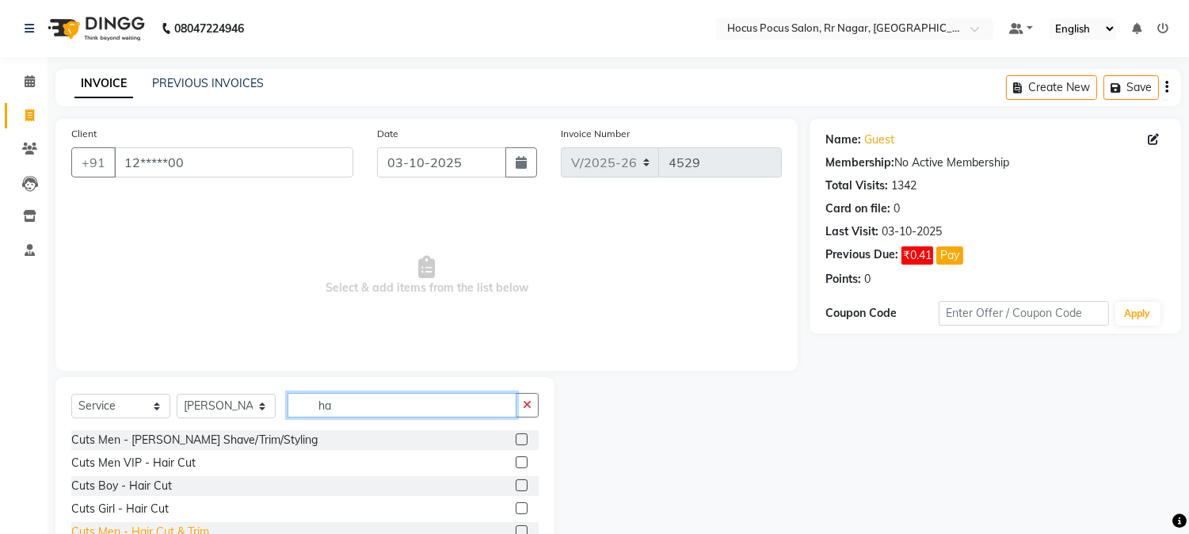
type input "ha"
click at [185, 528] on div "Cuts Men - Hair Cut & Trim" at bounding box center [140, 531] width 138 height 17
checkbox input "false"
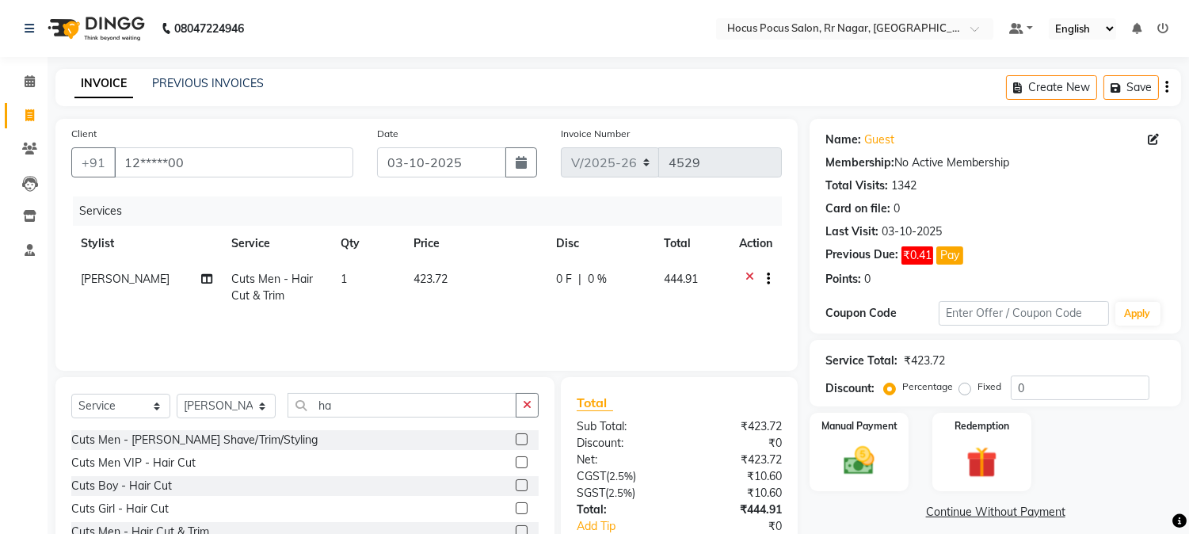
click at [430, 272] on span "423.72" at bounding box center [430, 279] width 34 height 14
select select "92671"
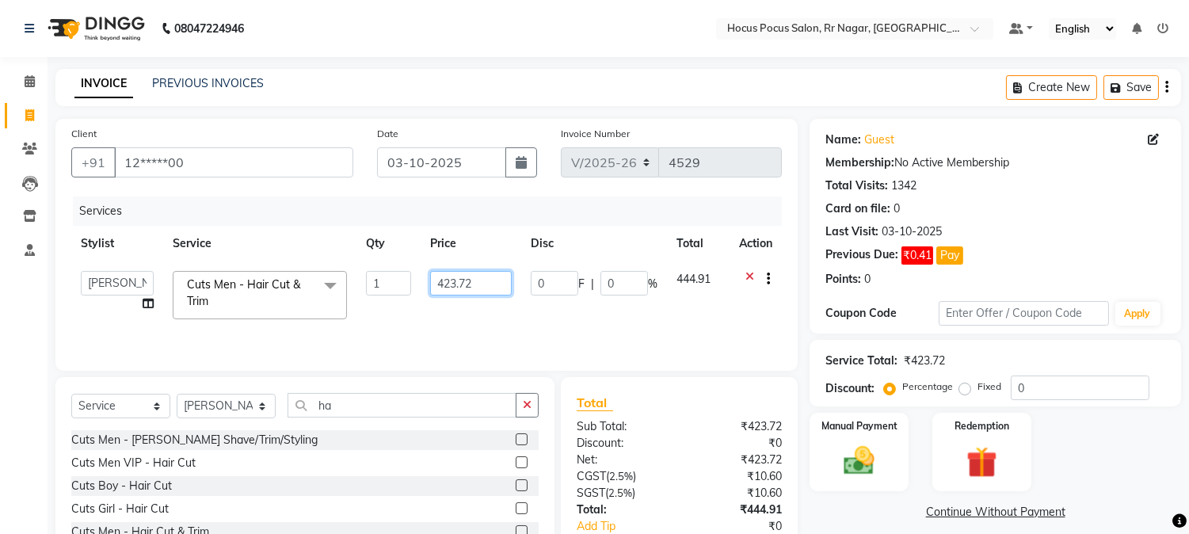
click at [450, 280] on input "423.72" at bounding box center [471, 283] width 82 height 25
type input "443.72"
click at [448, 318] on div "Services Stylist Service Qty Price Disc Total Action Amar Arjun Eliza hocus poc…" at bounding box center [426, 275] width 710 height 158
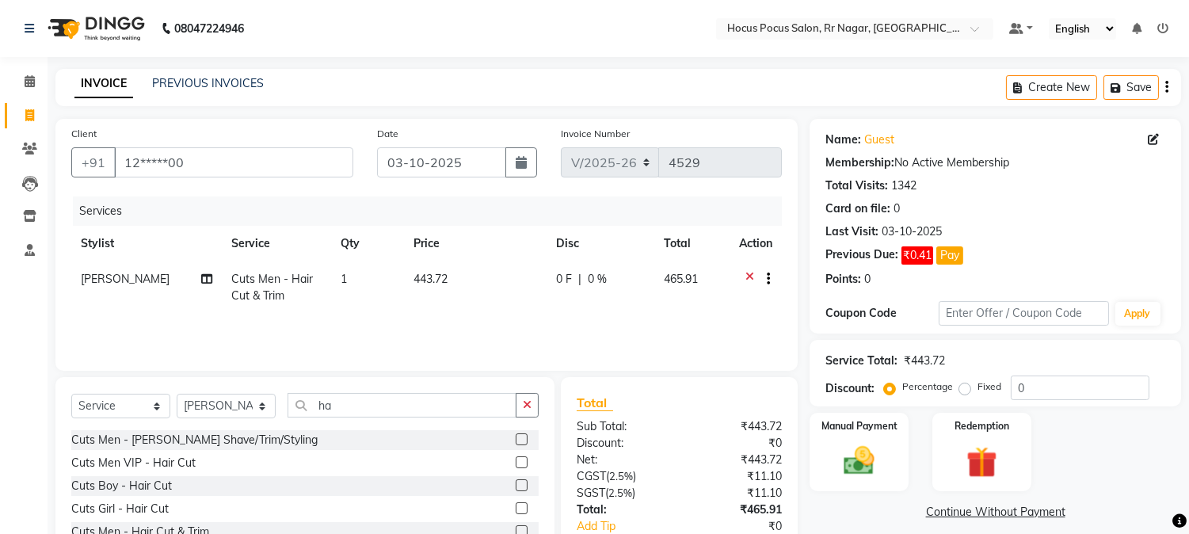
click at [434, 277] on span "443.72" at bounding box center [430, 279] width 34 height 14
select select "92671"
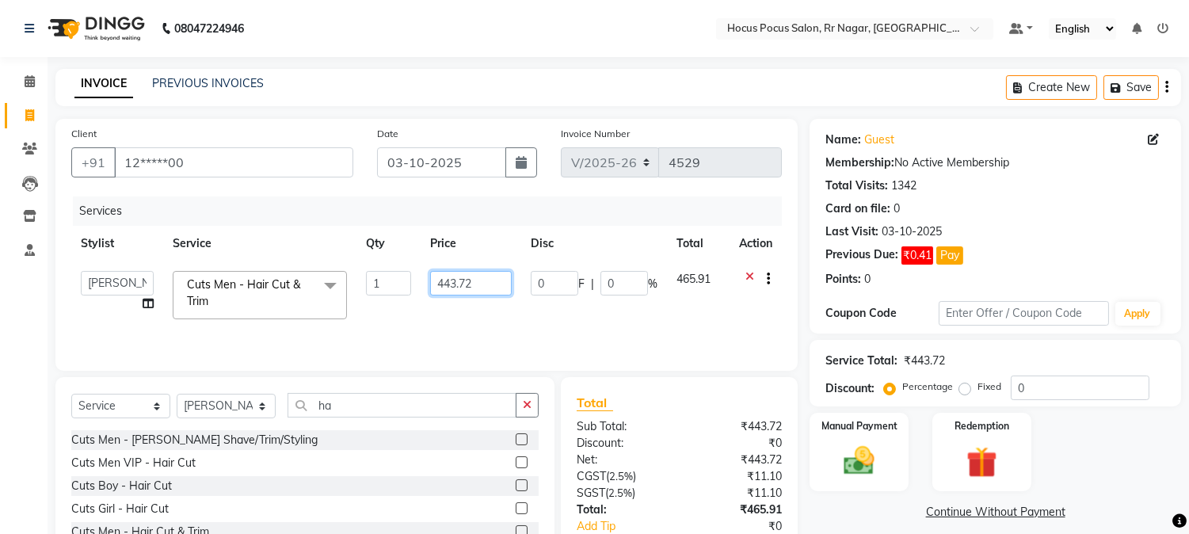
click at [458, 283] on input "443.72" at bounding box center [471, 283] width 82 height 25
type input "45872"
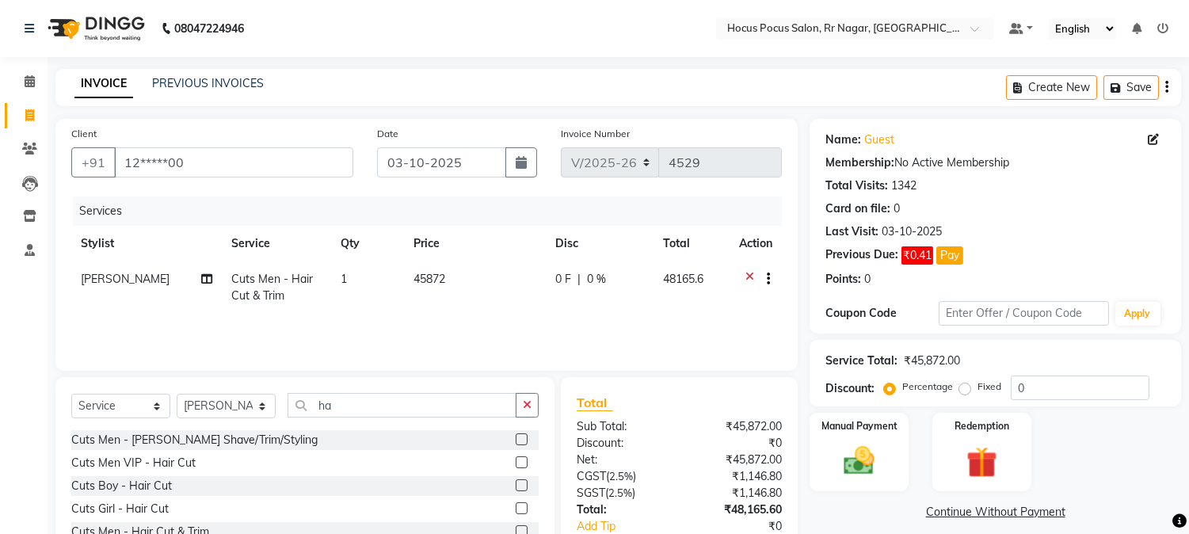
click at [436, 306] on td "45872" at bounding box center [475, 287] width 142 height 52
select select "92671"
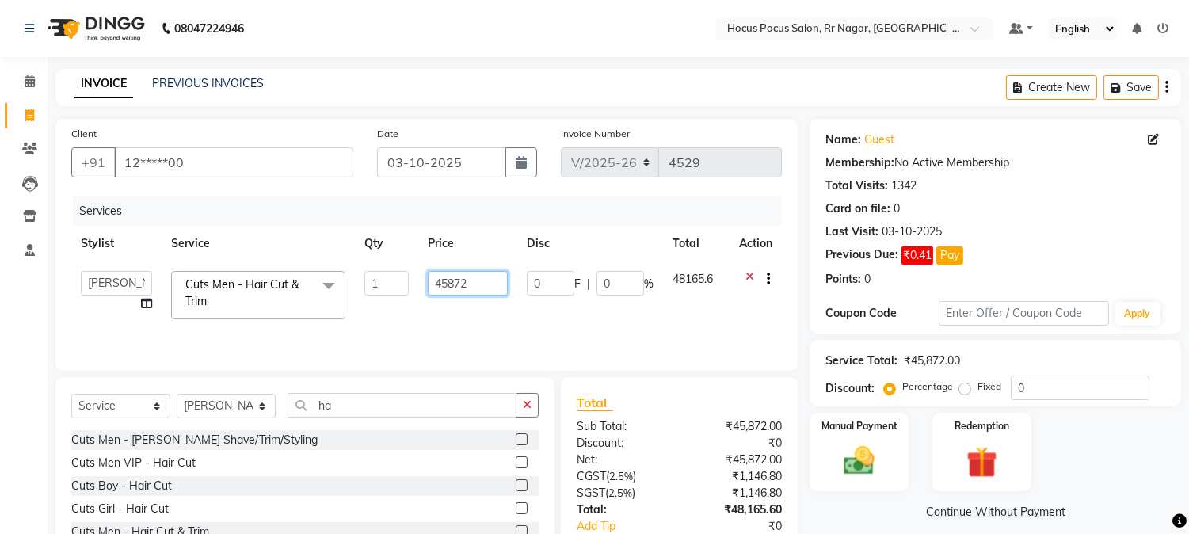
click at [450, 283] on input "45872" at bounding box center [468, 283] width 80 height 25
type input "470.72"
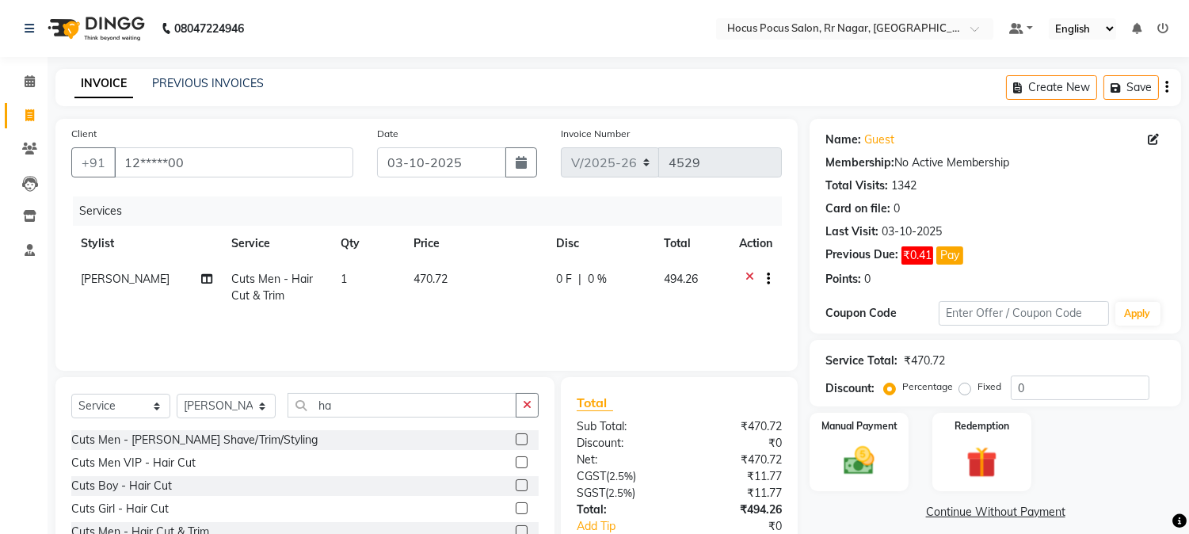
click at [402, 318] on div "Services Stylist Service Qty Price Disc Total Action Salman Cuts Men - Hair Cut…" at bounding box center [426, 275] width 710 height 158
click at [431, 275] on span "470.72" at bounding box center [430, 279] width 34 height 14
select select "92671"
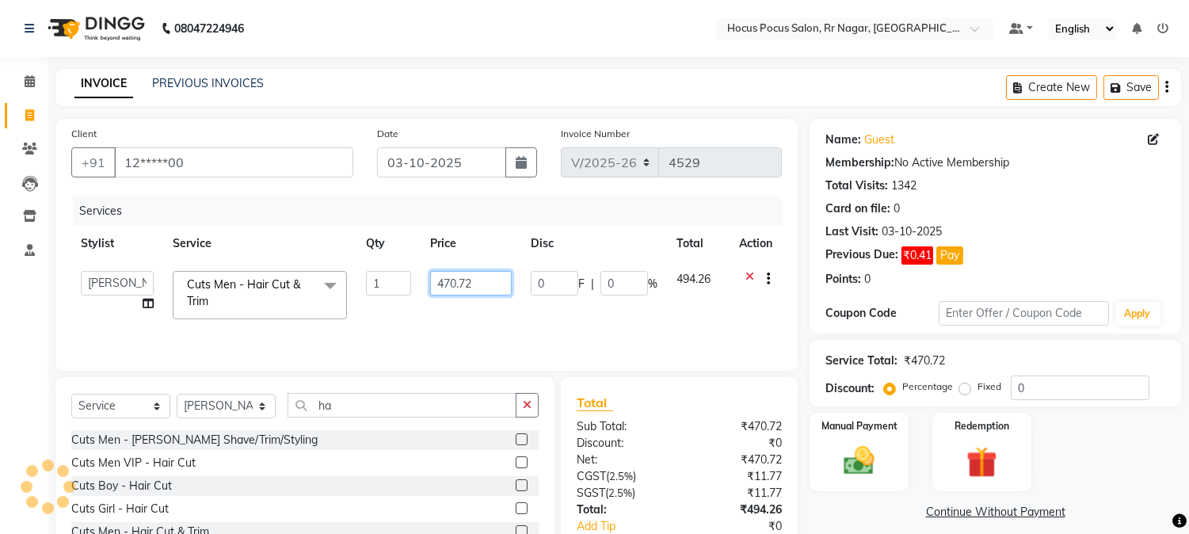
click at [455, 279] on input "470.72" at bounding box center [471, 283] width 82 height 25
type input "475.72"
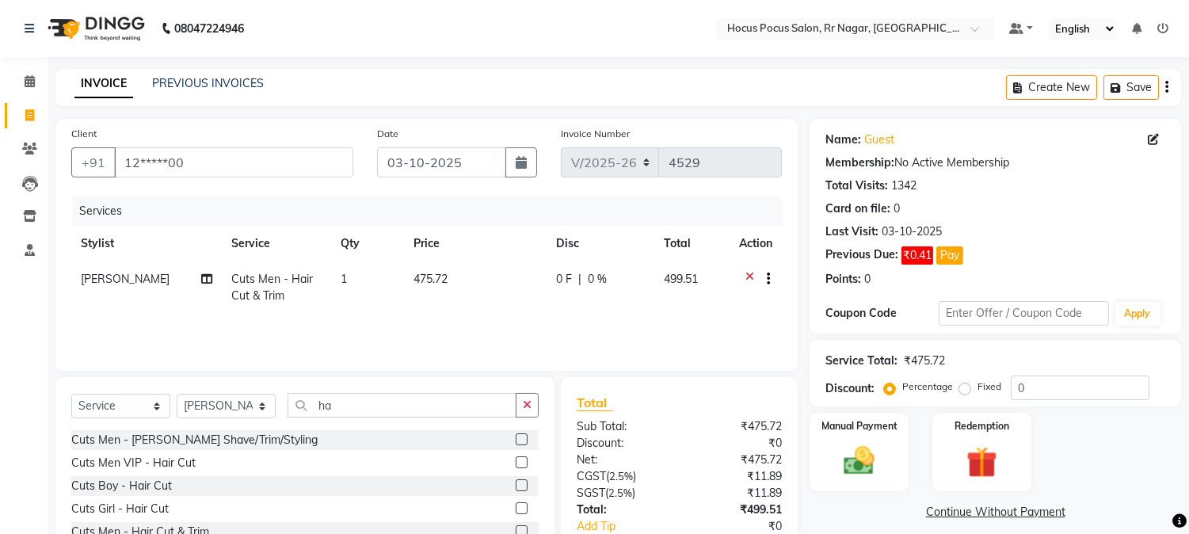
click at [450, 311] on td "475.72" at bounding box center [475, 287] width 142 height 52
select select "92671"
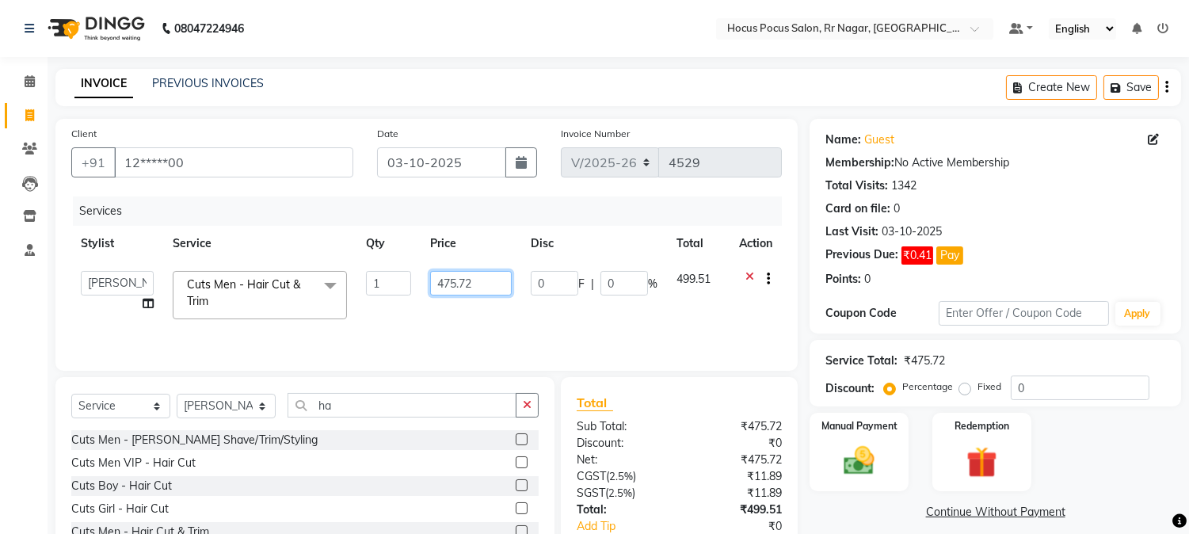
click at [455, 280] on input "475.72" at bounding box center [471, 283] width 82 height 25
type input "477.72"
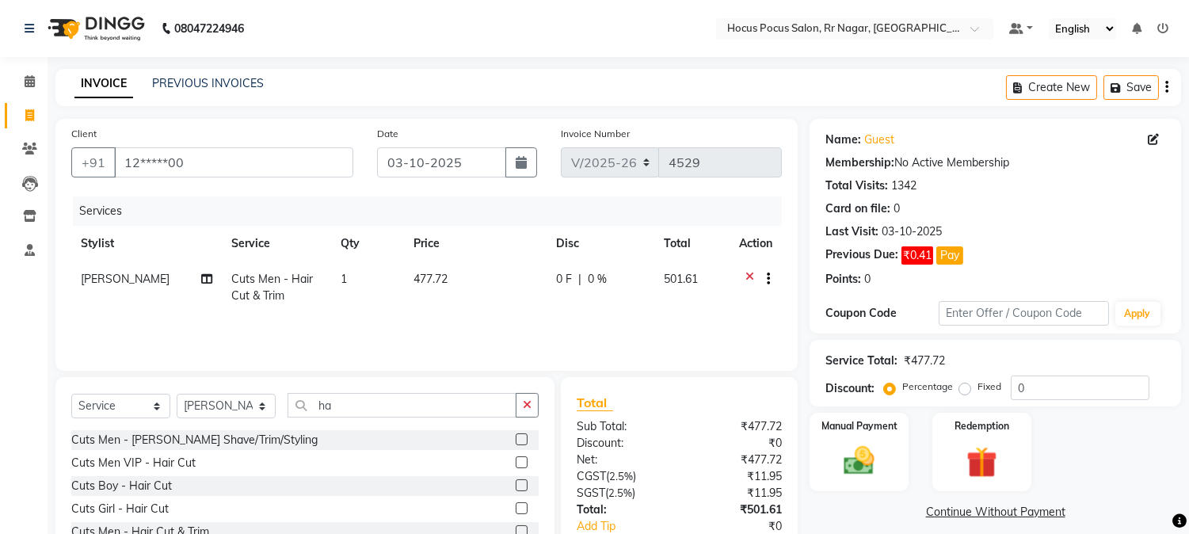
click at [445, 321] on div "Services Stylist Service Qty Price Disc Total Action Salman Cuts Men - Hair Cut…" at bounding box center [426, 275] width 710 height 158
click at [428, 280] on span "477.72" at bounding box center [430, 279] width 34 height 14
select select "92671"
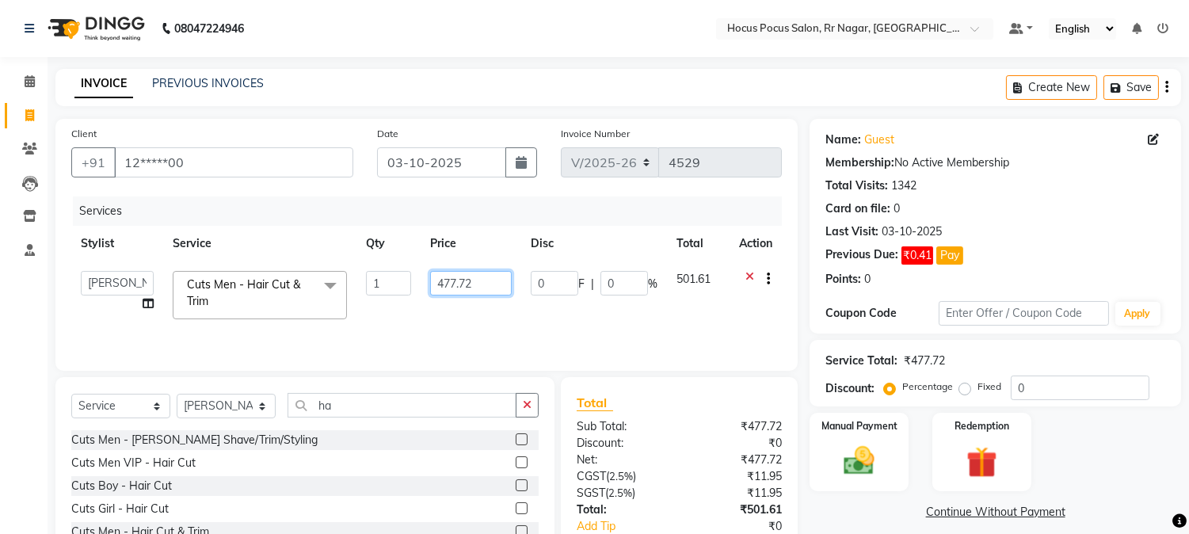
click at [456, 280] on input "477.72" at bounding box center [471, 283] width 82 height 25
type input "476.72"
click at [444, 321] on div "Services Stylist Service Qty Price Disc Total Action Amar Arjun Eliza hocus poc…" at bounding box center [426, 275] width 710 height 158
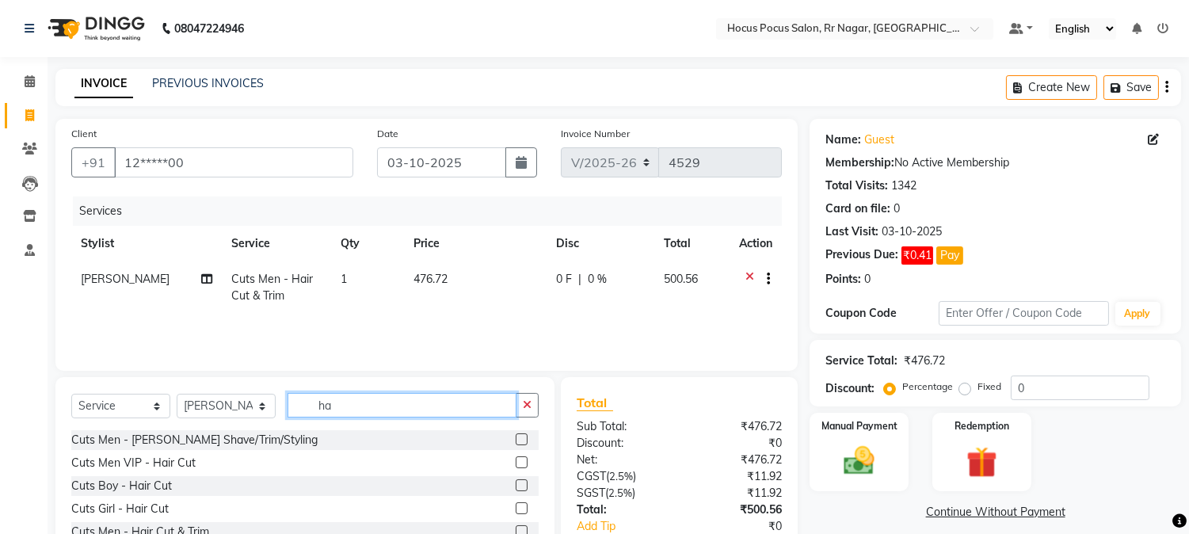
click at [353, 417] on input "ha" at bounding box center [401, 405] width 229 height 25
type input "h"
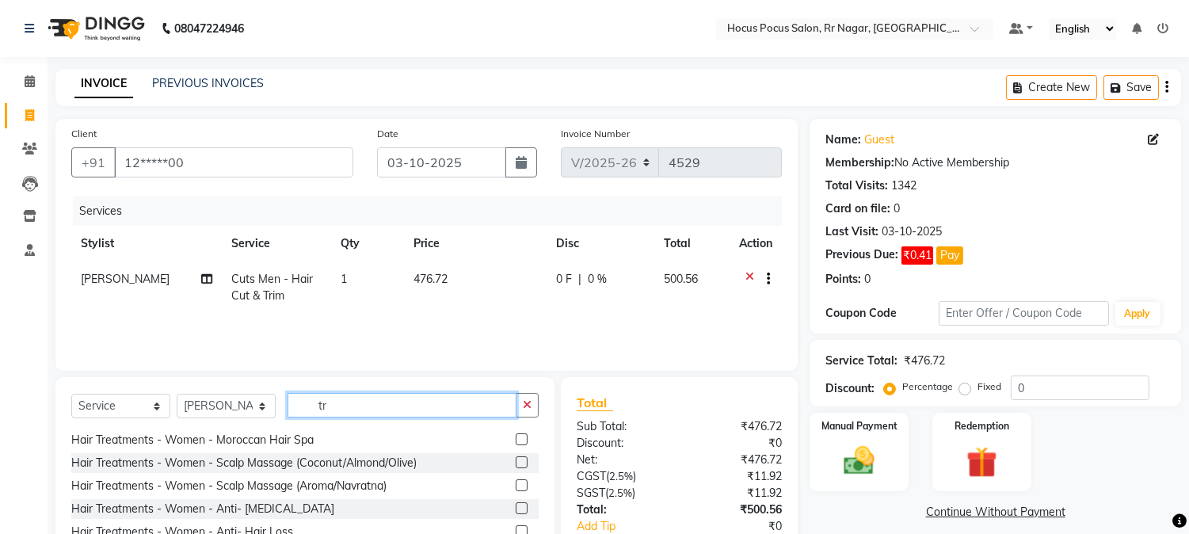
scroll to position [207, 0]
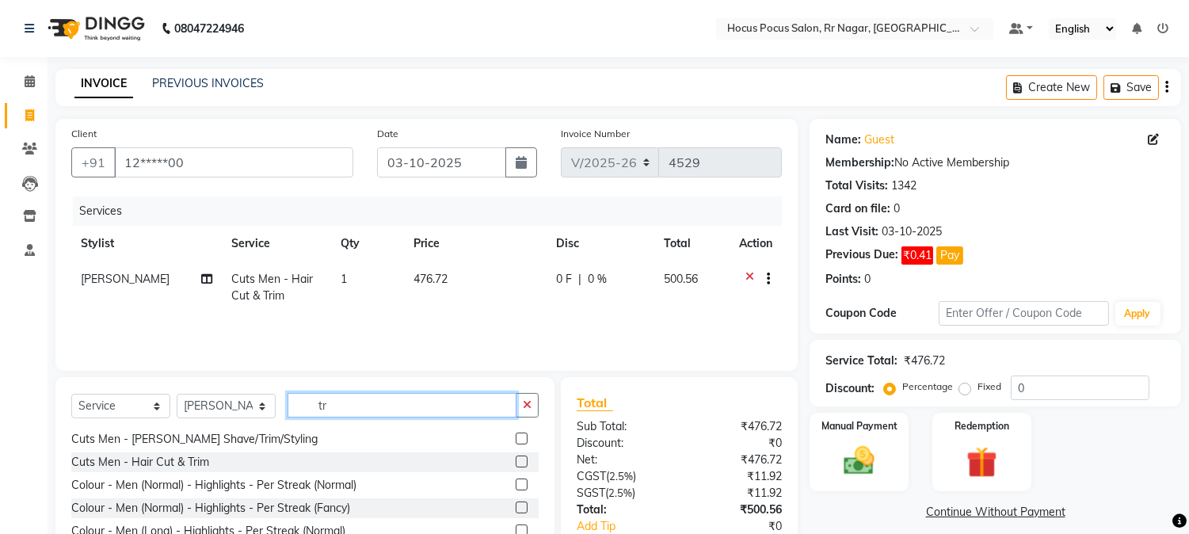
type input "t"
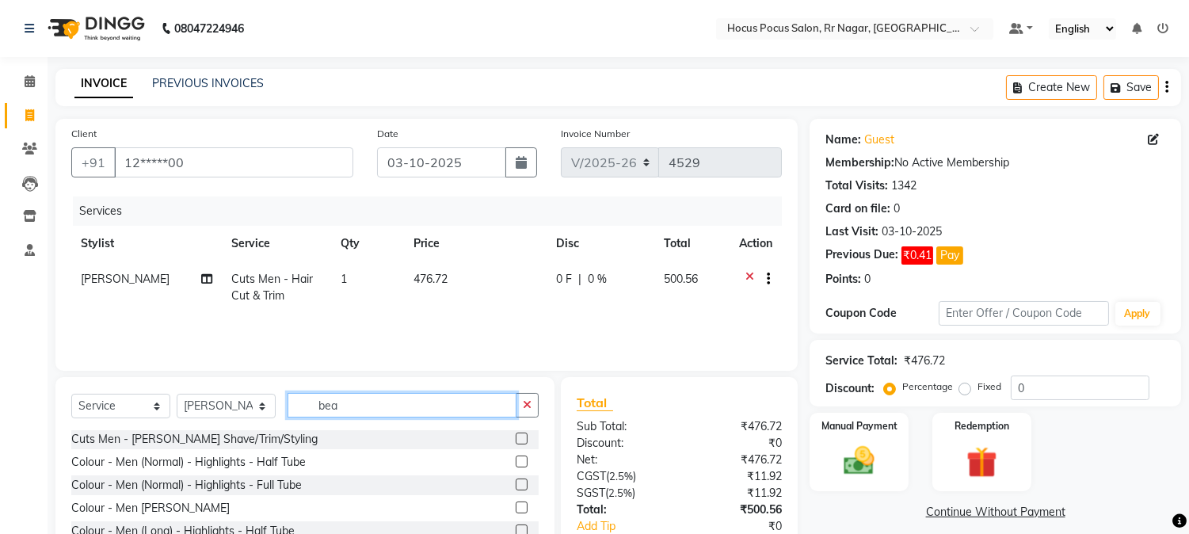
scroll to position [0, 0]
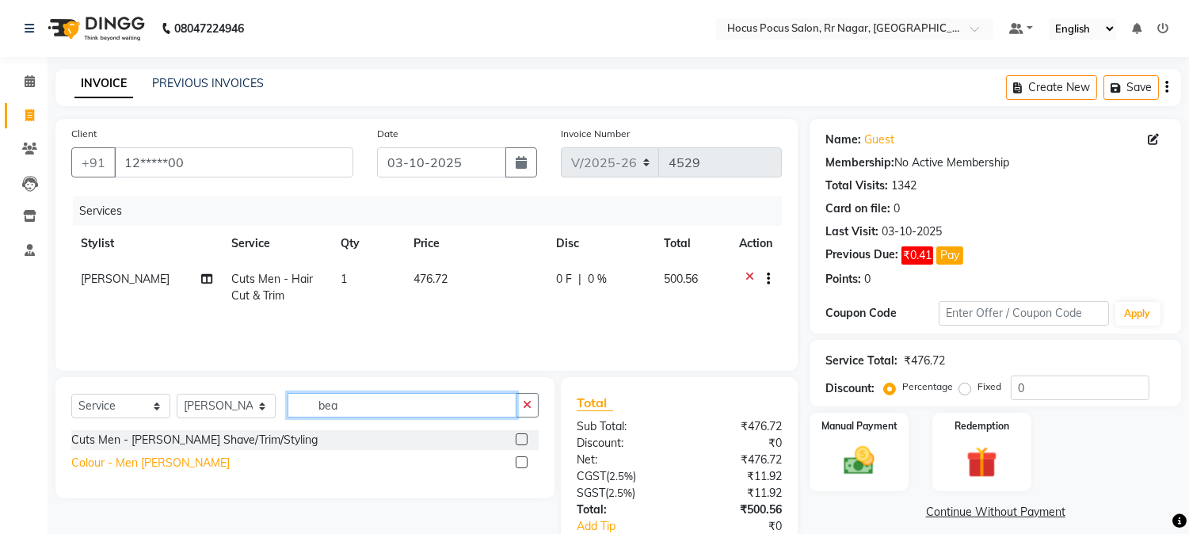
type input "bea"
click at [104, 466] on div "Colour - Men Beard" at bounding box center [150, 463] width 158 height 17
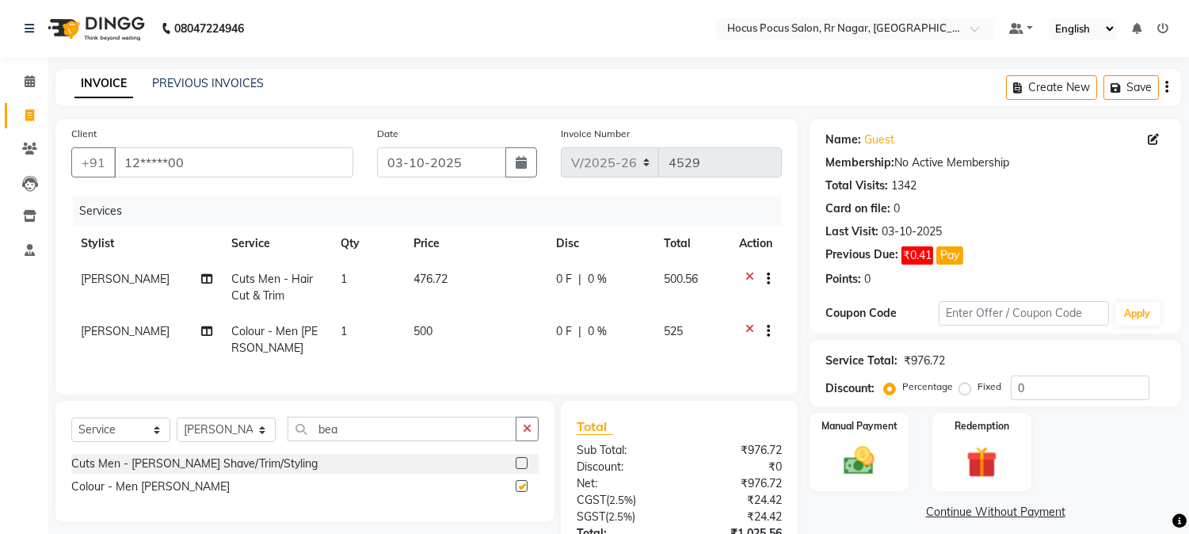
checkbox input "false"
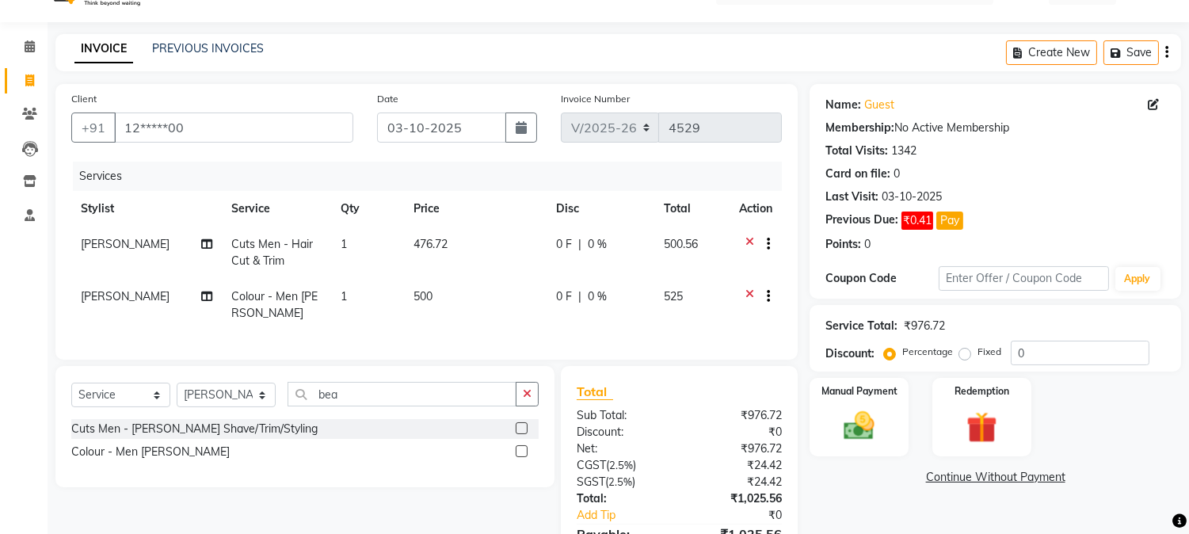
scroll to position [136, 0]
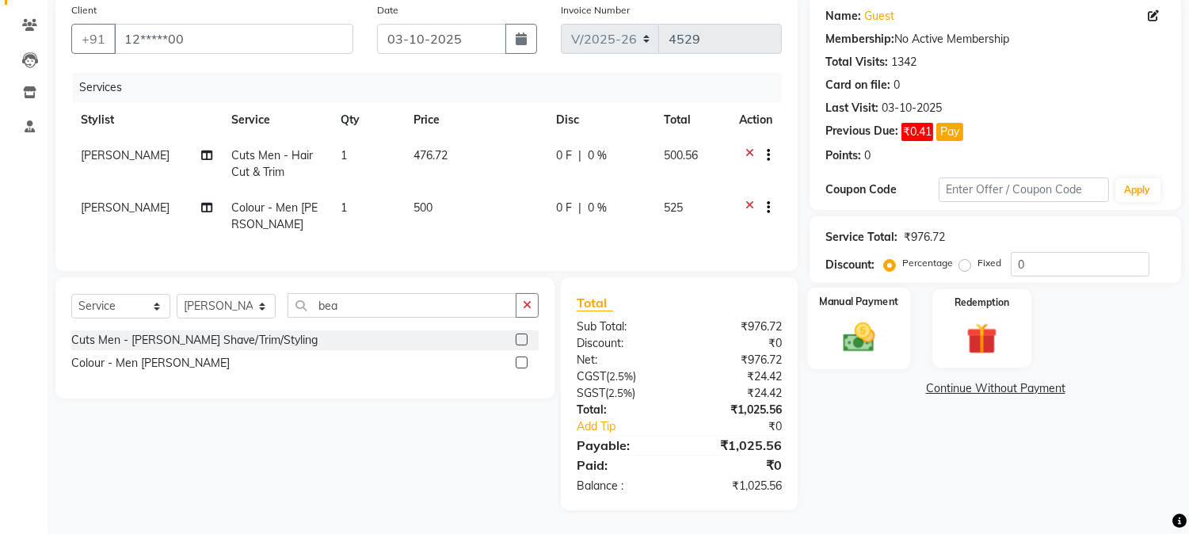
click at [873, 335] on img at bounding box center [859, 337] width 52 height 37
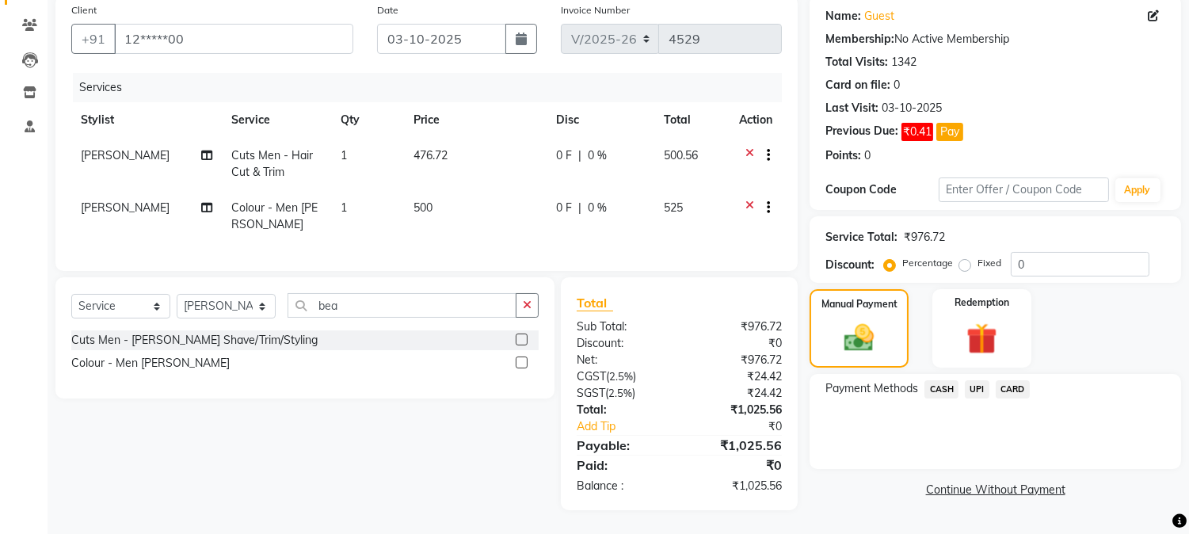
click at [979, 380] on span "UPI" at bounding box center [977, 389] width 25 height 18
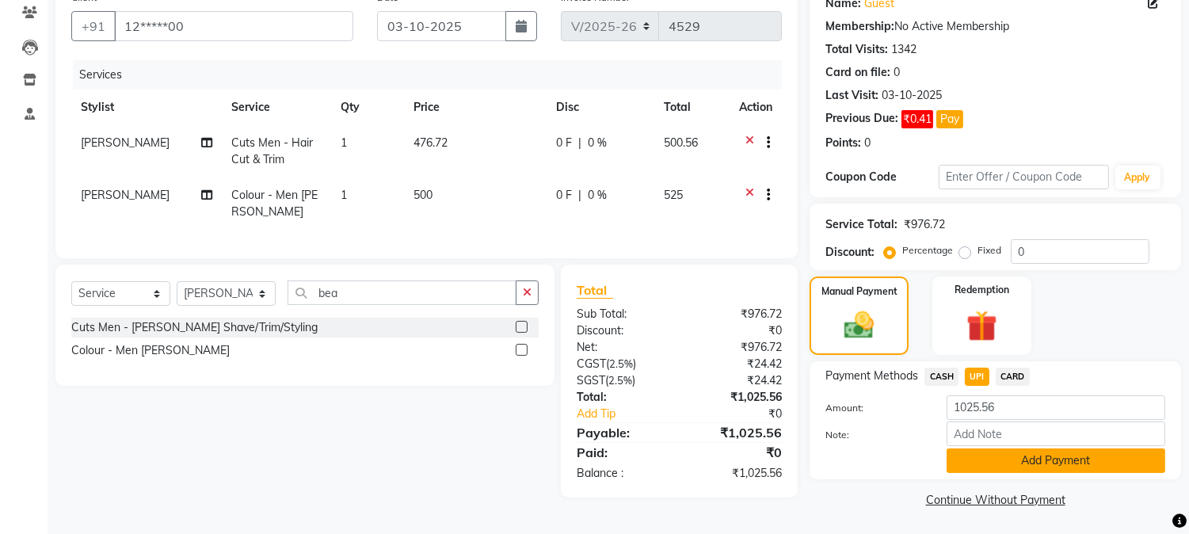
click at [1006, 462] on button "Add Payment" at bounding box center [1055, 460] width 219 height 25
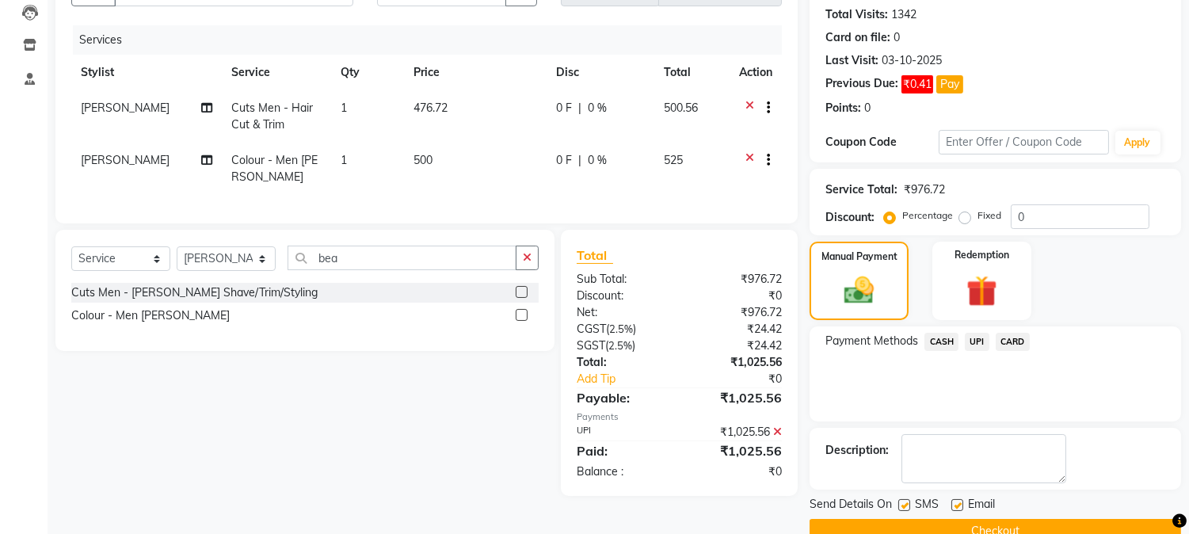
scroll to position [204, 0]
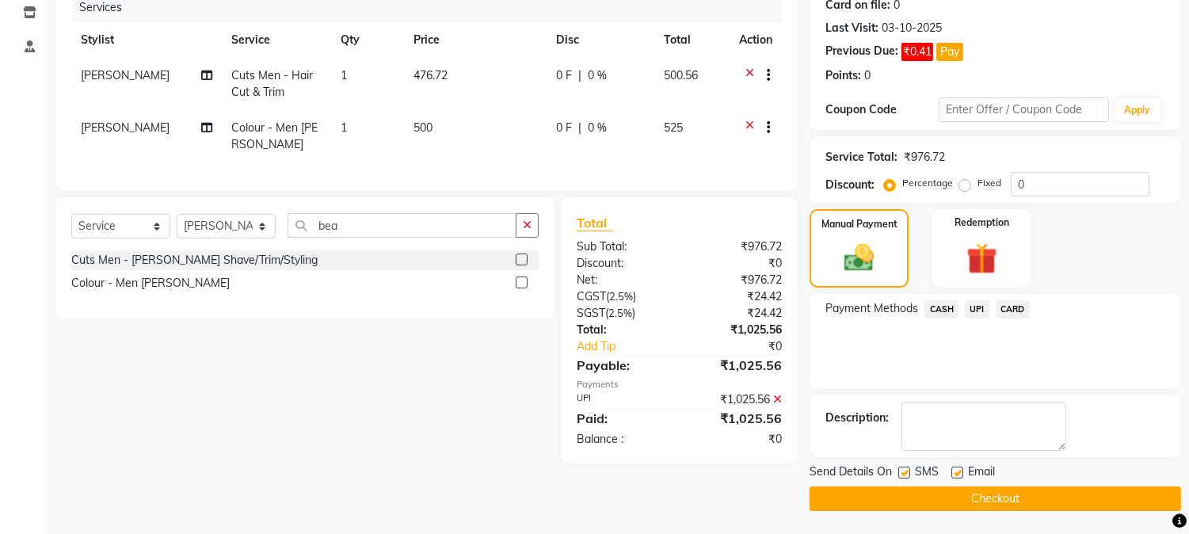
click at [903, 472] on label at bounding box center [904, 472] width 12 height 12
click at [903, 472] on input "checkbox" at bounding box center [903, 473] width 10 height 10
checkbox input "false"
click at [930, 491] on button "Checkout" at bounding box center [994, 498] width 371 height 25
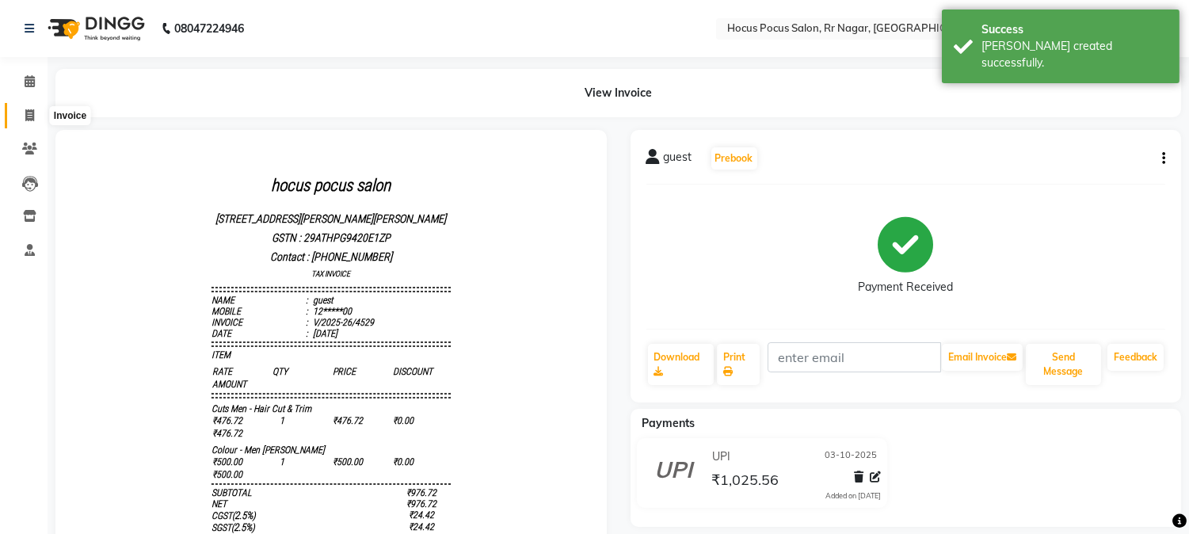
click at [25, 117] on icon at bounding box center [29, 115] width 9 height 12
select select "service"
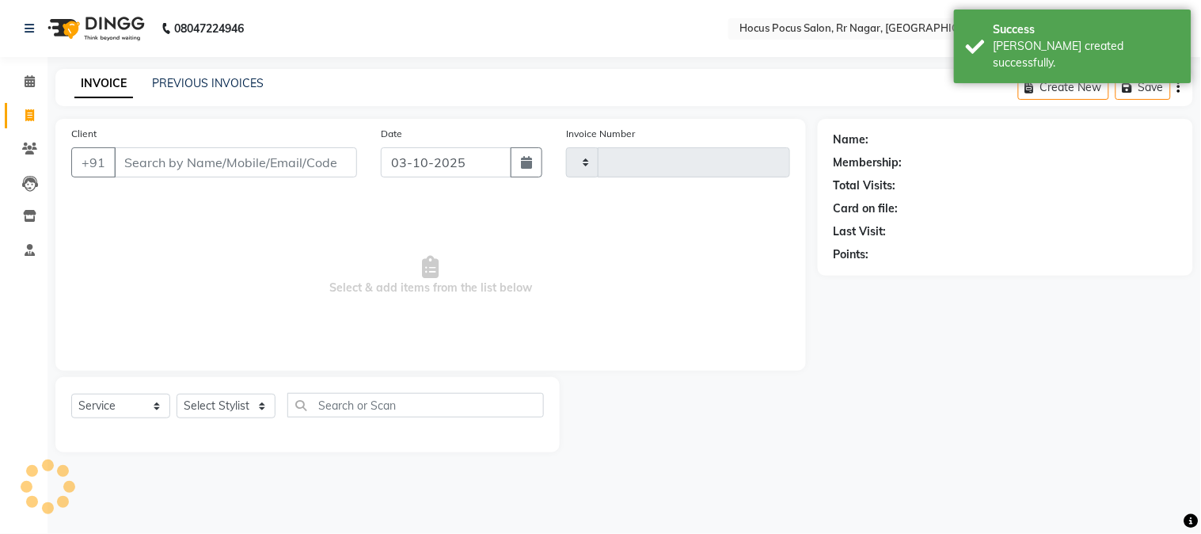
type input "4530"
select select "5019"
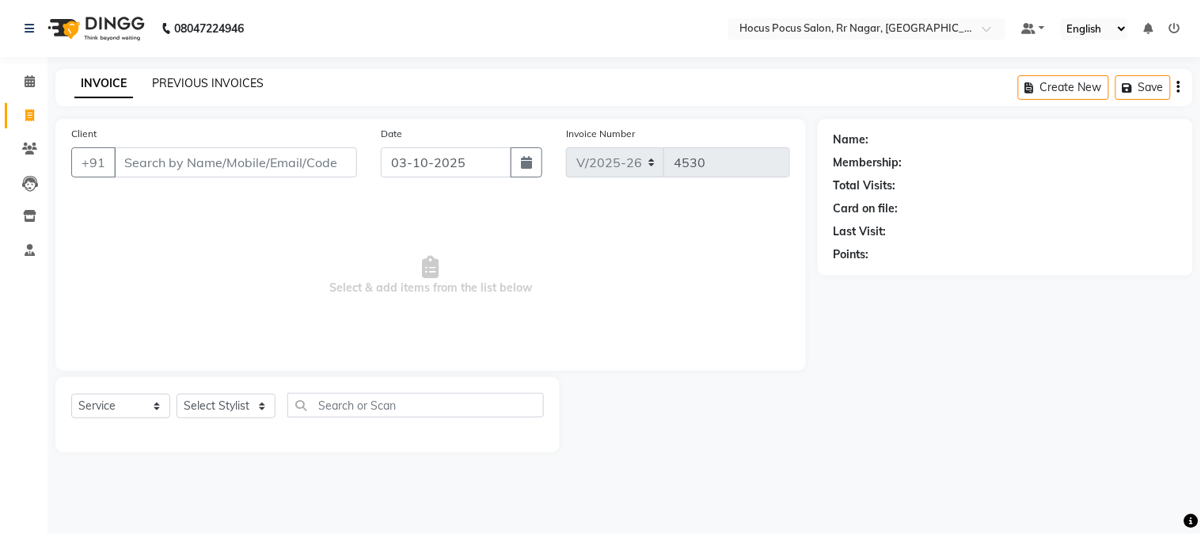
click at [188, 89] on link "PREVIOUS INVOICES" at bounding box center [208, 83] width 112 height 14
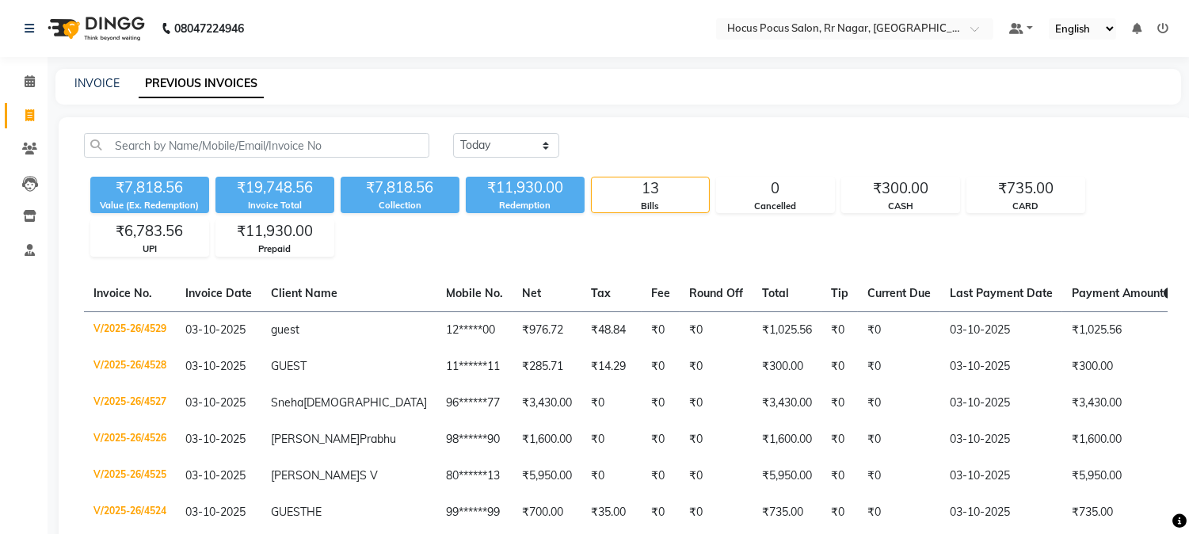
scroll to position [396, 0]
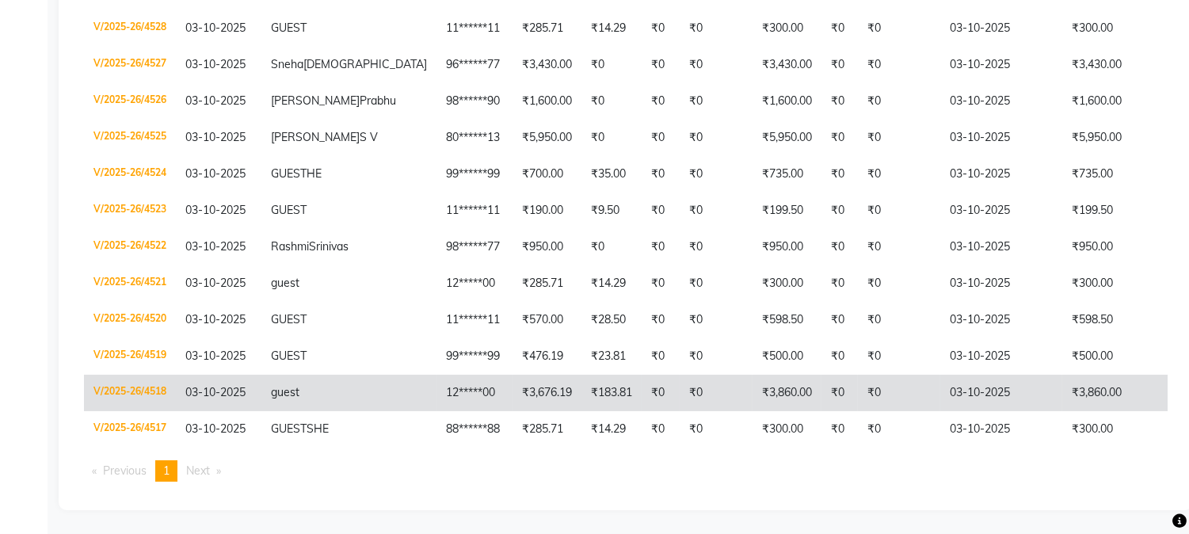
click at [679, 378] on td "₹0" at bounding box center [715, 393] width 73 height 36
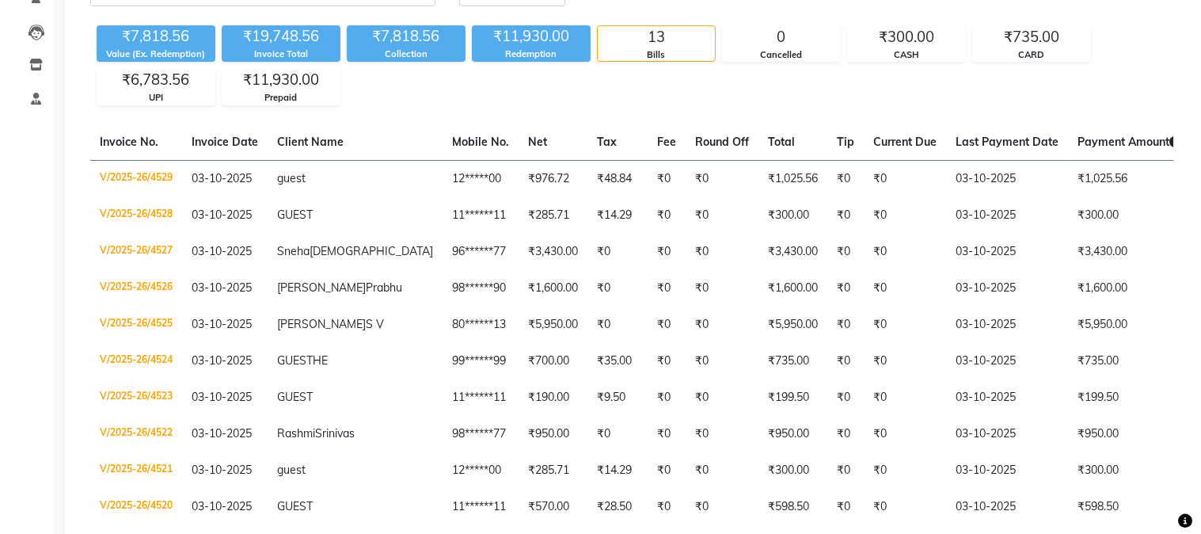
scroll to position [0, 0]
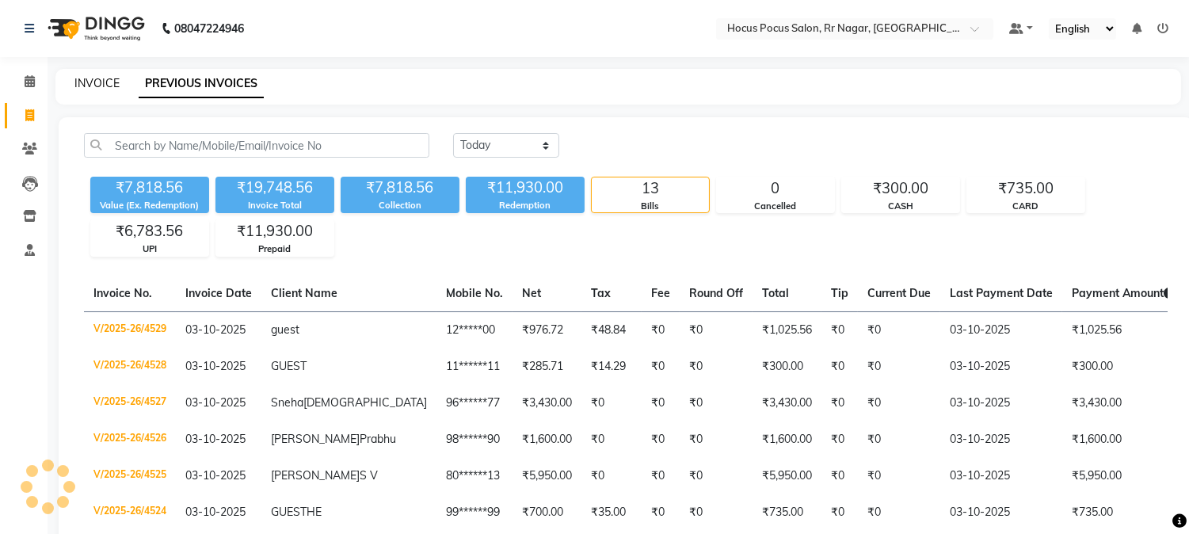
click at [109, 82] on link "INVOICE" at bounding box center [96, 83] width 45 height 14
select select "5019"
select select "service"
